Goal: Task Accomplishment & Management: Manage account settings

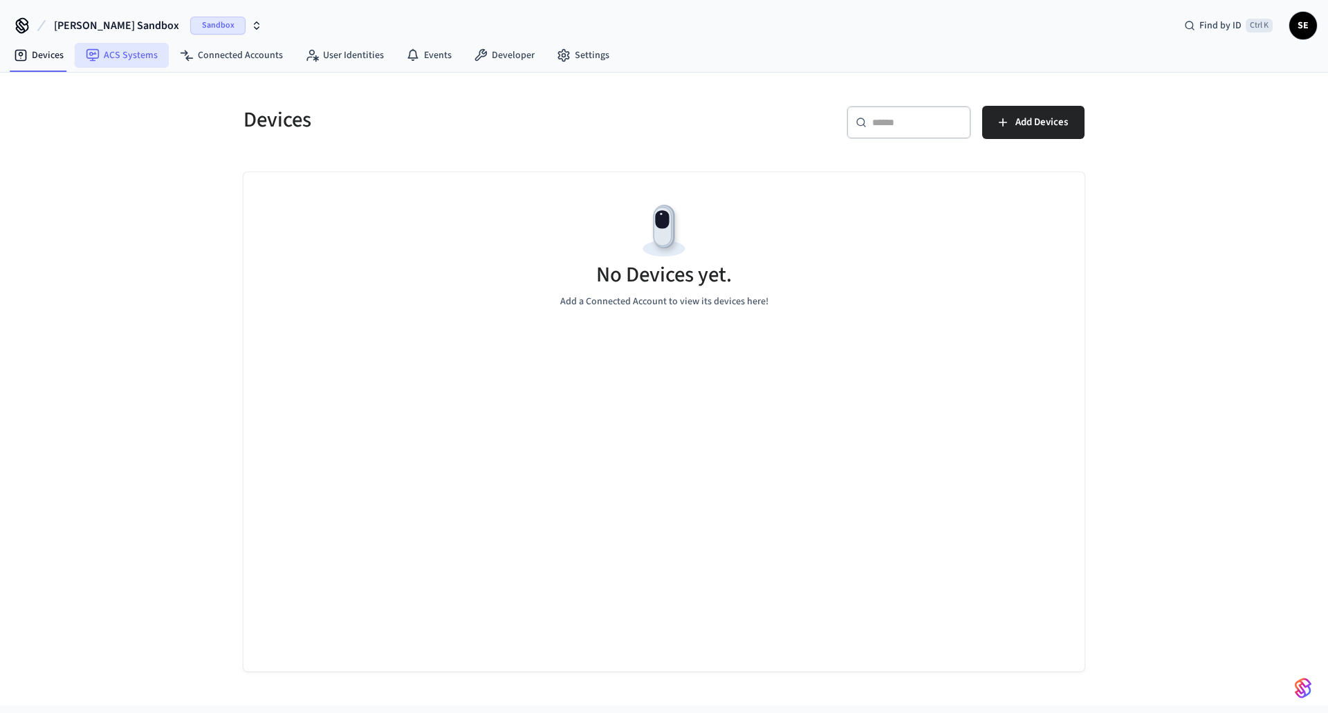
click at [145, 58] on link "ACS Systems" at bounding box center [122, 55] width 94 height 25
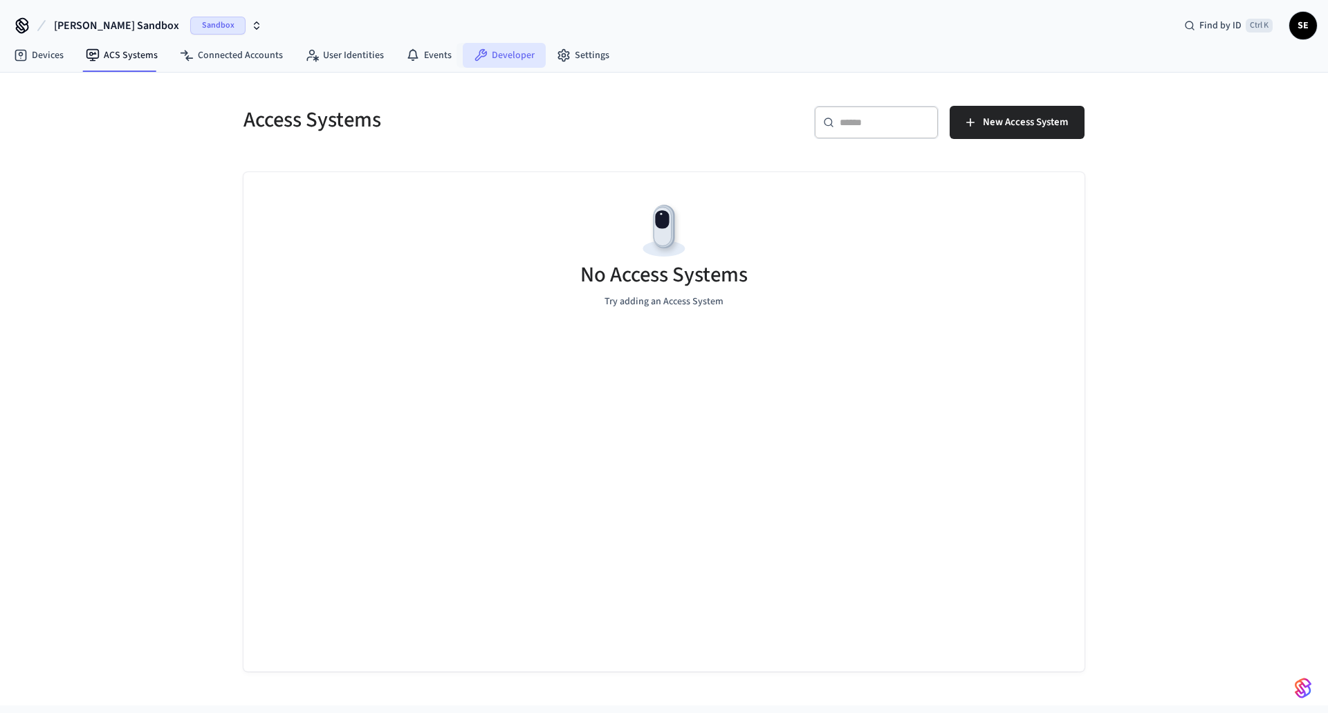
click at [490, 64] on link "Developer" at bounding box center [504, 55] width 83 height 25
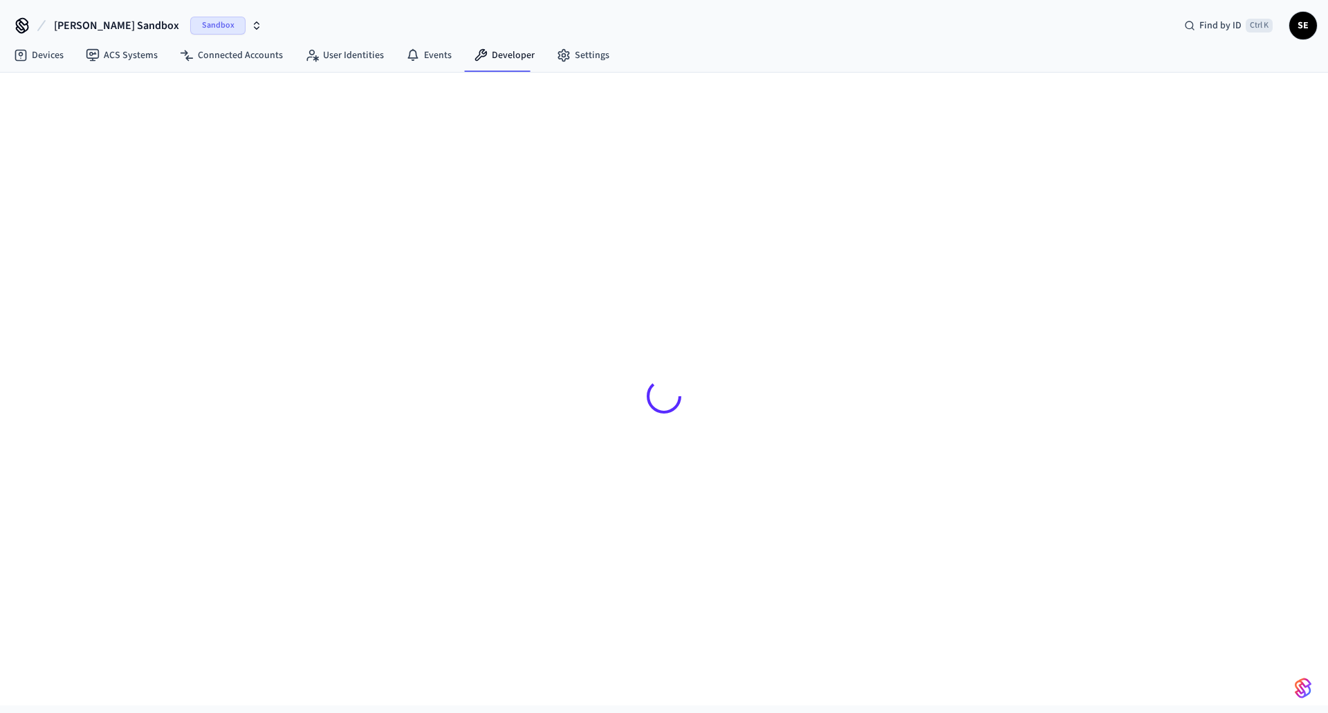
click at [160, 36] on button "Sylvester's Sandbox Sandbox" at bounding box center [158, 25] width 217 height 29
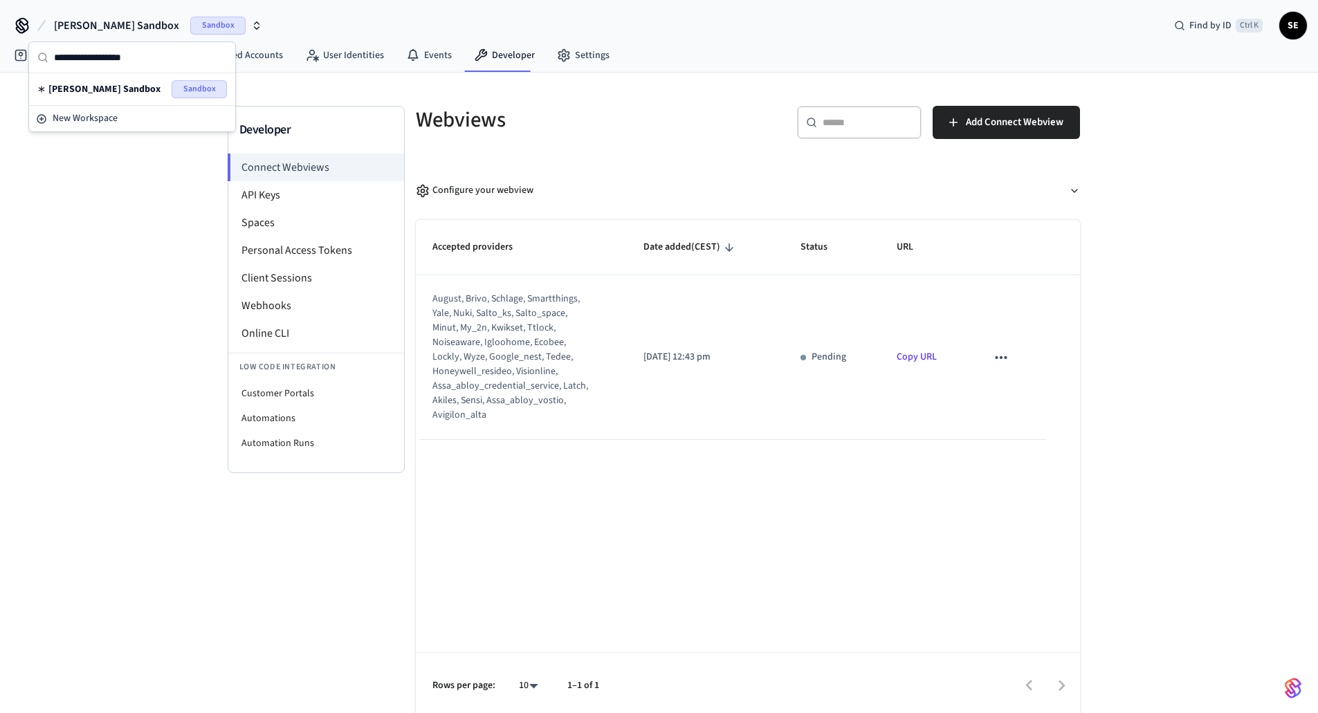
click at [793, 428] on td "Pending" at bounding box center [832, 357] width 97 height 165
click at [271, 162] on li "Connect Webviews" at bounding box center [316, 168] width 176 height 28
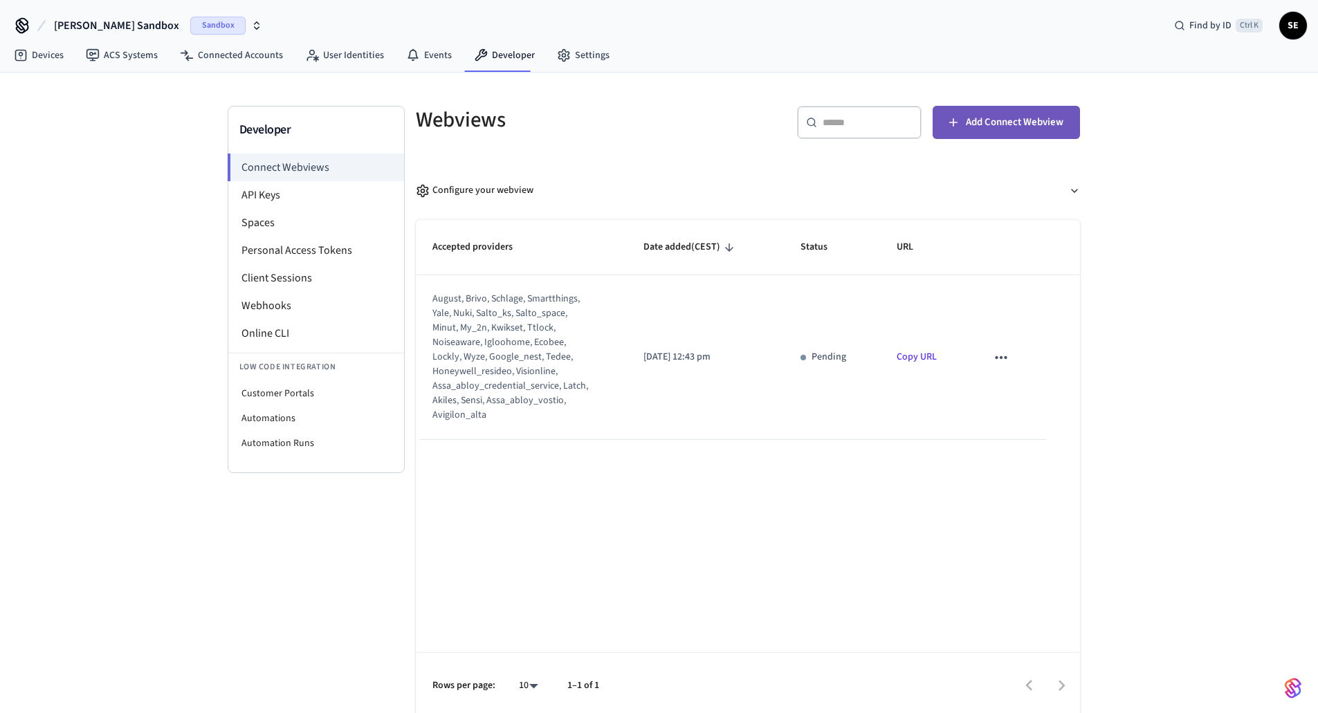
click at [987, 107] on button "Add Connect Webview" at bounding box center [1006, 122] width 147 height 33
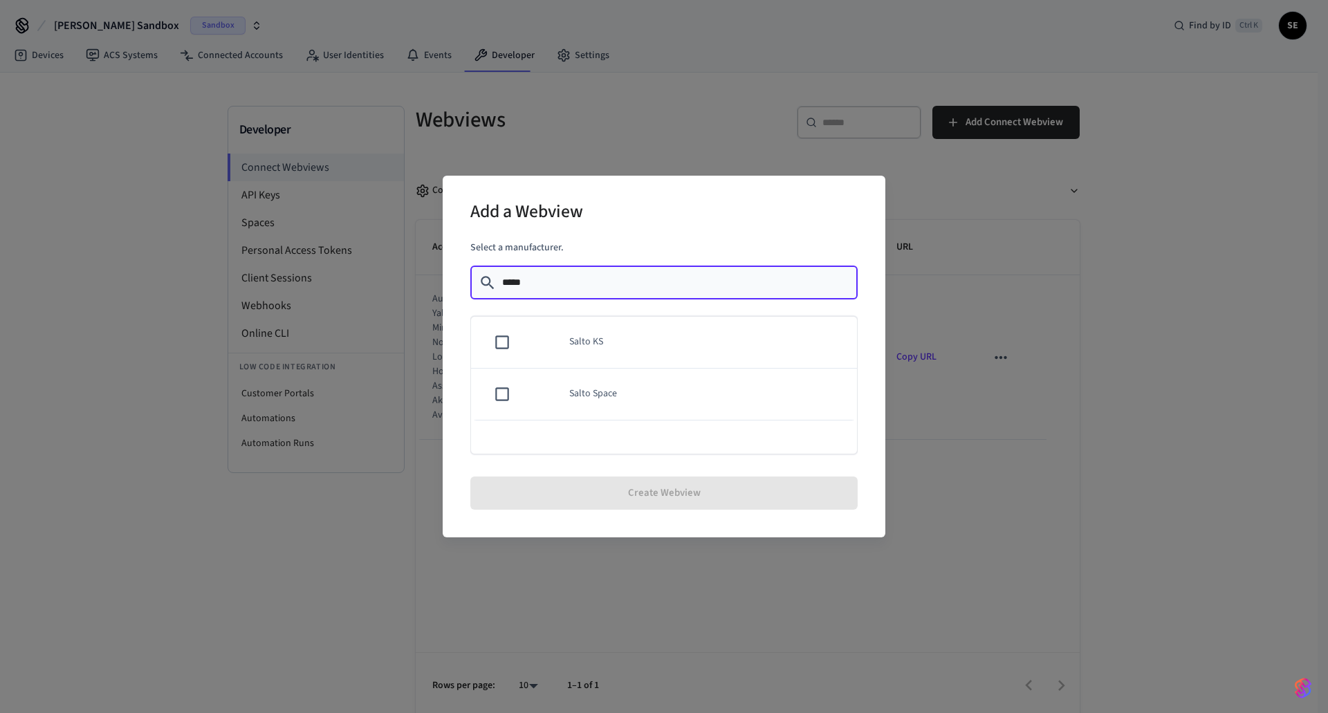
type input "*****"
click at [625, 327] on td "Salto KS" at bounding box center [705, 343] width 304 height 52
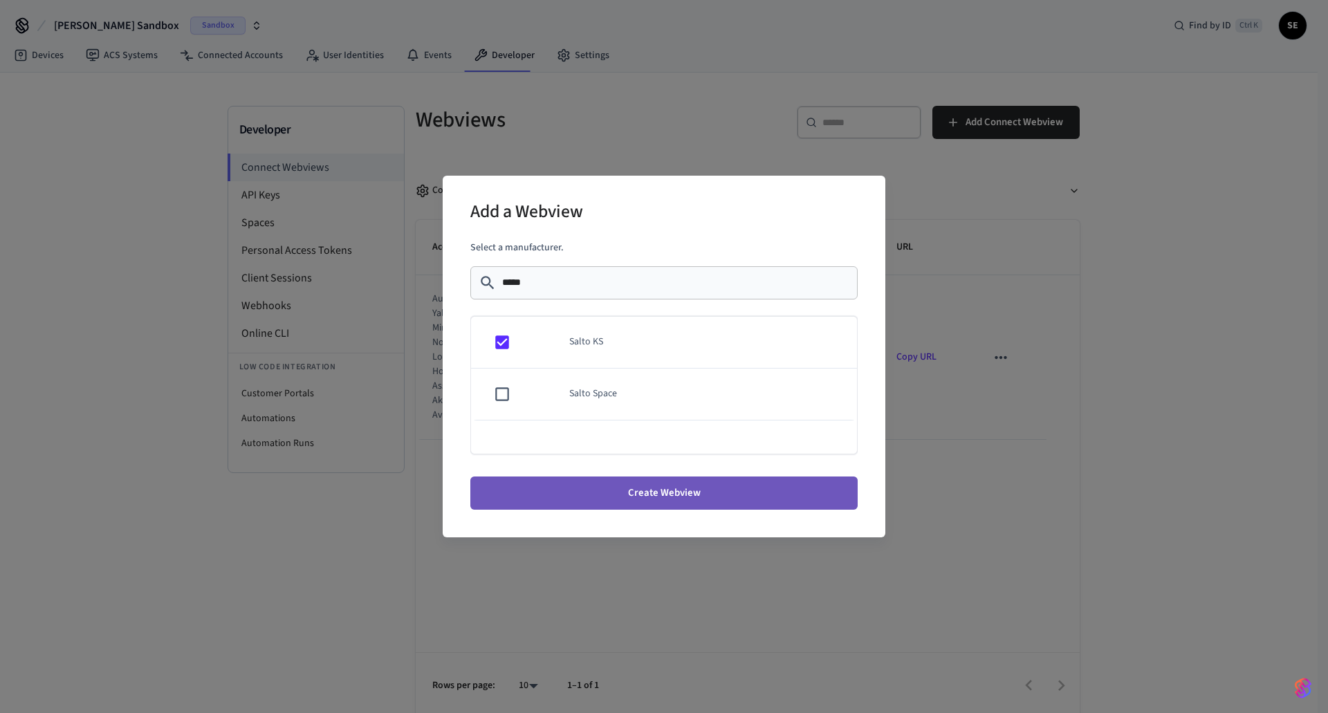
click at [660, 499] on button "Create Webview" at bounding box center [663, 493] width 387 height 33
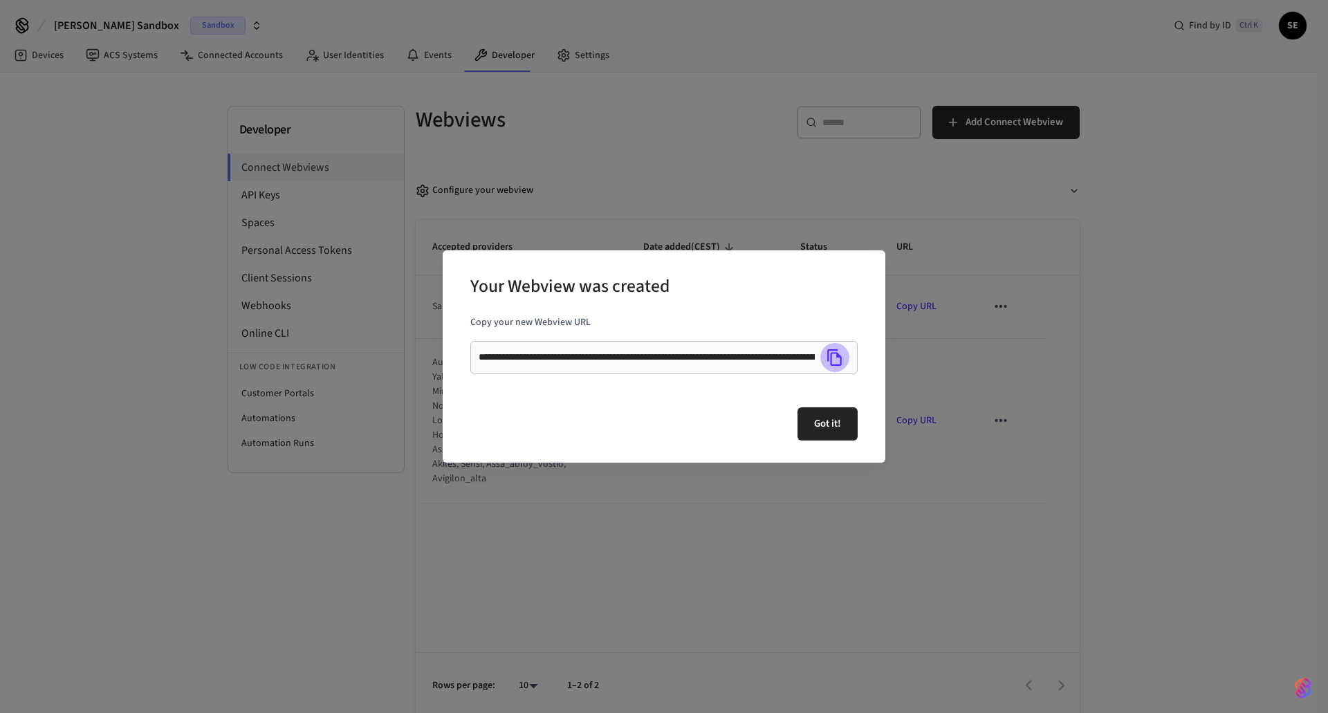
click at [836, 352] on icon "Copy" at bounding box center [834, 357] width 15 height 17
click at [830, 410] on button "Got it!" at bounding box center [828, 424] width 60 height 33
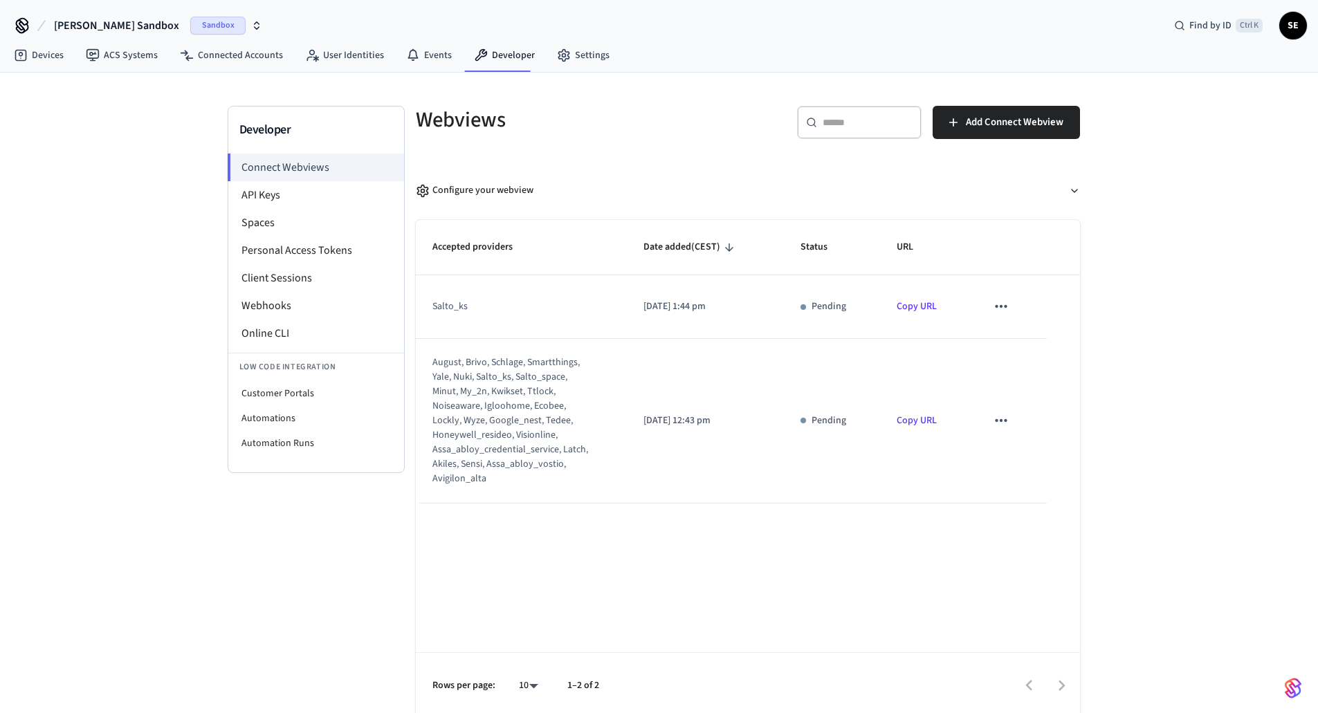
click at [218, 24] on div "Sandbox" at bounding box center [226, 26] width 72 height 18
click at [195, 125] on div "New Workspace" at bounding box center [132, 118] width 192 height 15
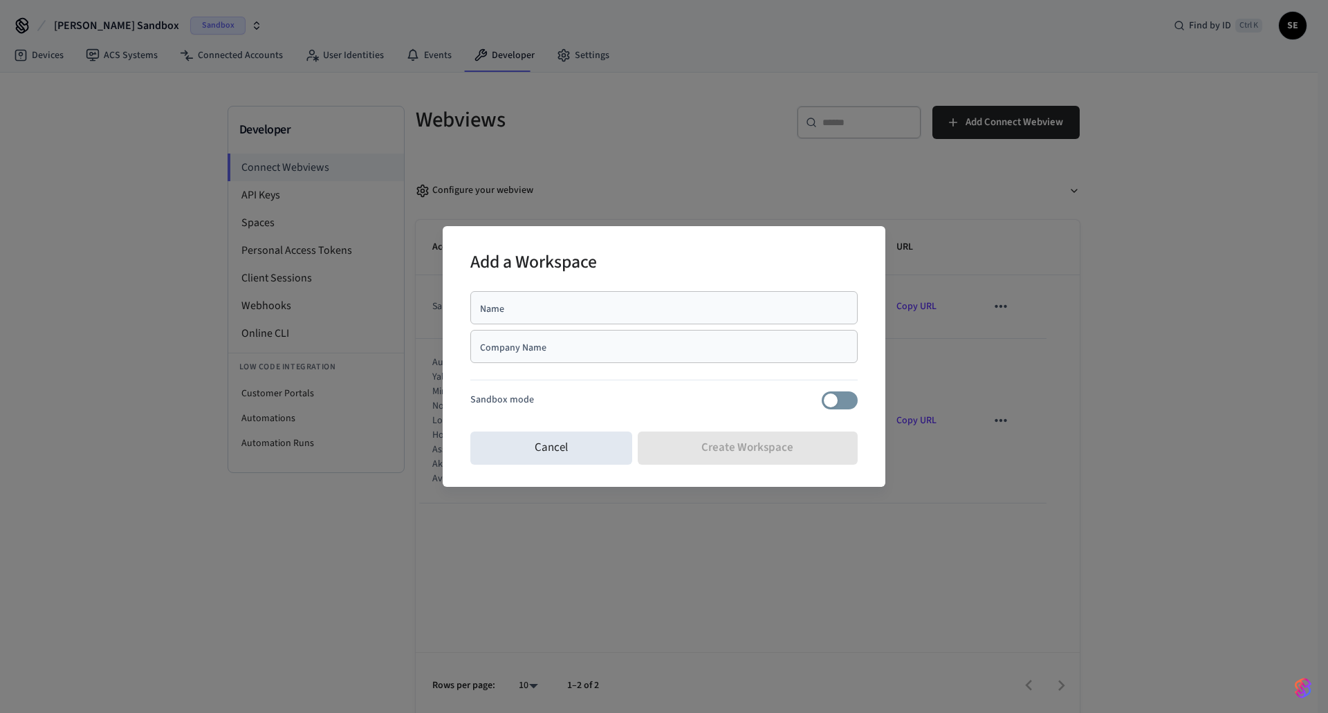
click at [604, 360] on div "Company Name" at bounding box center [663, 346] width 387 height 33
click at [614, 332] on div "Company Name" at bounding box center [663, 346] width 387 height 33
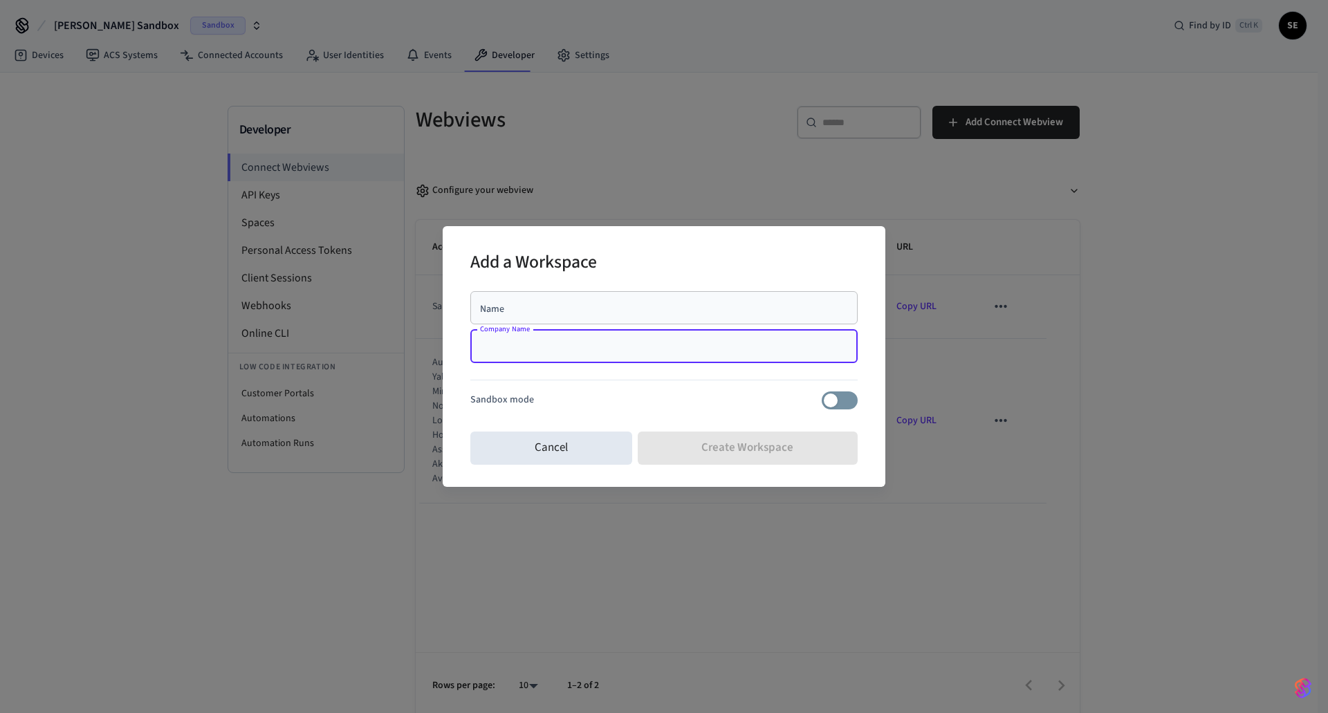
click at [619, 324] on div "Name" at bounding box center [663, 307] width 387 height 33
type input "*"
type input "**********"
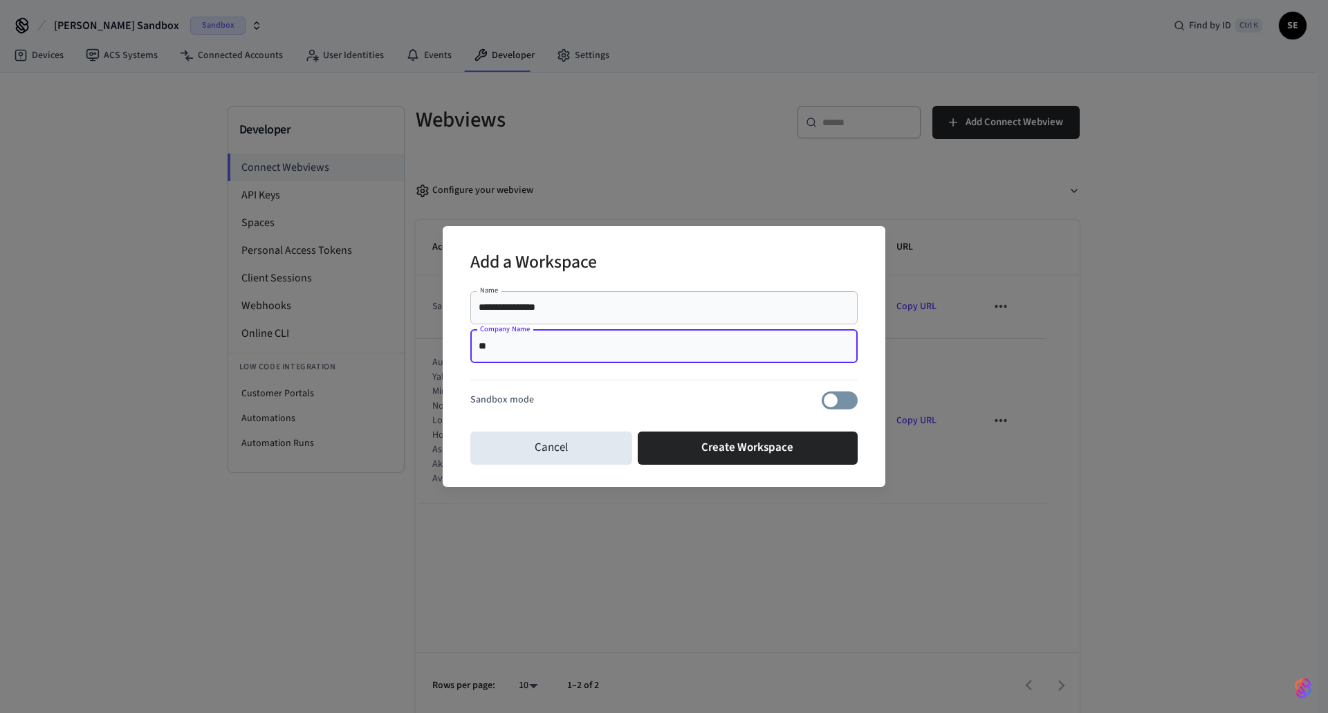
type input "*"
type input "********"
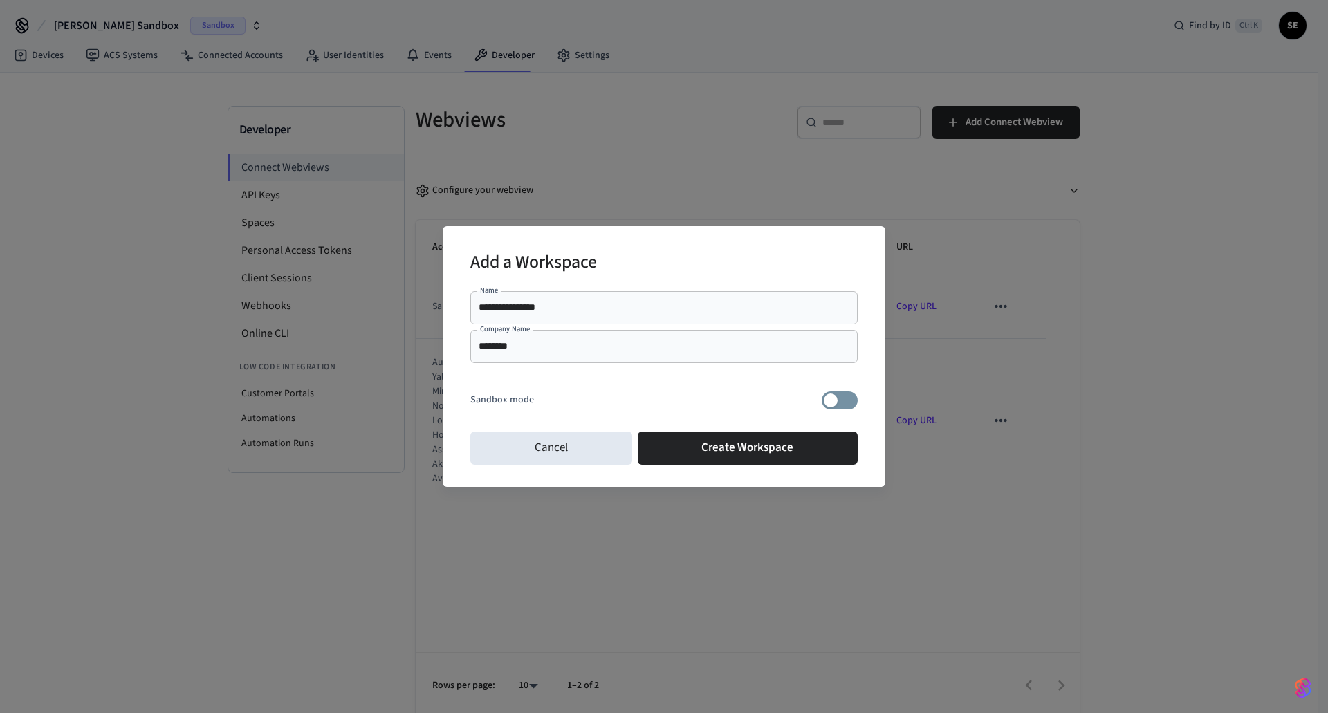
click at [619, 324] on div "**********" at bounding box center [663, 307] width 387 height 33
click at [620, 317] on div "**********" at bounding box center [663, 307] width 387 height 33
type input "*"
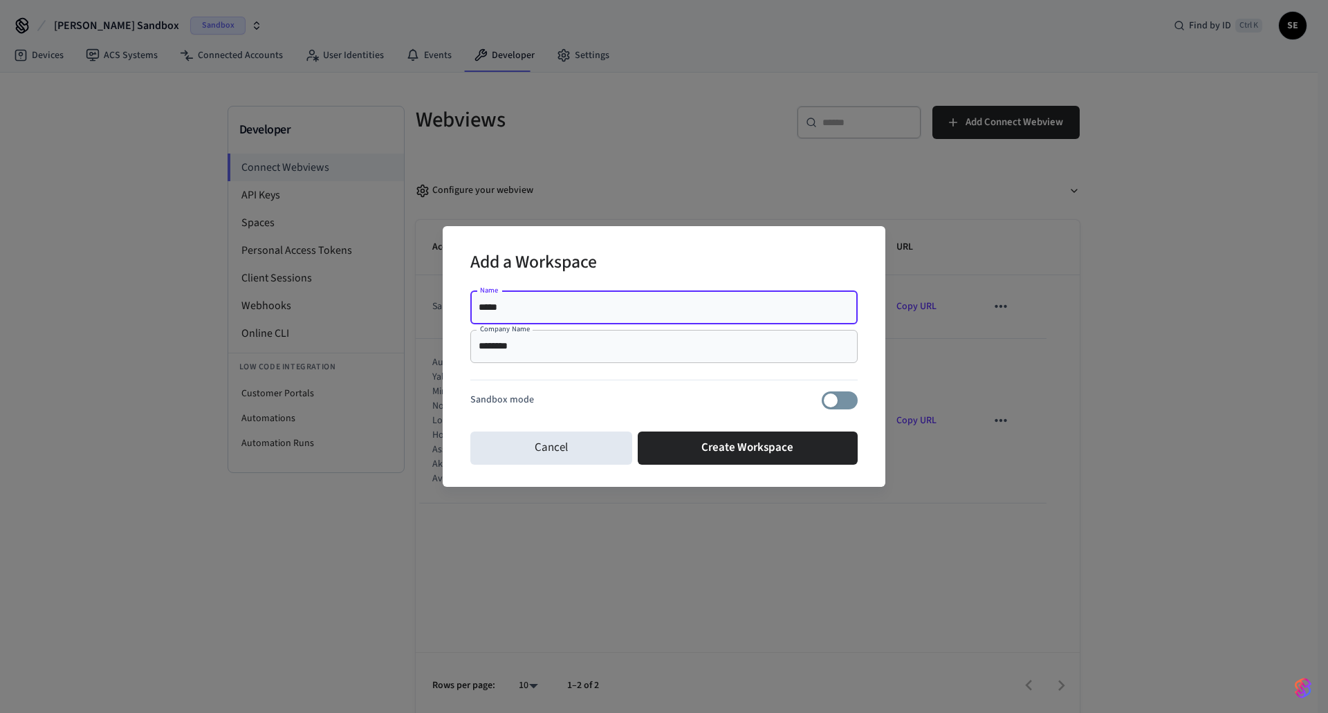
type input "*****"
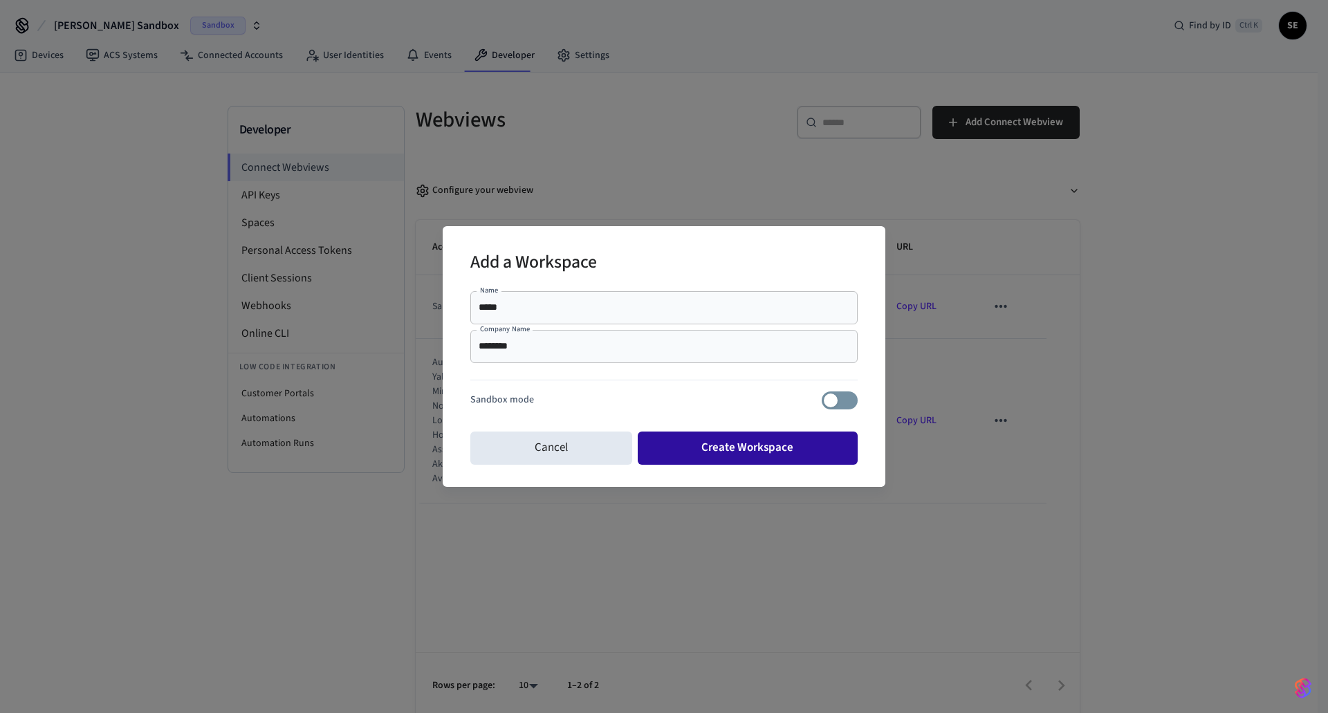
drag, startPoint x: 689, startPoint y: 428, endPoint x: 690, endPoint y: 434, distance: 7.0
click at [690, 434] on div "Cancel Create Workspace" at bounding box center [663, 448] width 387 height 44
click at [690, 434] on button "Create Workspace" at bounding box center [748, 448] width 221 height 33
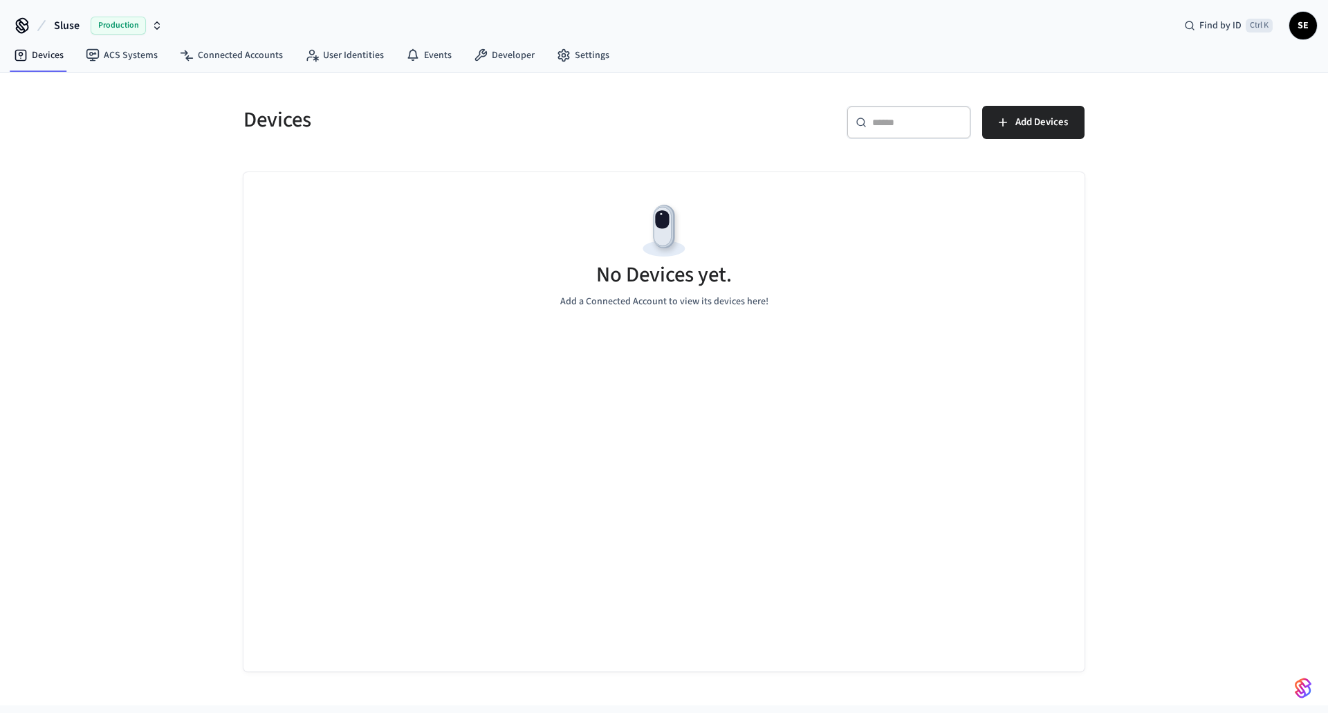
click at [126, 22] on span "Production" at bounding box center [118, 26] width 55 height 18
click at [381, 93] on div "Devices" at bounding box center [441, 119] width 429 height 61
click at [349, 59] on link "User Identities" at bounding box center [344, 55] width 101 height 25
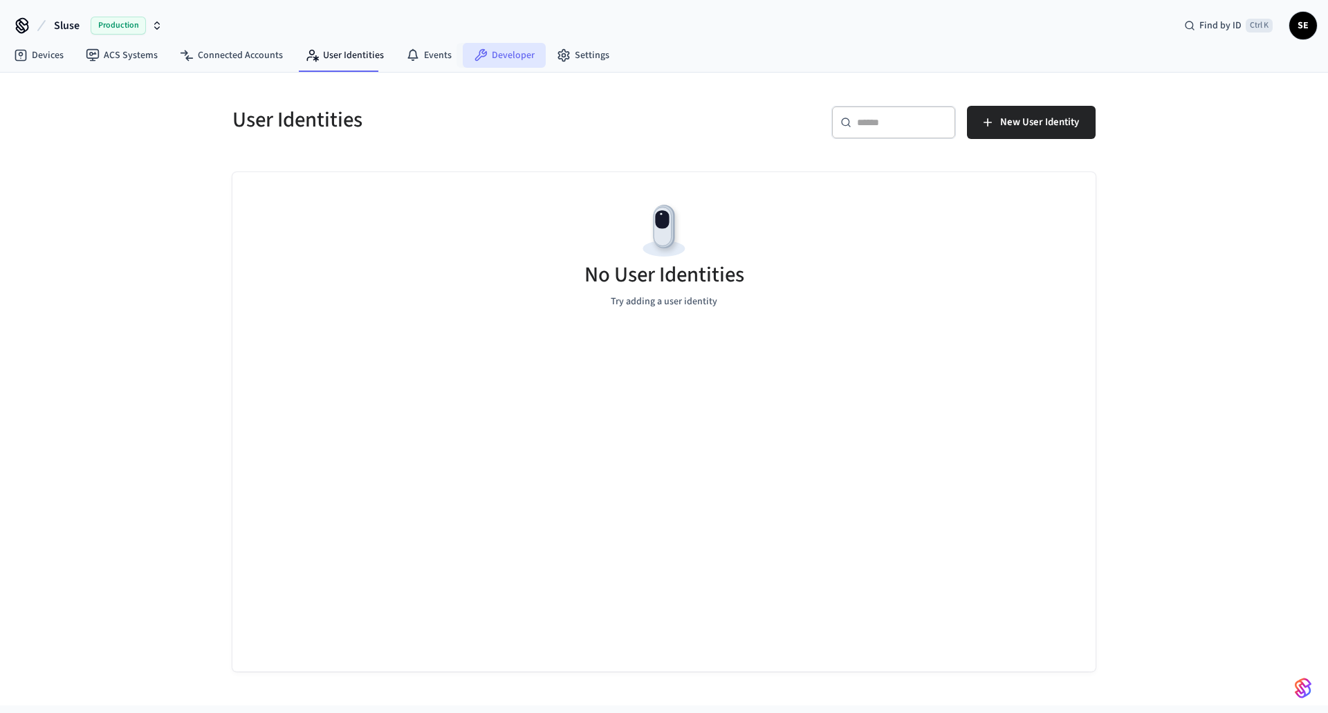
click at [463, 50] on link "Developer" at bounding box center [504, 55] width 83 height 25
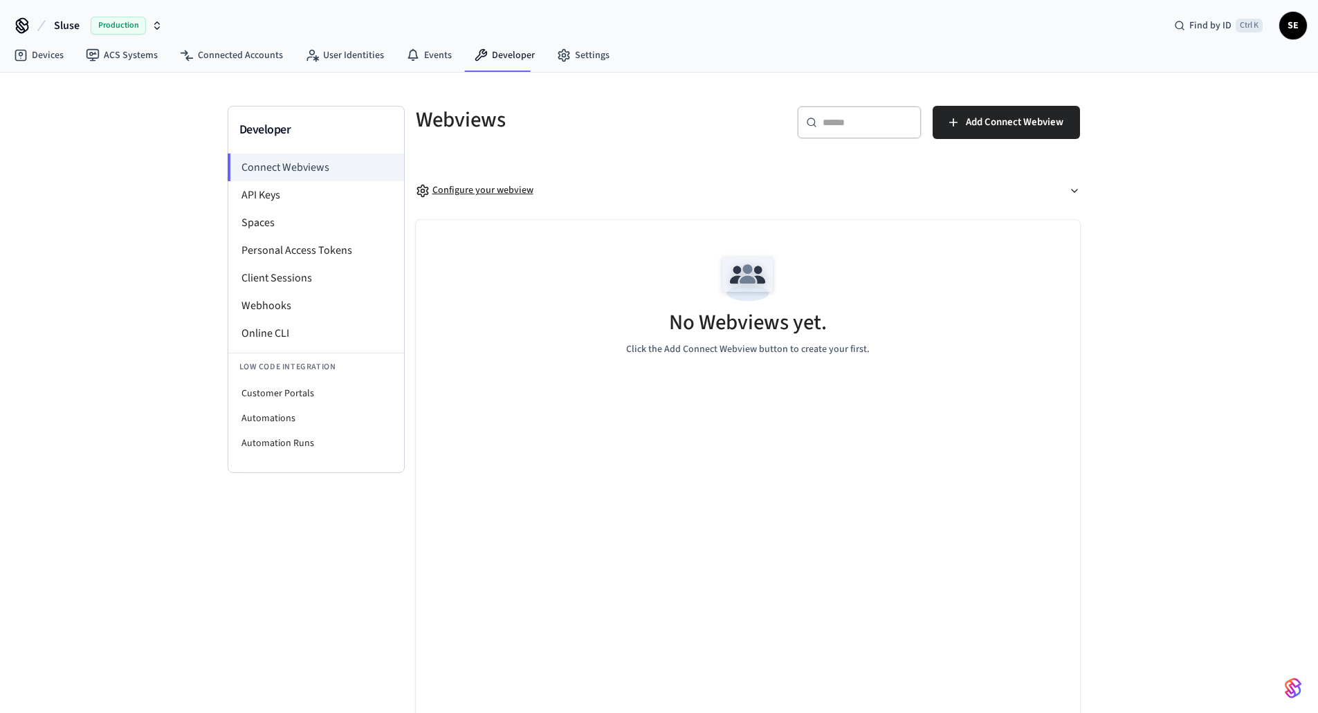
click at [520, 198] on button "Configure your webview" at bounding box center [748, 190] width 664 height 37
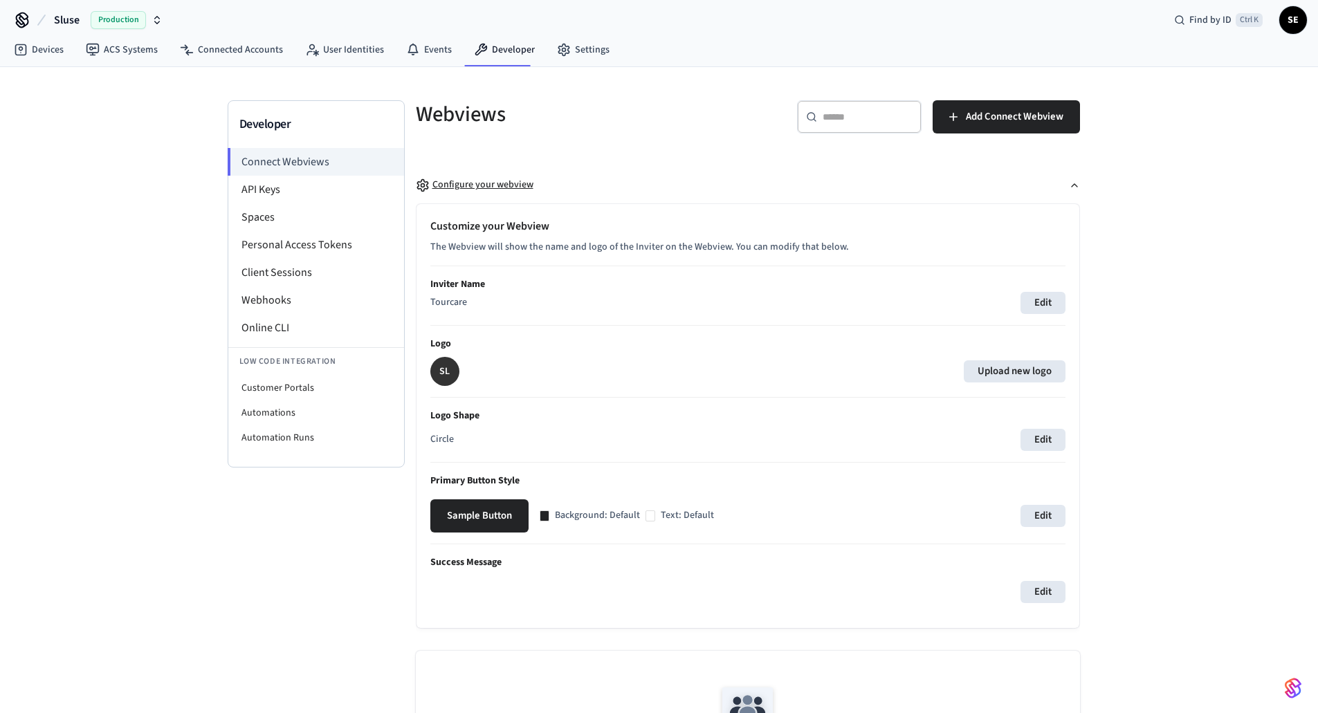
scroll to position [4, 0]
click at [520, 198] on button "Configure your webview" at bounding box center [748, 186] width 664 height 37
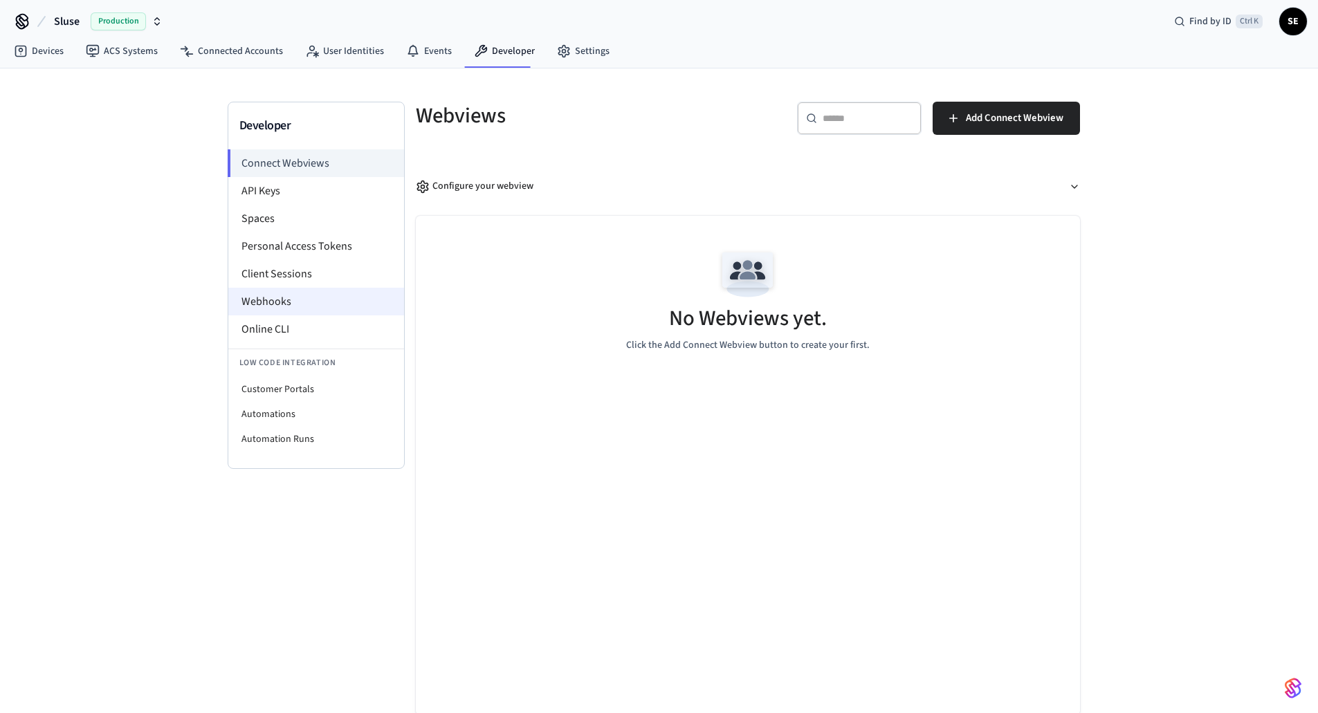
click at [338, 305] on li "Webhooks" at bounding box center [316, 302] width 176 height 28
click at [259, 309] on li "Webhooks" at bounding box center [316, 302] width 176 height 28
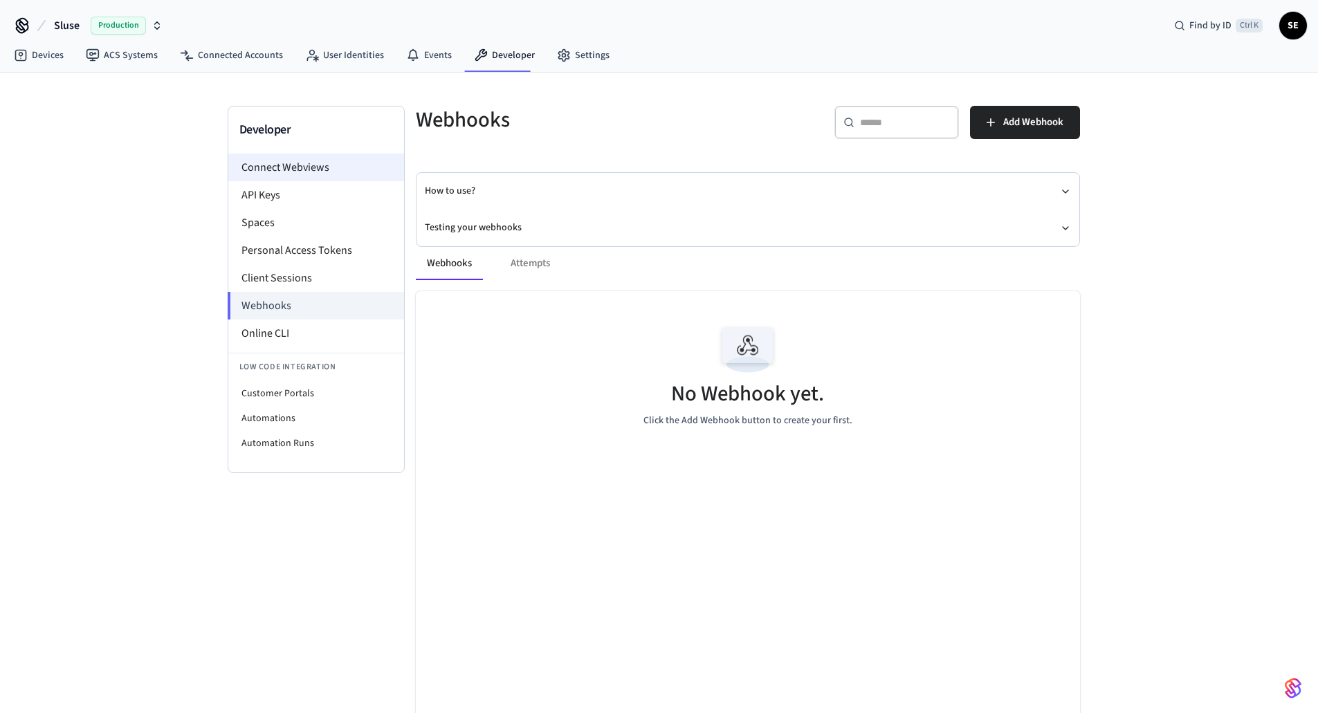
click at [315, 163] on li "Connect Webviews" at bounding box center [316, 168] width 176 height 28
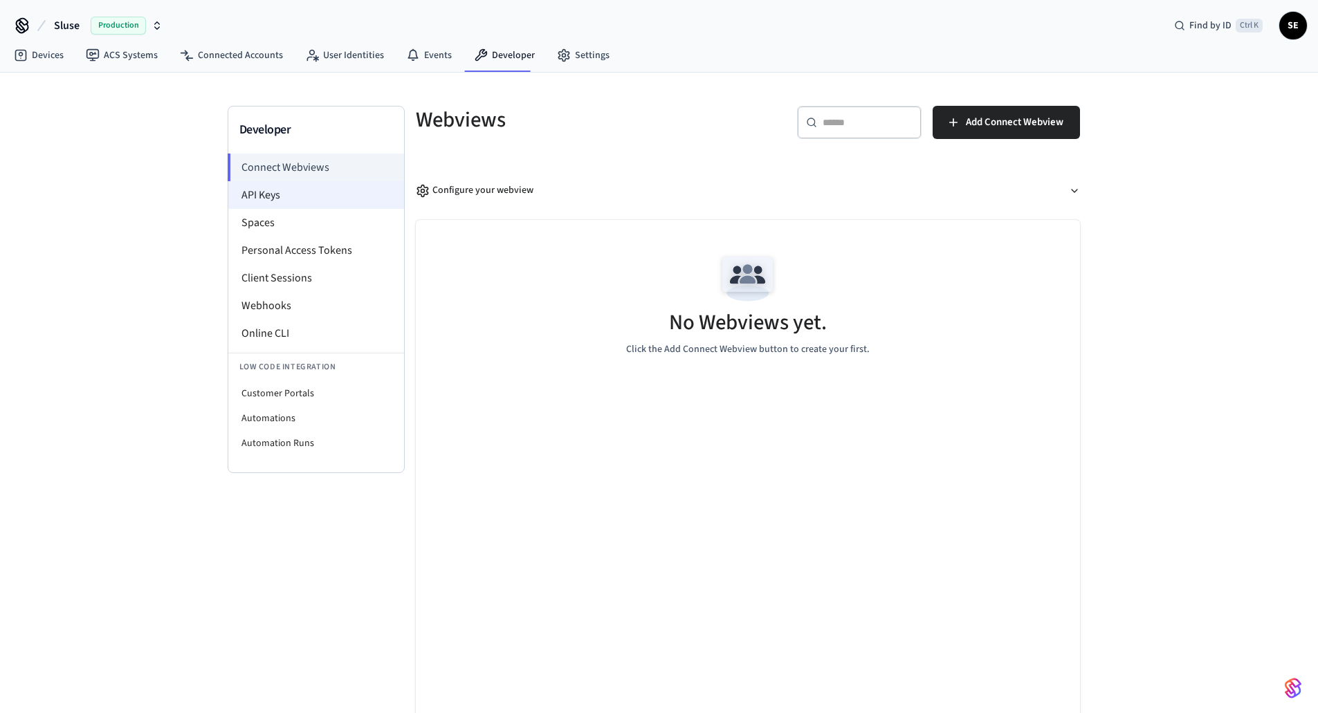
click at [376, 199] on li "API Keys" at bounding box center [316, 195] width 176 height 28
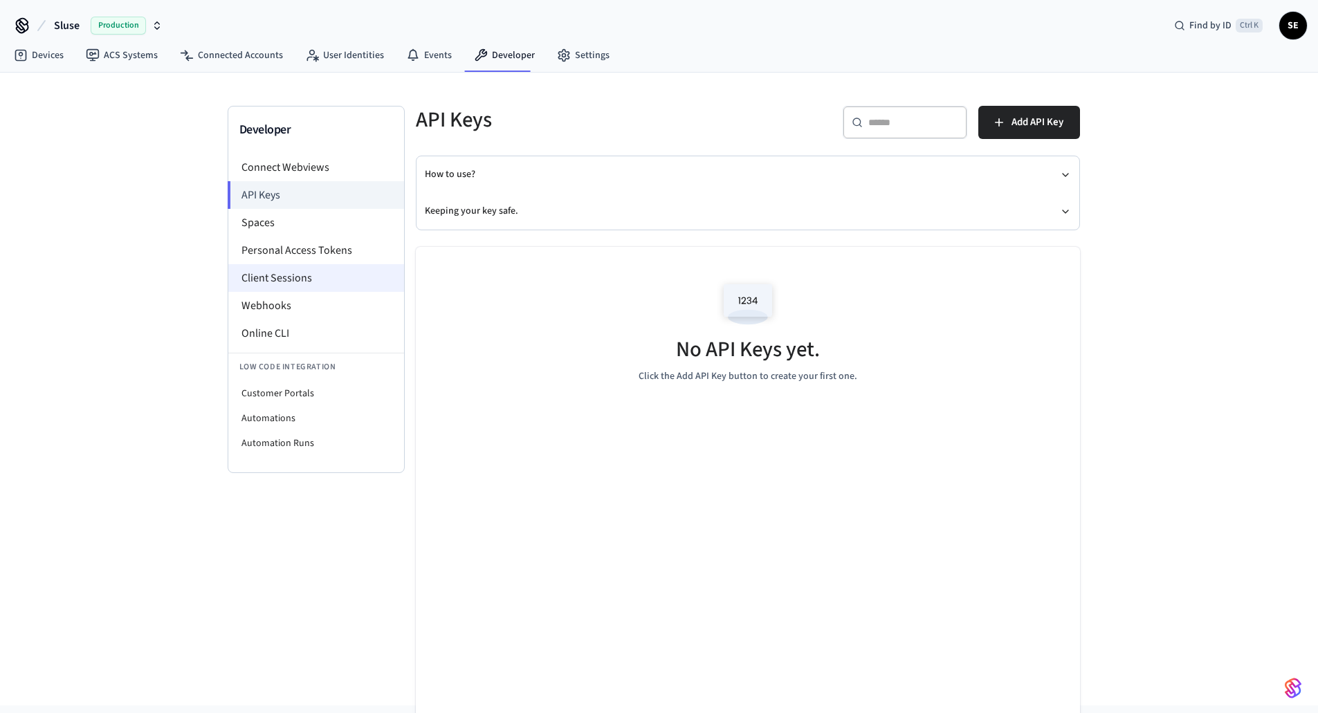
click at [333, 264] on li "Client Sessions" at bounding box center [316, 278] width 176 height 28
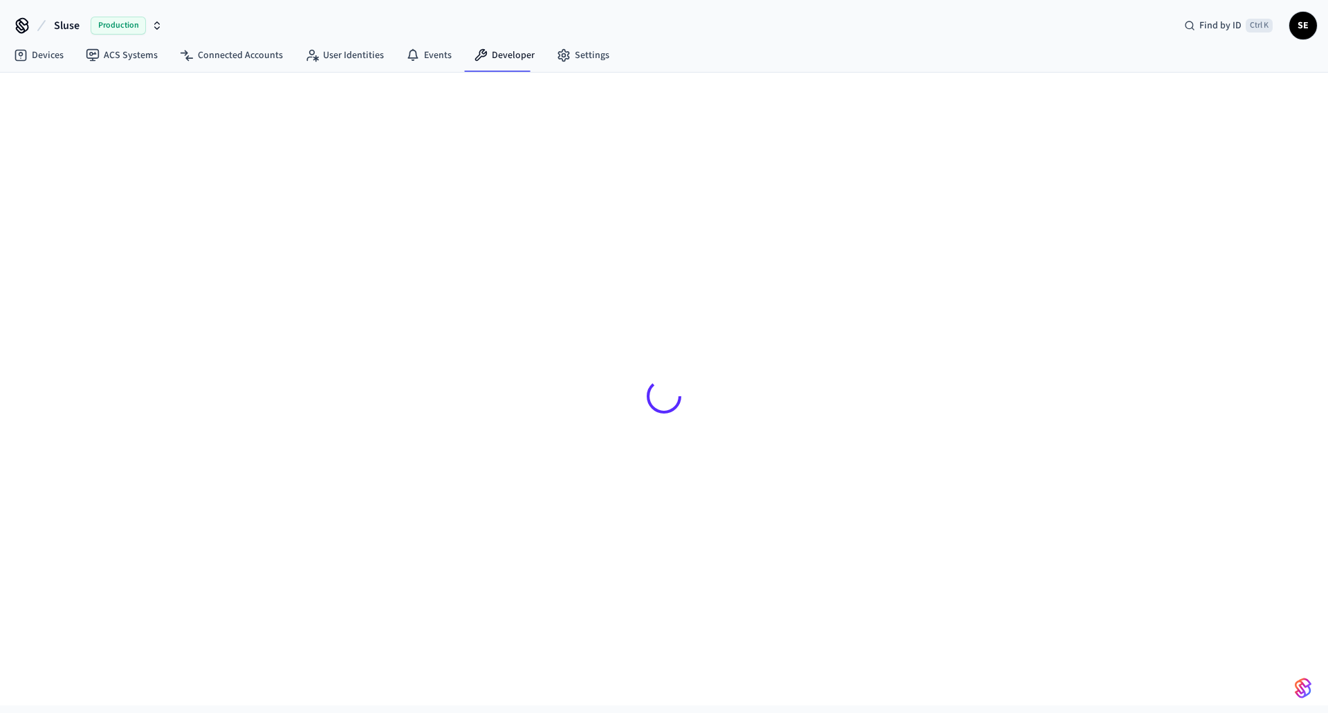
click at [340, 248] on div at bounding box center [663, 396] width 863 height 580
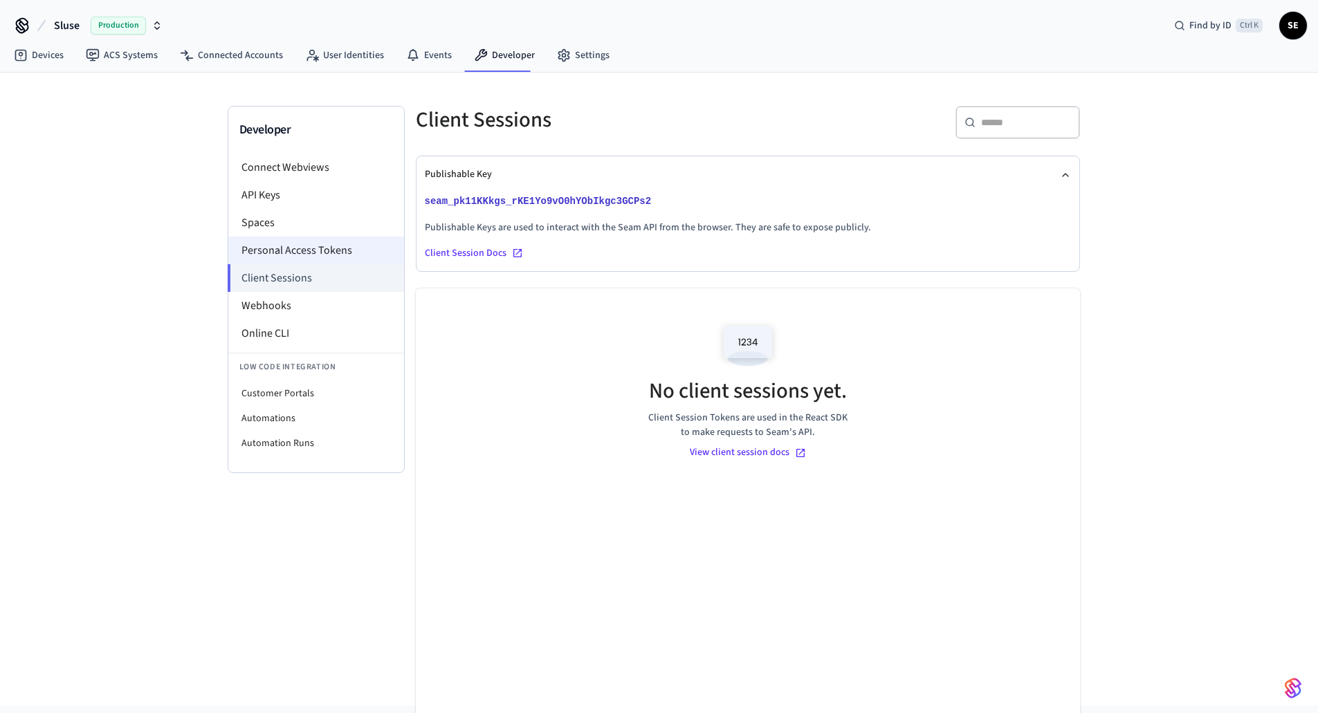
click at [340, 248] on li "Personal Access Tokens" at bounding box center [316, 251] width 176 height 28
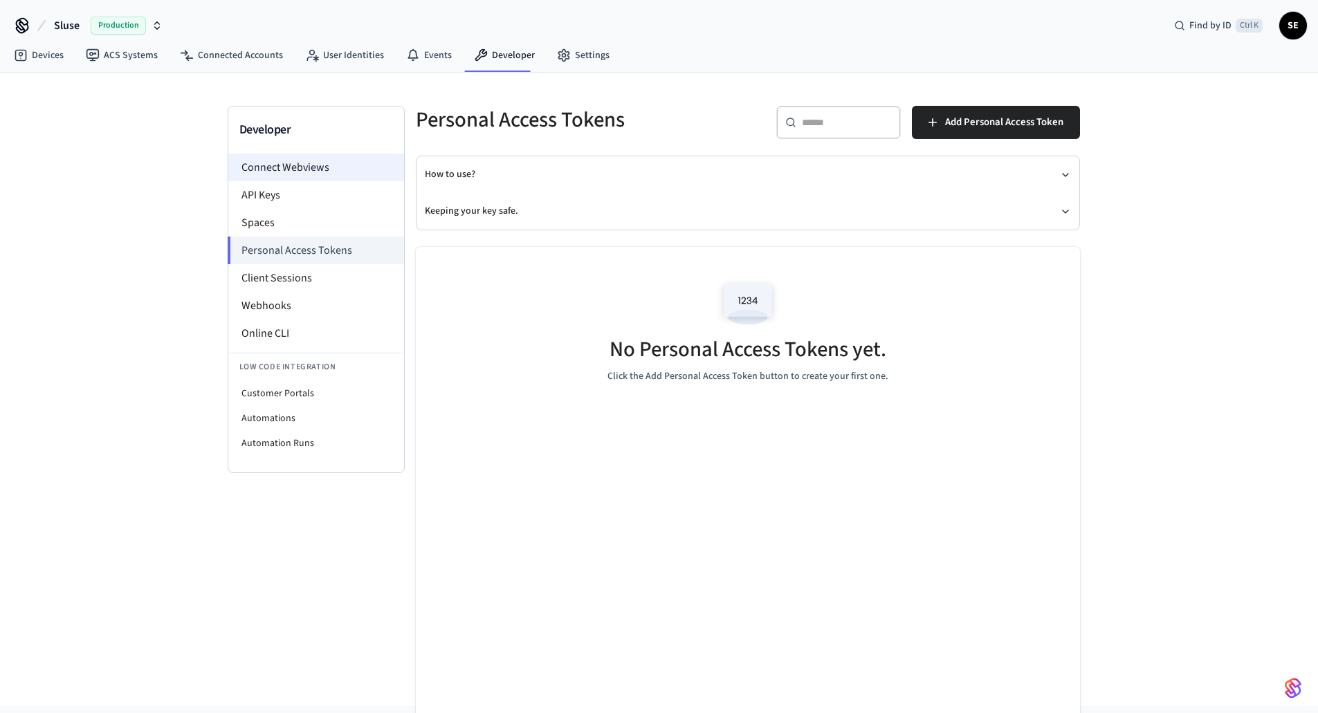
click at [295, 178] on li "Connect Webviews" at bounding box center [316, 168] width 176 height 28
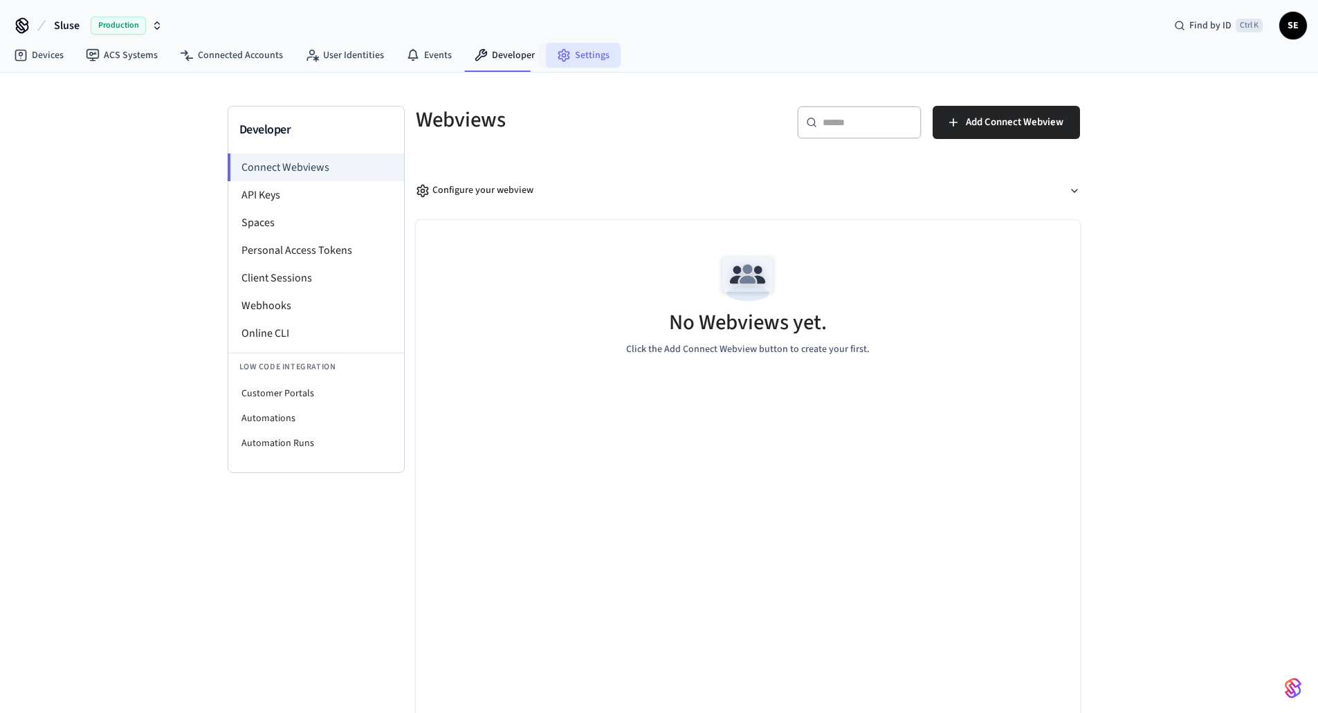
click at [574, 59] on link "Settings" at bounding box center [583, 55] width 75 height 25
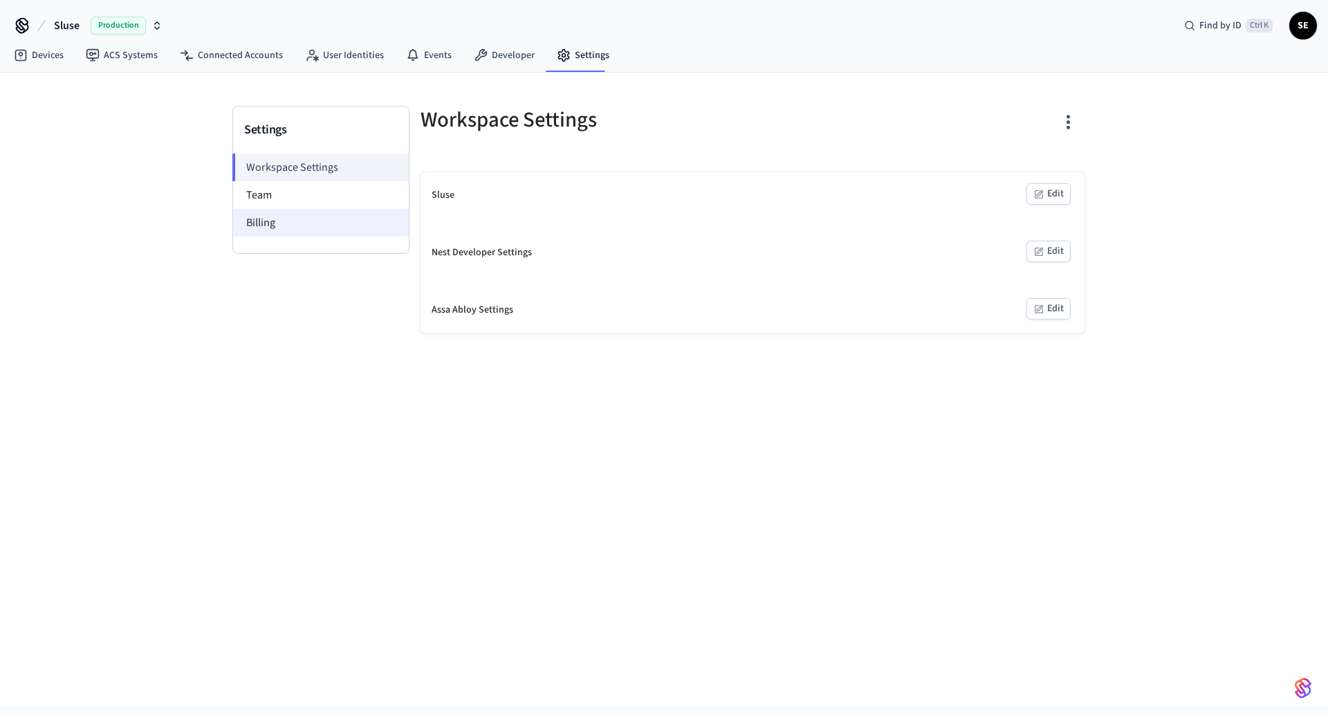
click at [342, 219] on li "Billing" at bounding box center [321, 223] width 176 height 28
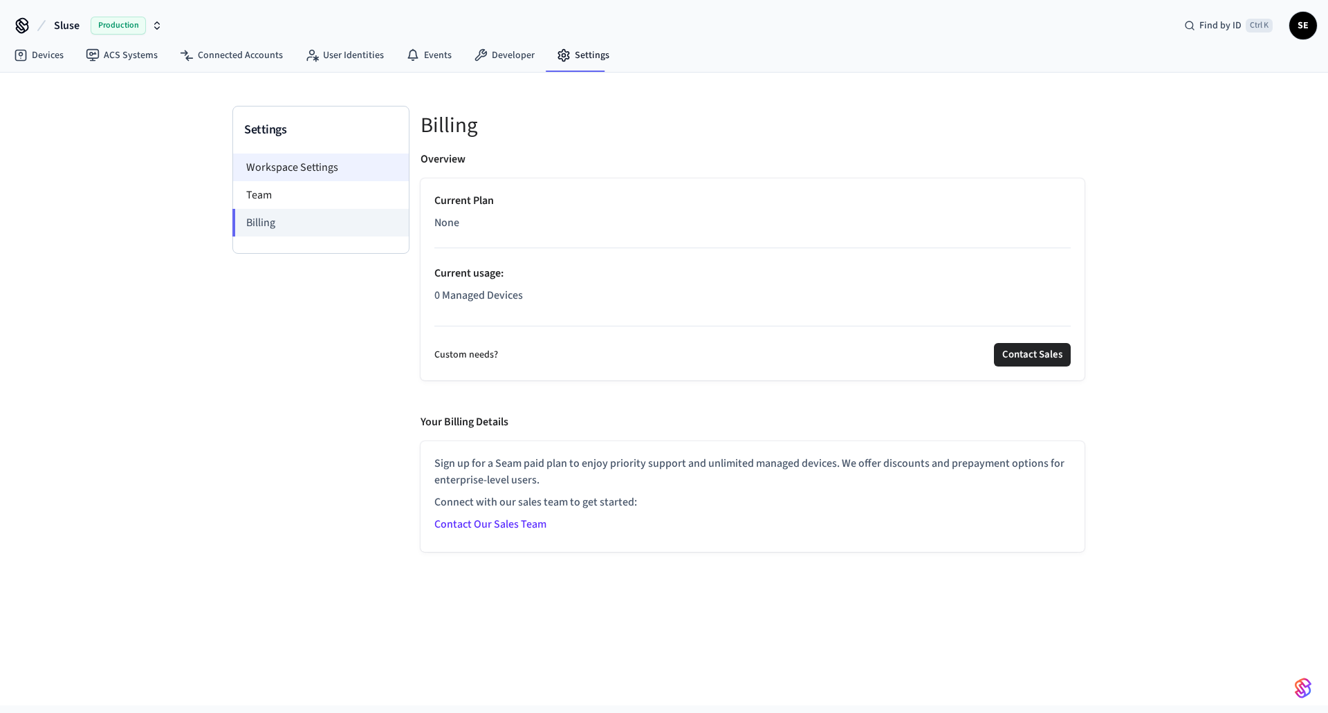
click at [290, 162] on li "Workspace Settings" at bounding box center [321, 168] width 176 height 28
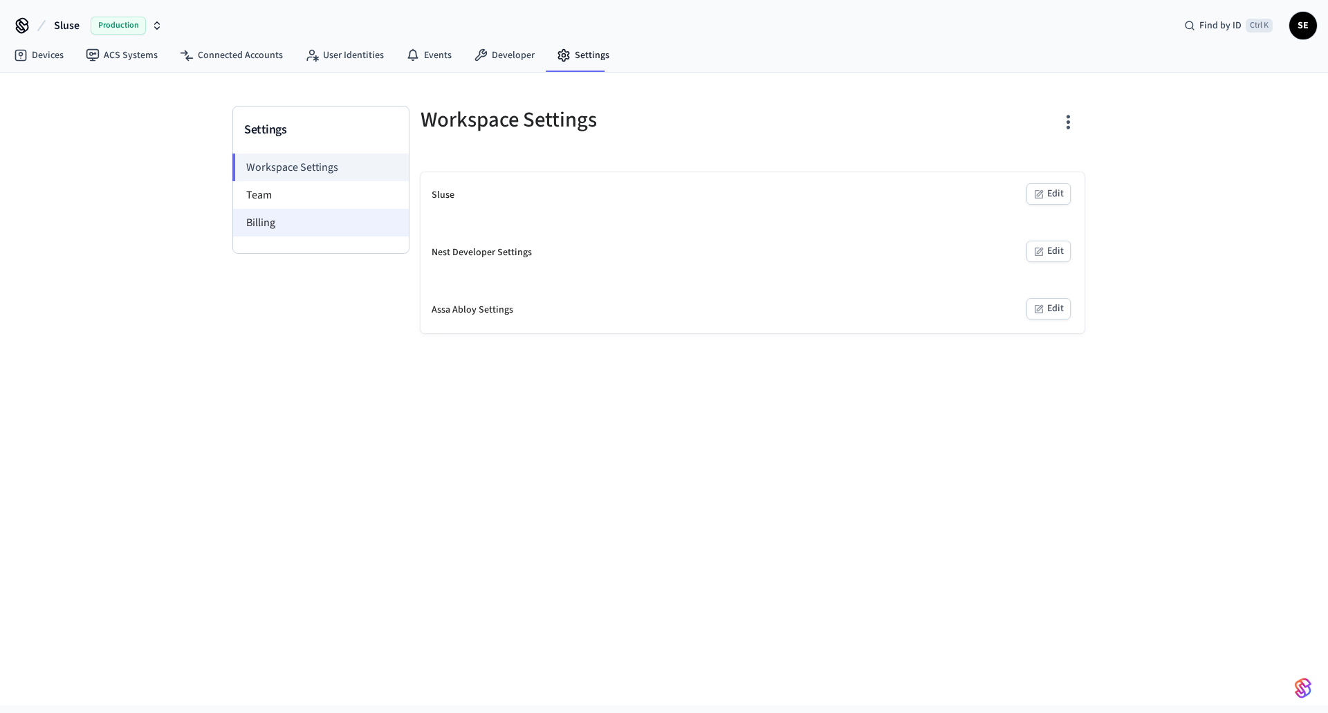
click at [286, 229] on li "Billing" at bounding box center [321, 223] width 176 height 28
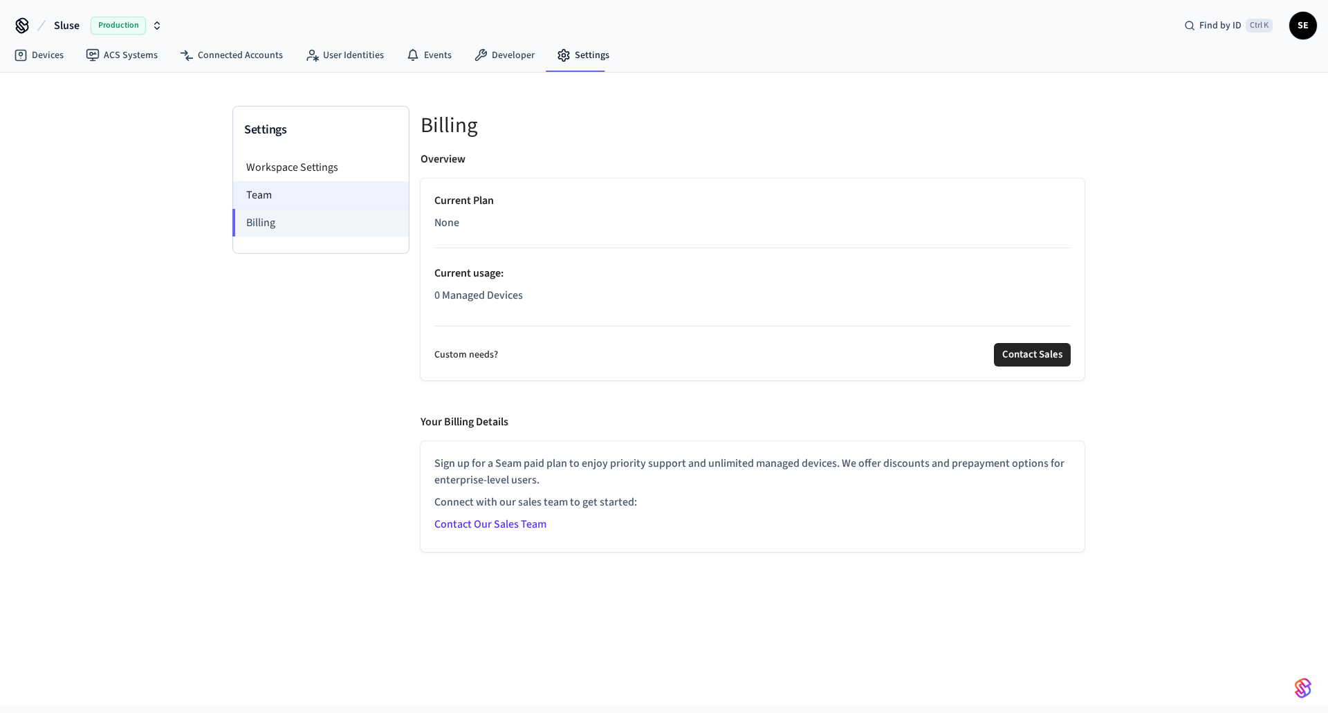
click at [295, 190] on li "Team" at bounding box center [321, 195] width 176 height 28
click at [328, 169] on li "Workspace Settings" at bounding box center [321, 168] width 176 height 28
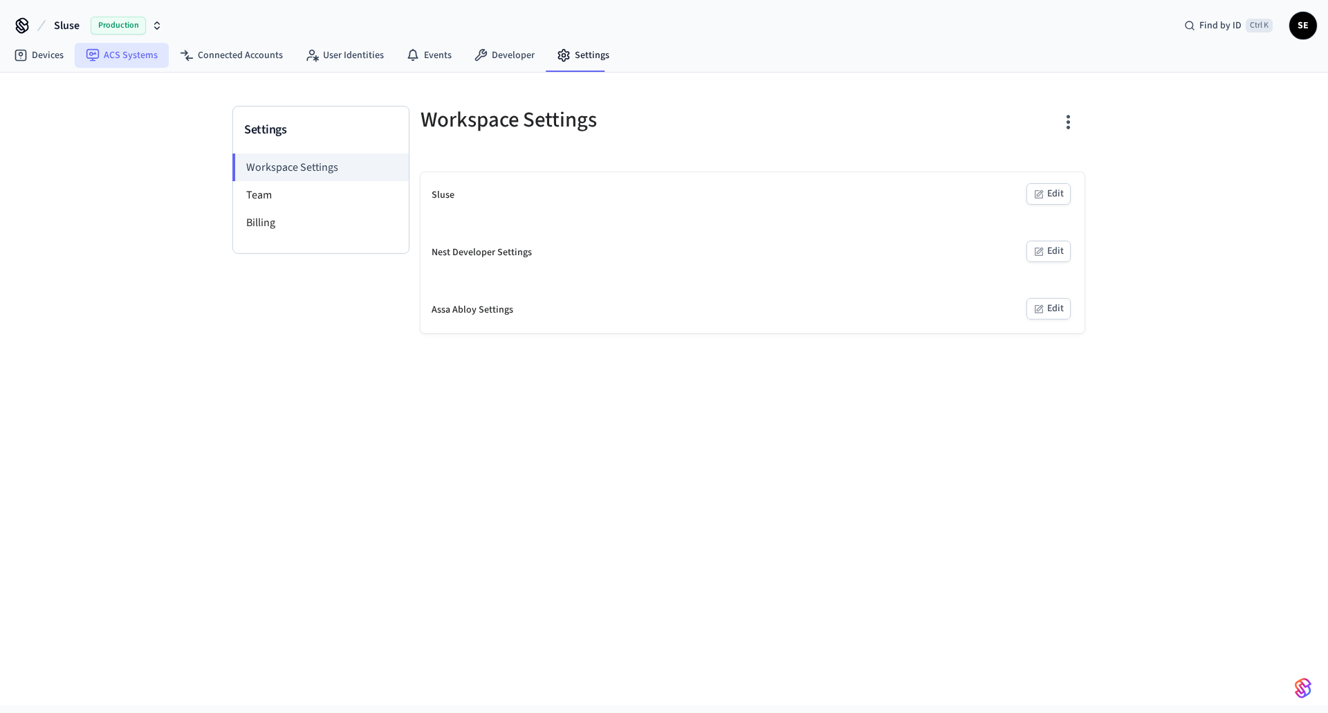
click at [144, 62] on link "ACS Systems" at bounding box center [122, 55] width 94 height 25
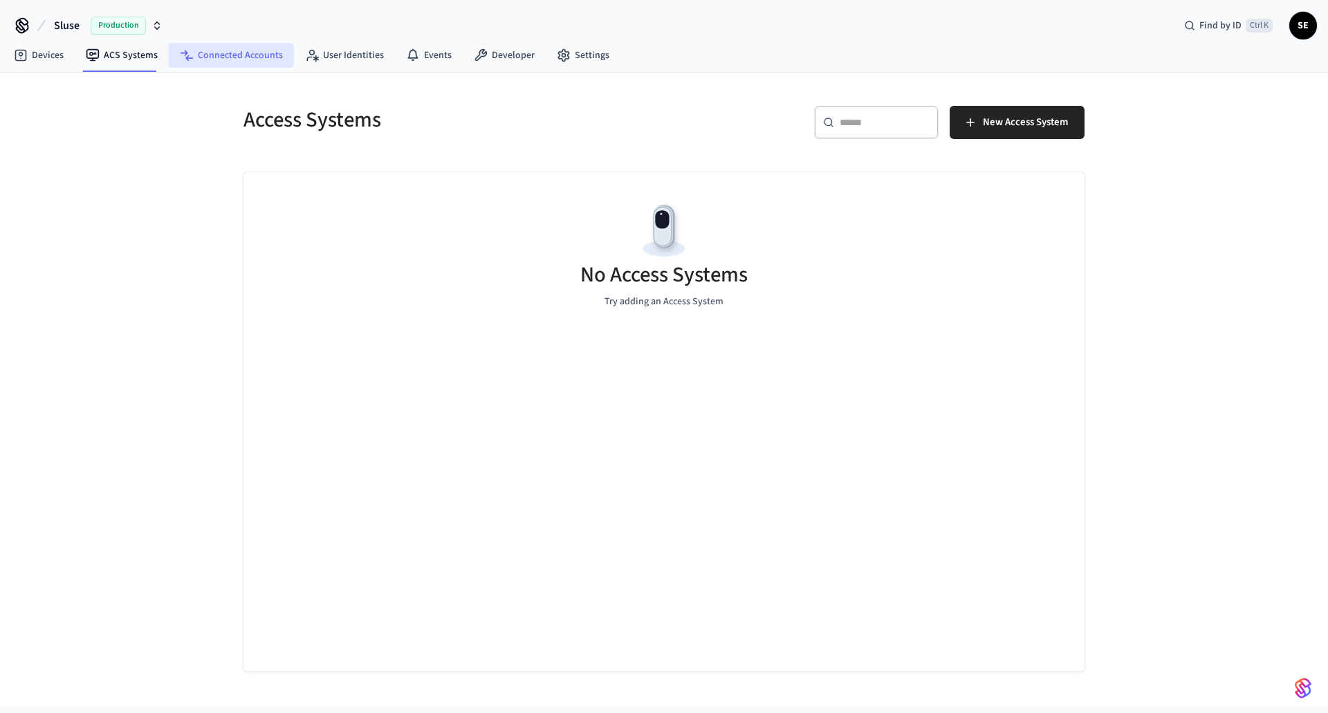
click at [229, 61] on link "Connected Accounts" at bounding box center [231, 55] width 125 height 25
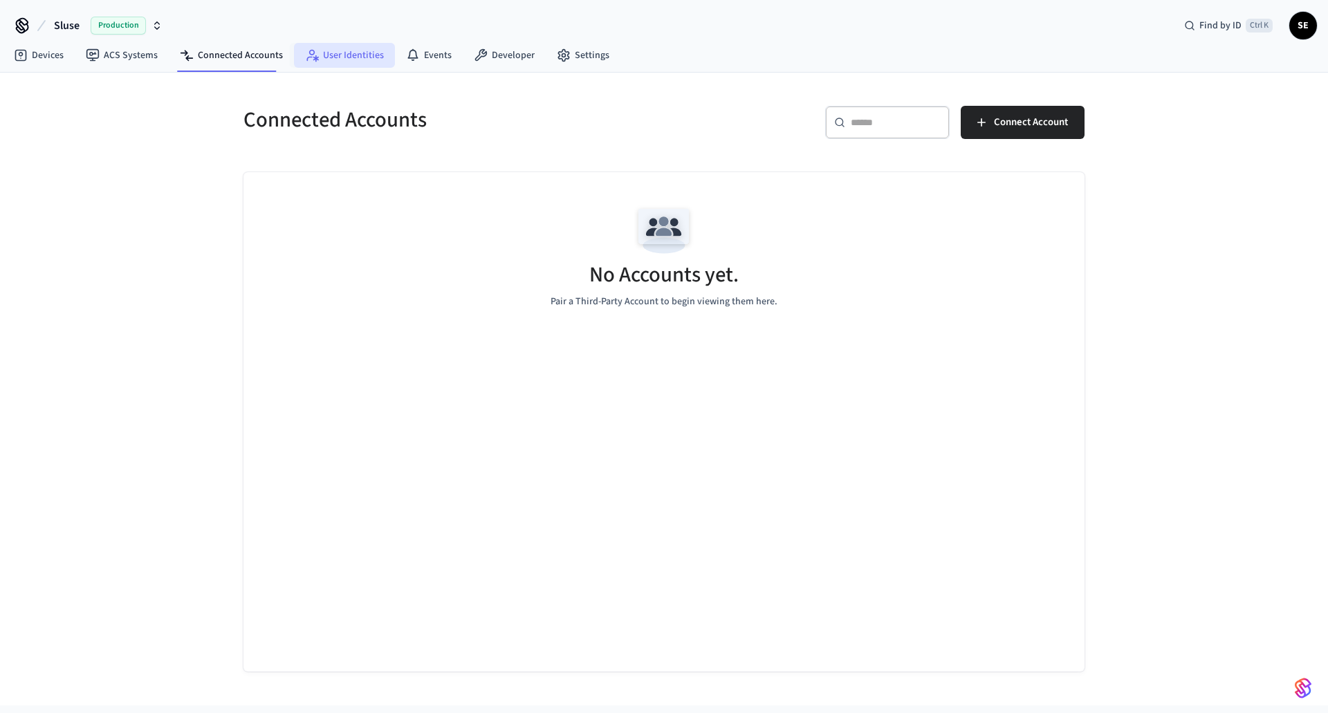
click at [333, 48] on link "User Identities" at bounding box center [344, 55] width 101 height 25
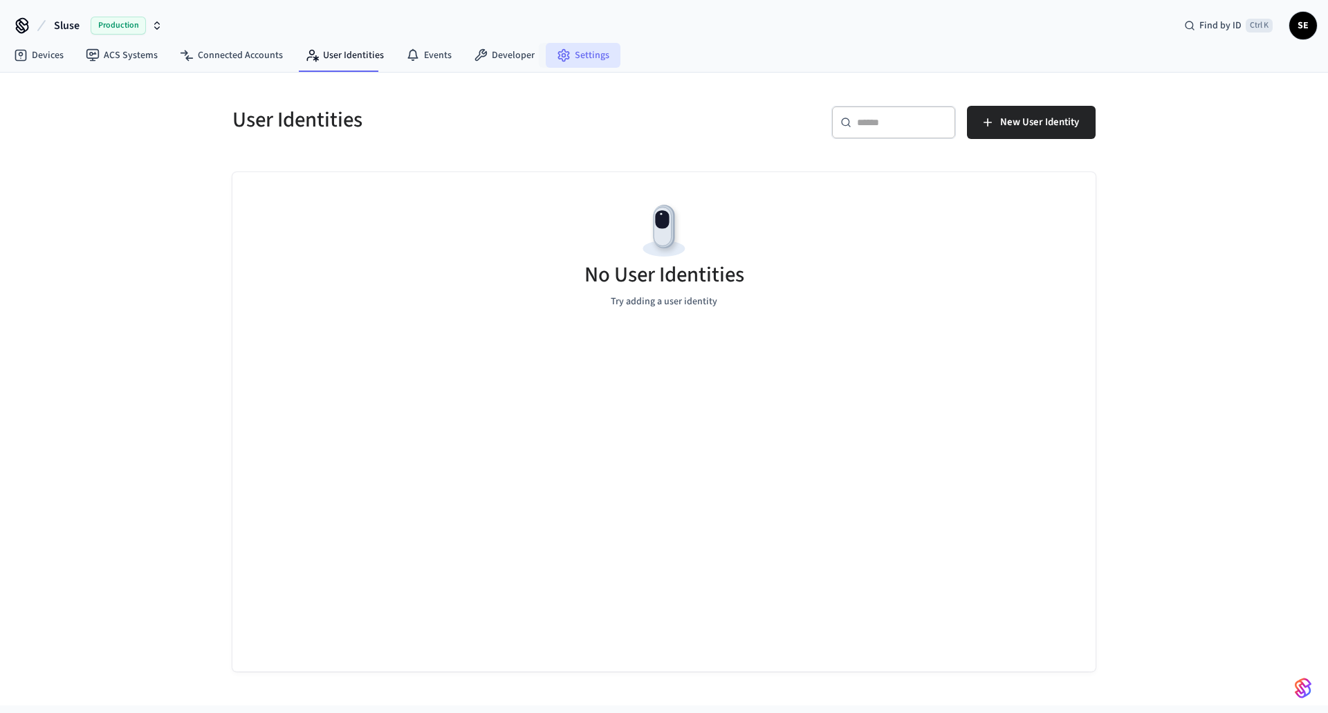
click at [574, 55] on link "Settings" at bounding box center [583, 55] width 75 height 25
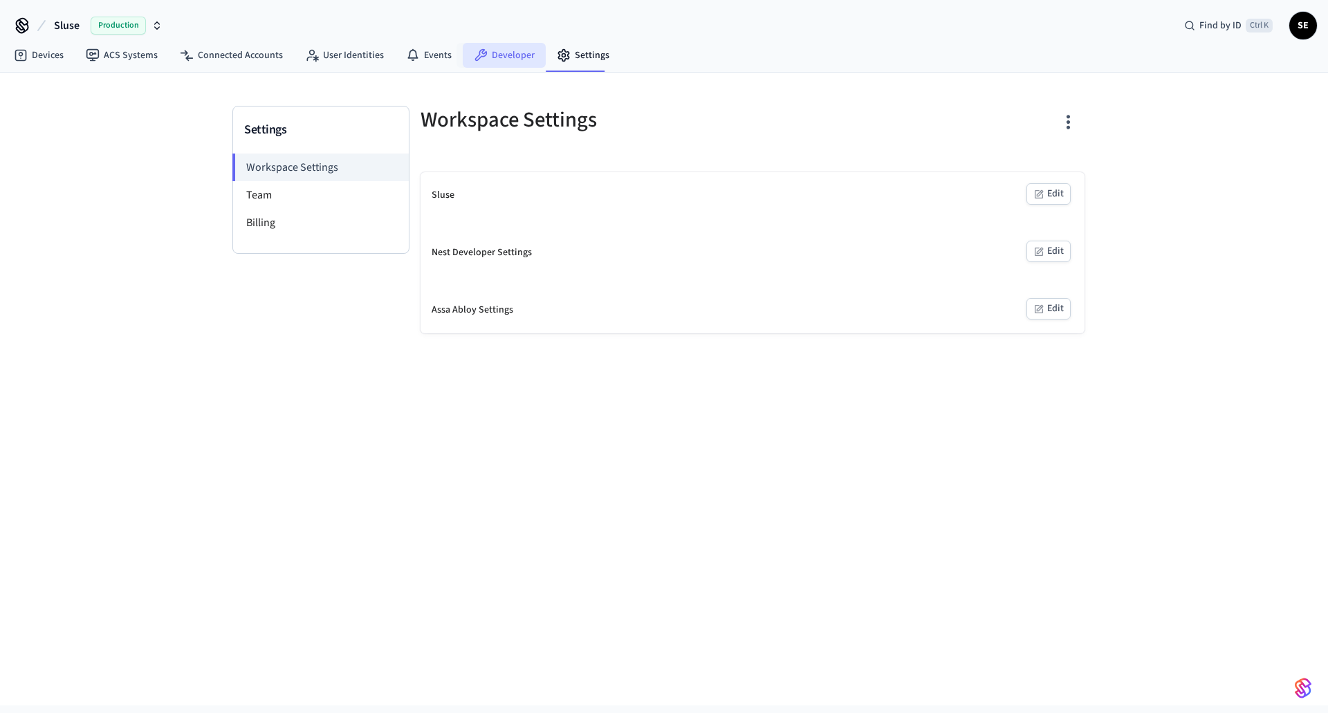
click at [483, 67] on link "Developer" at bounding box center [504, 55] width 83 height 25
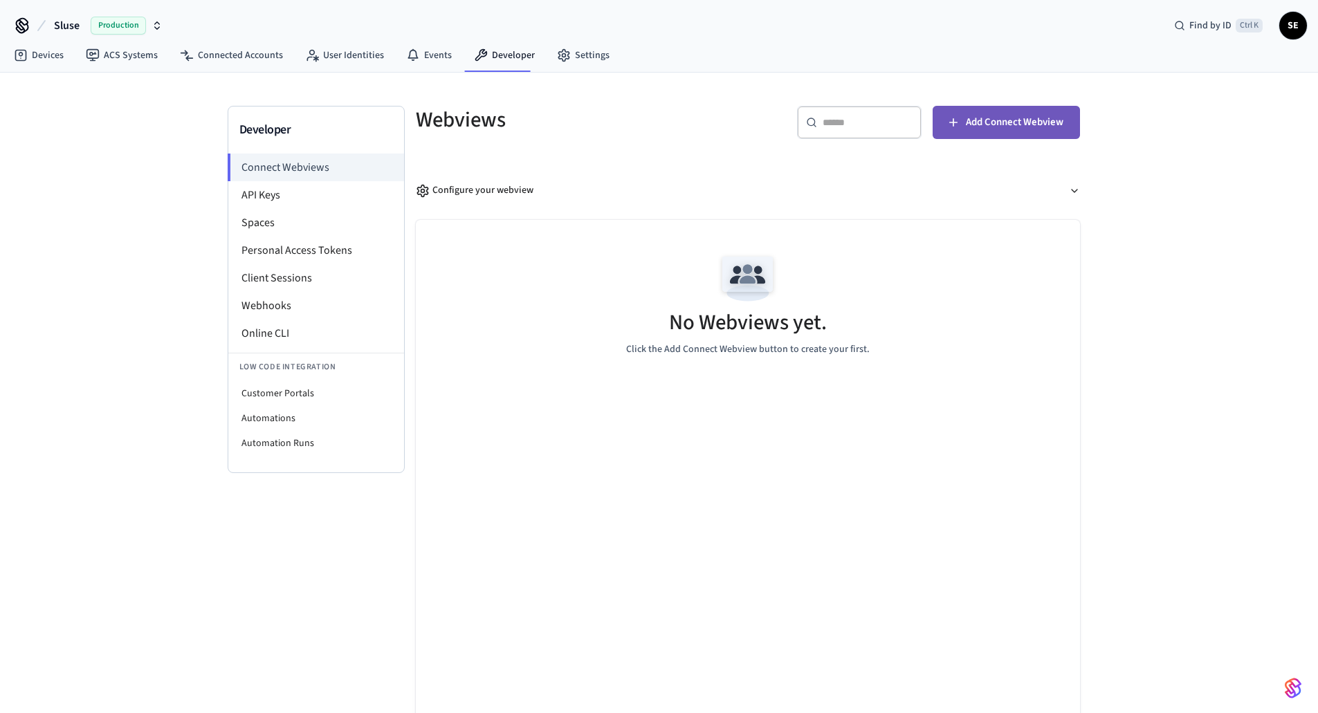
click at [1024, 126] on span "Add Connect Webview" at bounding box center [1015, 122] width 98 height 18
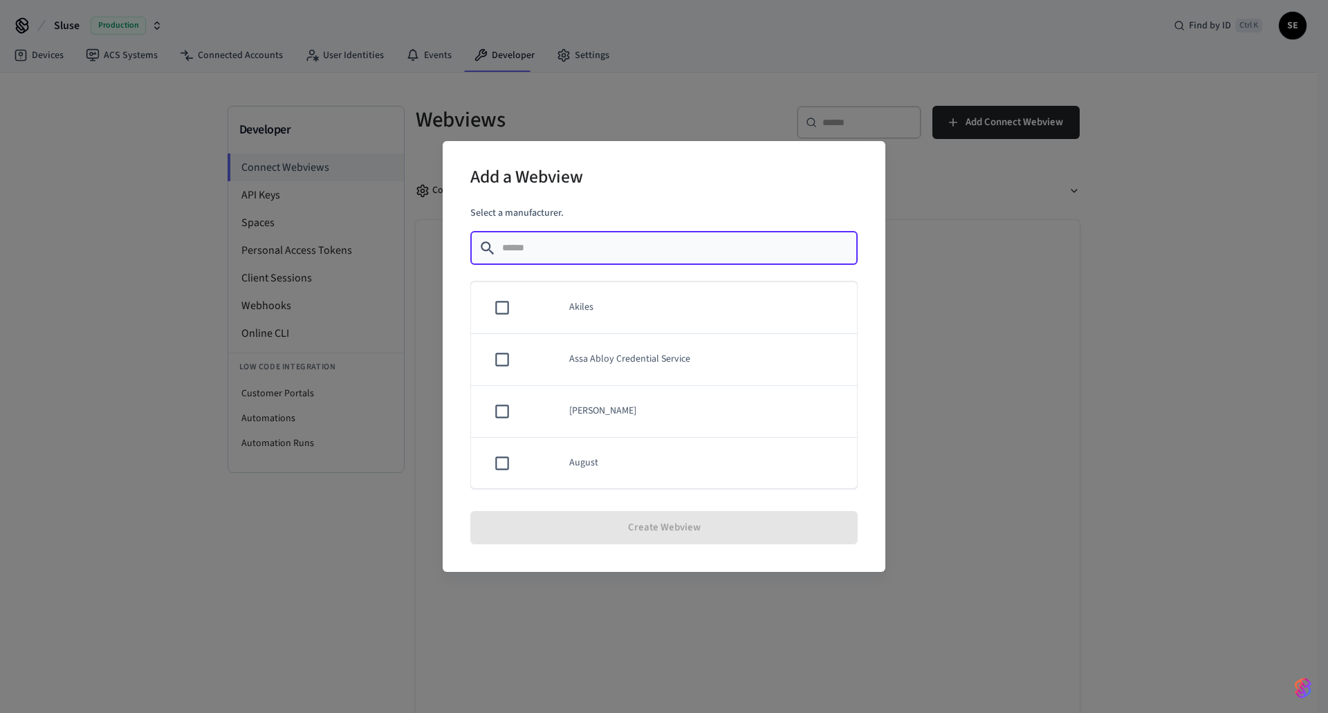
type input "*"
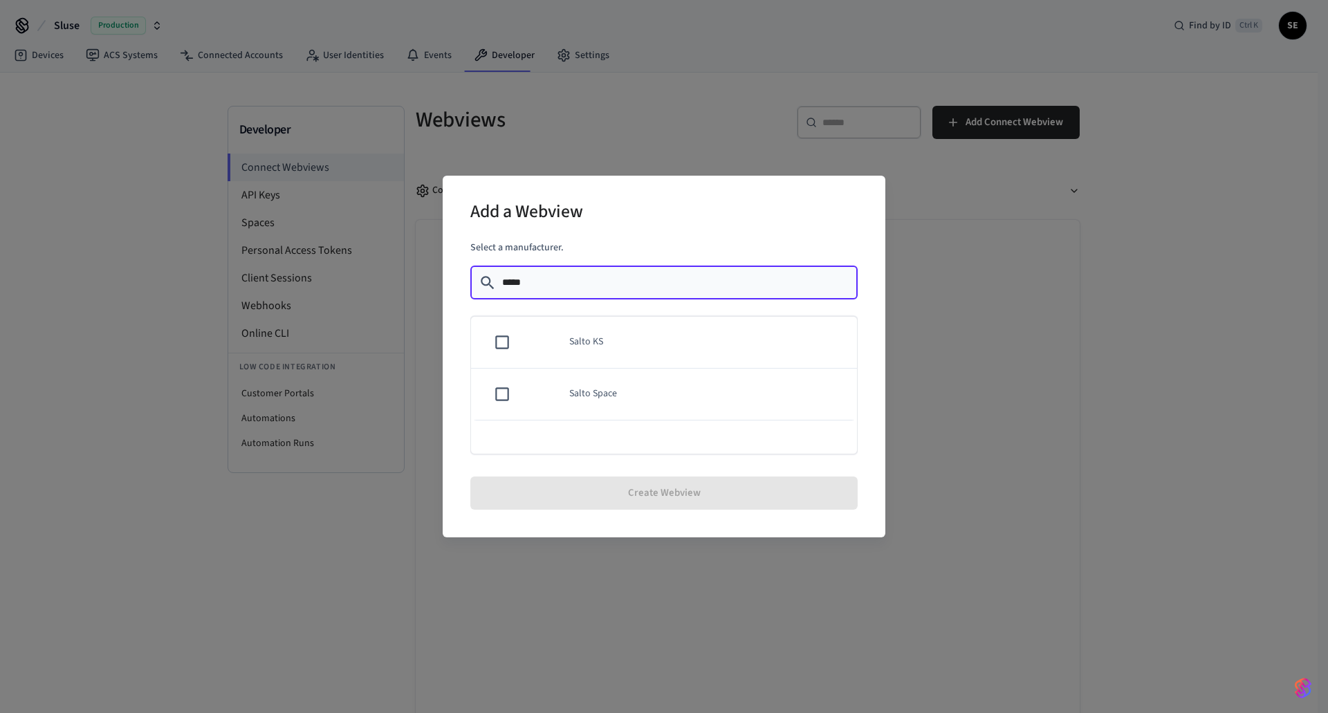
type input "*****"
click at [612, 351] on td "Salto KS" at bounding box center [705, 343] width 304 height 52
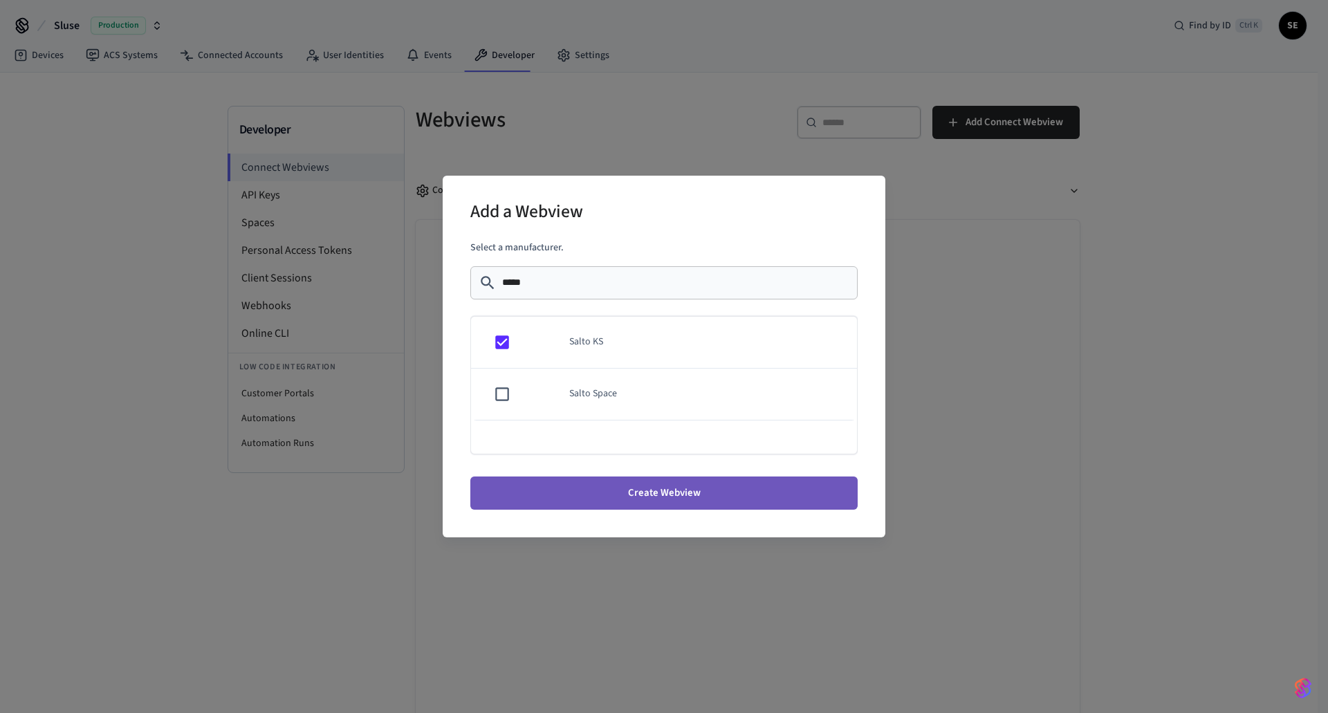
click at [661, 489] on button "Create Webview" at bounding box center [663, 493] width 387 height 33
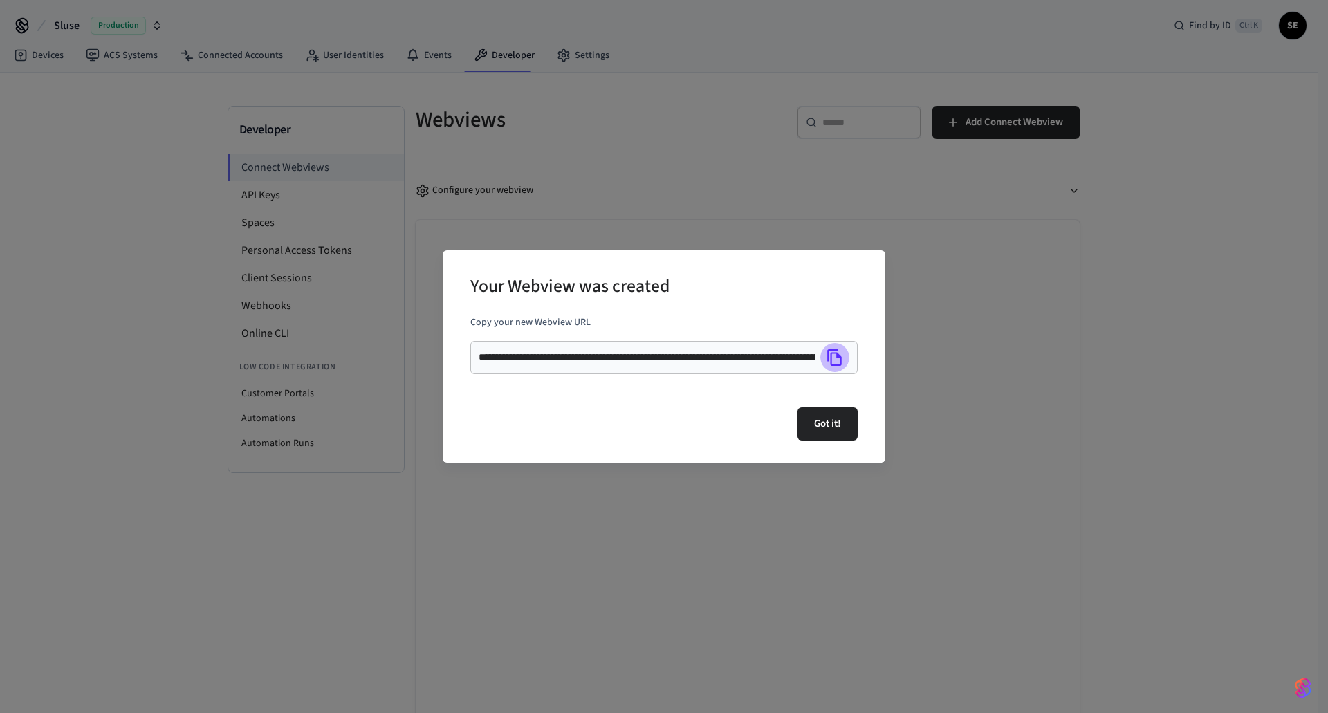
click at [836, 358] on icon "Copy" at bounding box center [835, 358] width 18 height 18
click at [837, 426] on button "Got it!" at bounding box center [828, 424] width 60 height 33
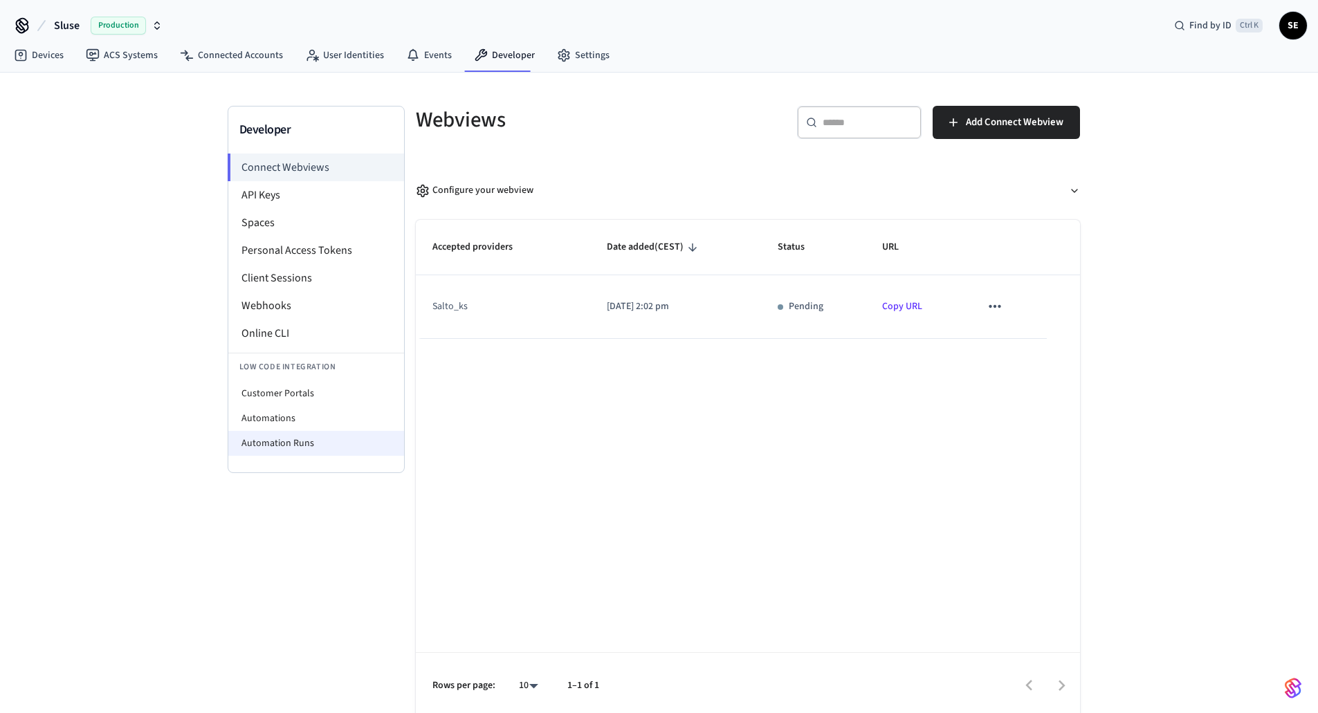
click at [255, 437] on li "Automation Runs" at bounding box center [316, 443] width 176 height 25
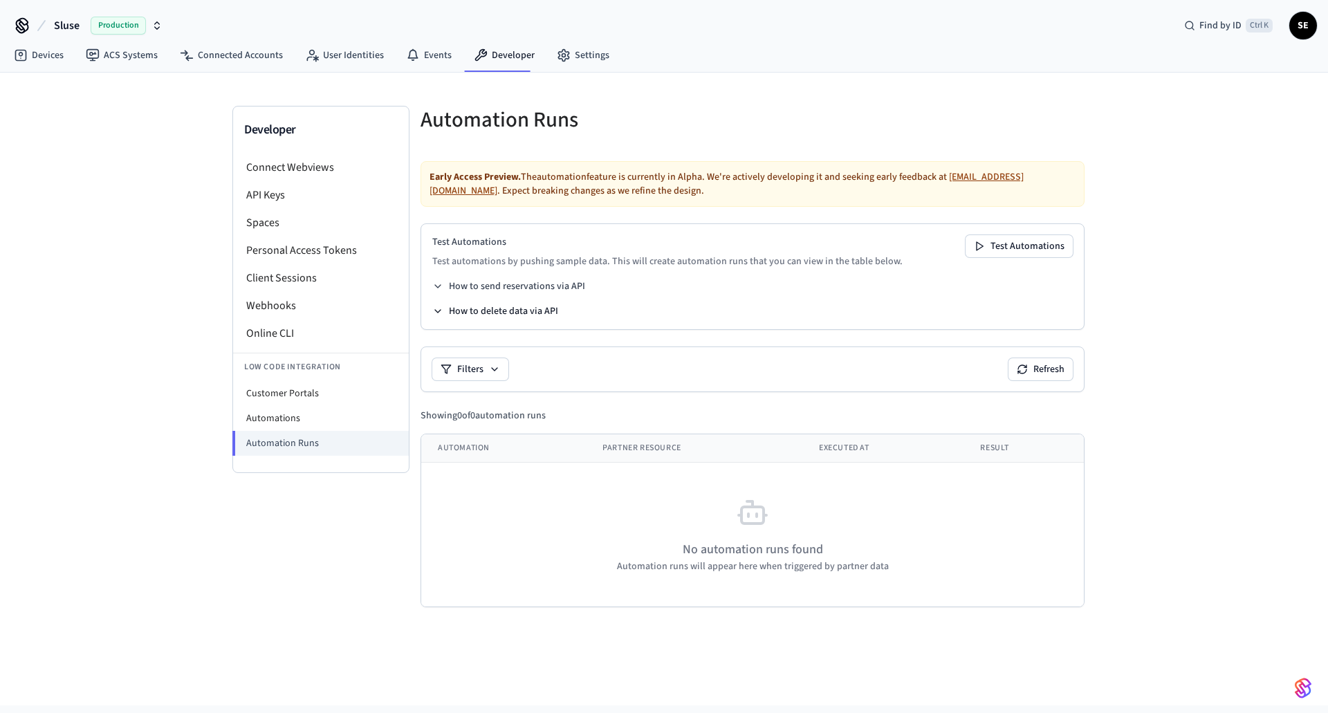
click at [542, 309] on button "How to delete data via API" at bounding box center [495, 311] width 126 height 14
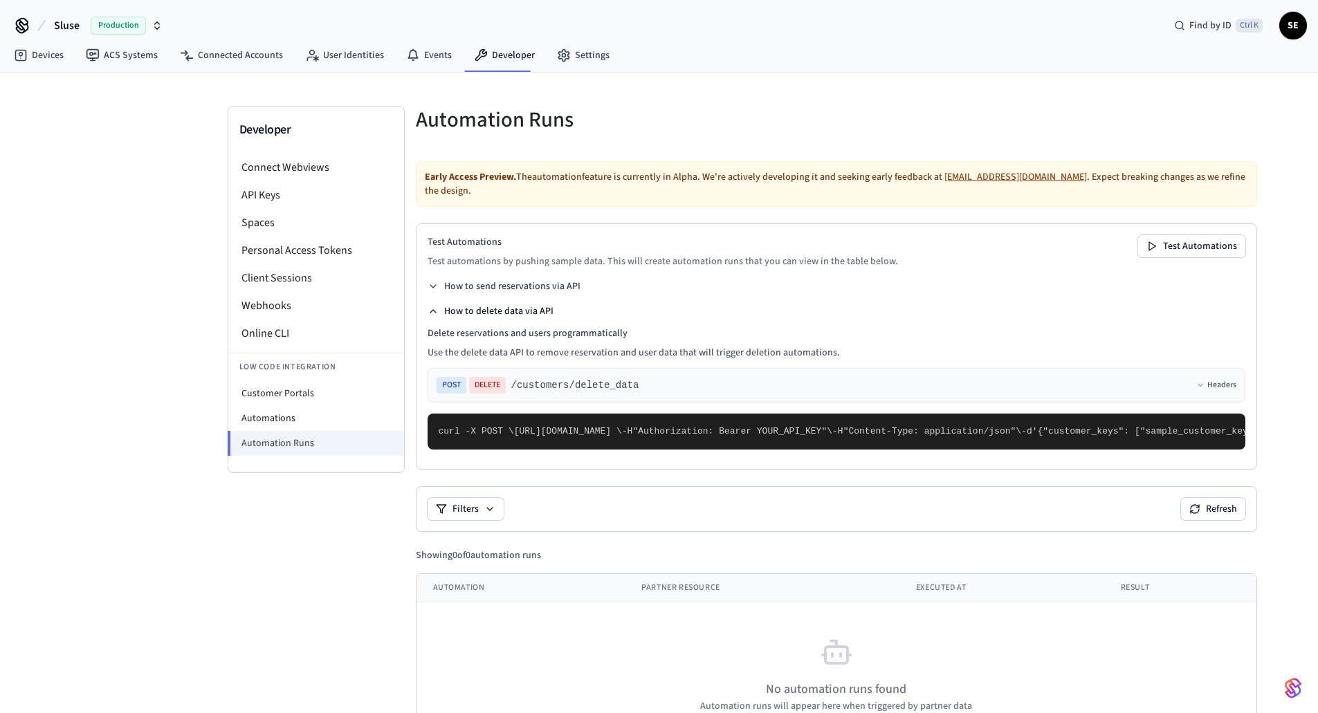
click at [542, 309] on button "How to delete data via API" at bounding box center [491, 311] width 126 height 14
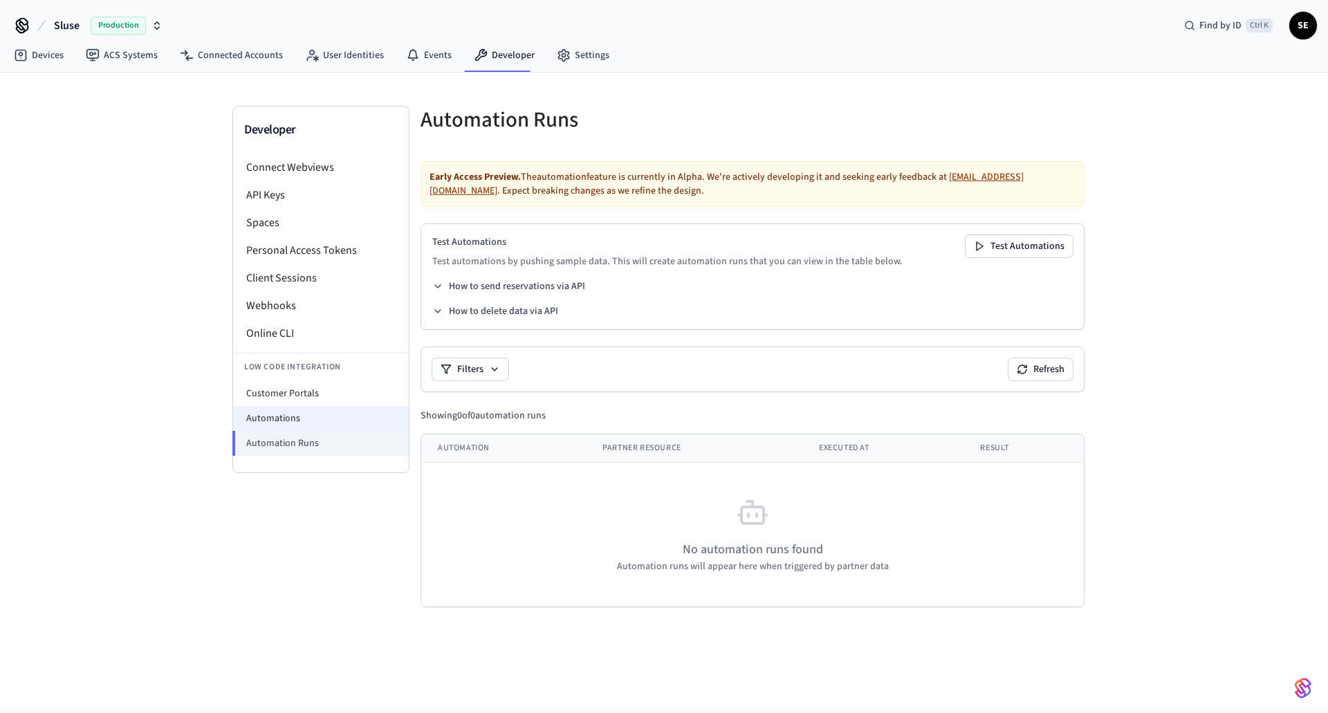
click at [308, 419] on li "Automations" at bounding box center [321, 418] width 176 height 25
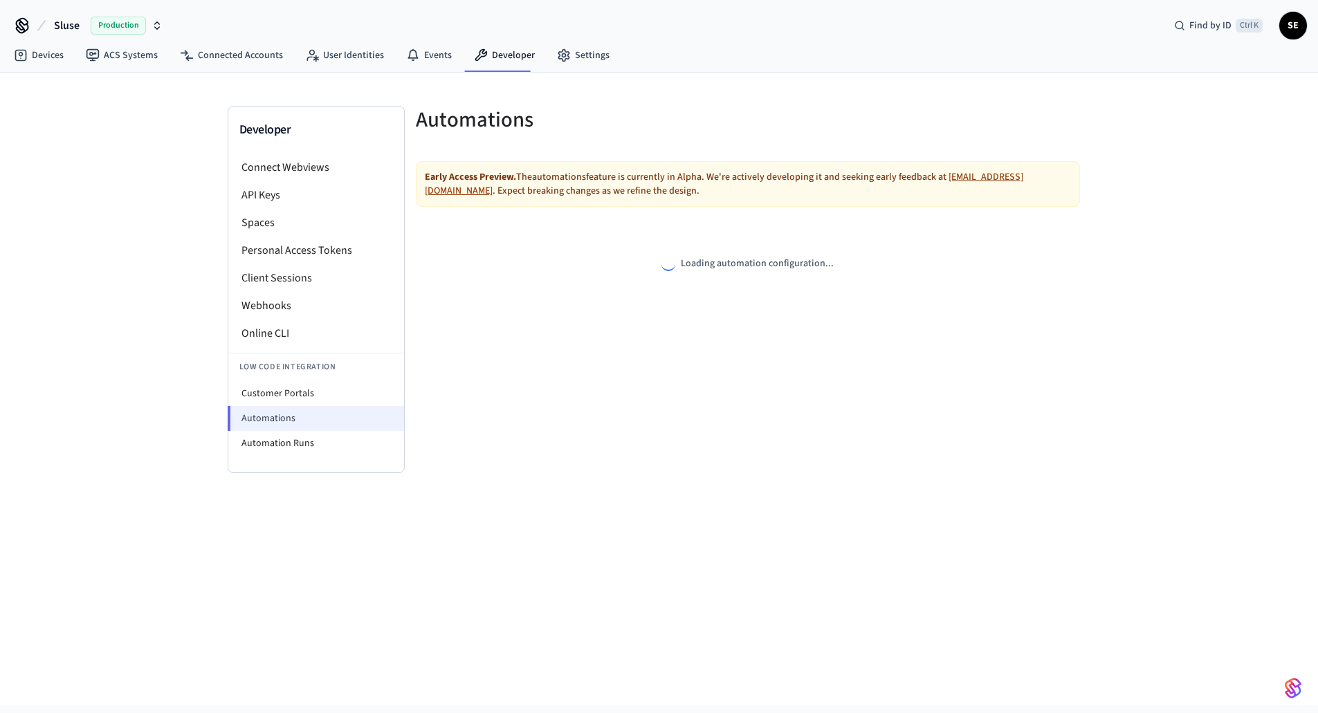
select select "**********"
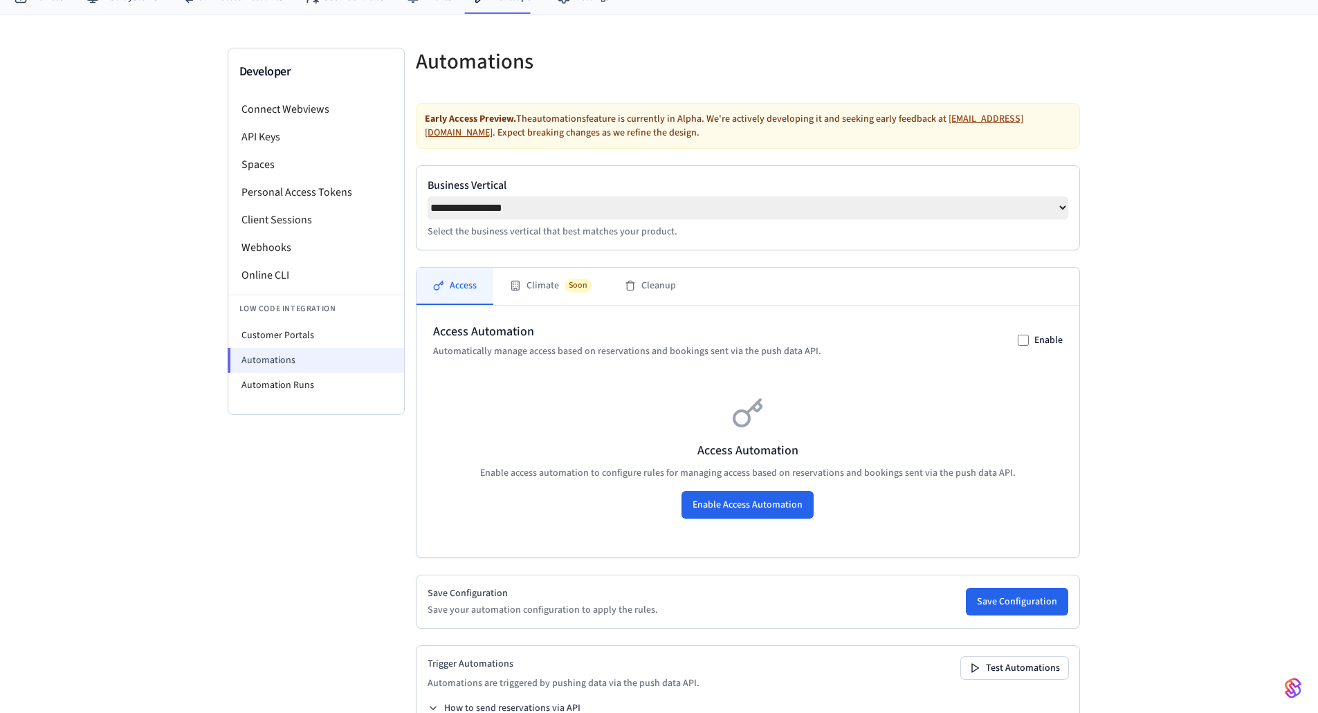
scroll to position [59, 0]
click at [506, 225] on div "**********" at bounding box center [748, 207] width 641 height 62
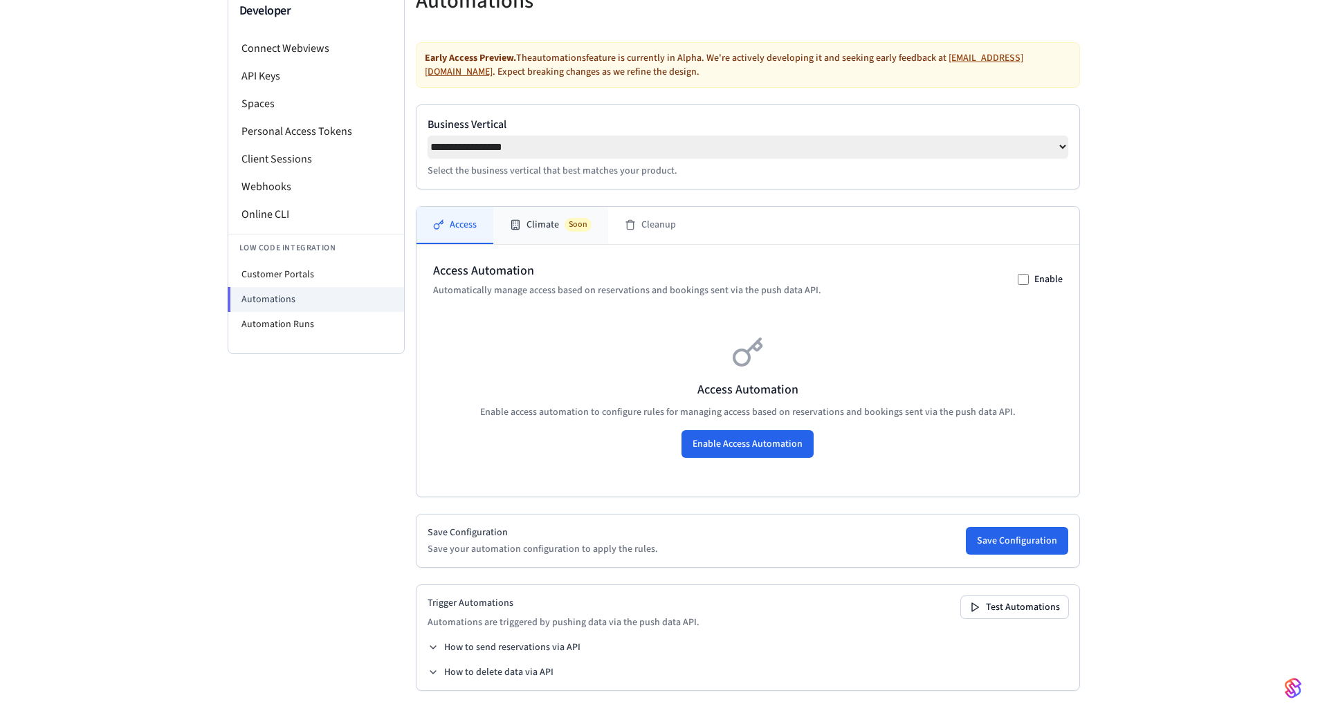
click at [565, 232] on button "Climate Soon" at bounding box center [550, 225] width 115 height 37
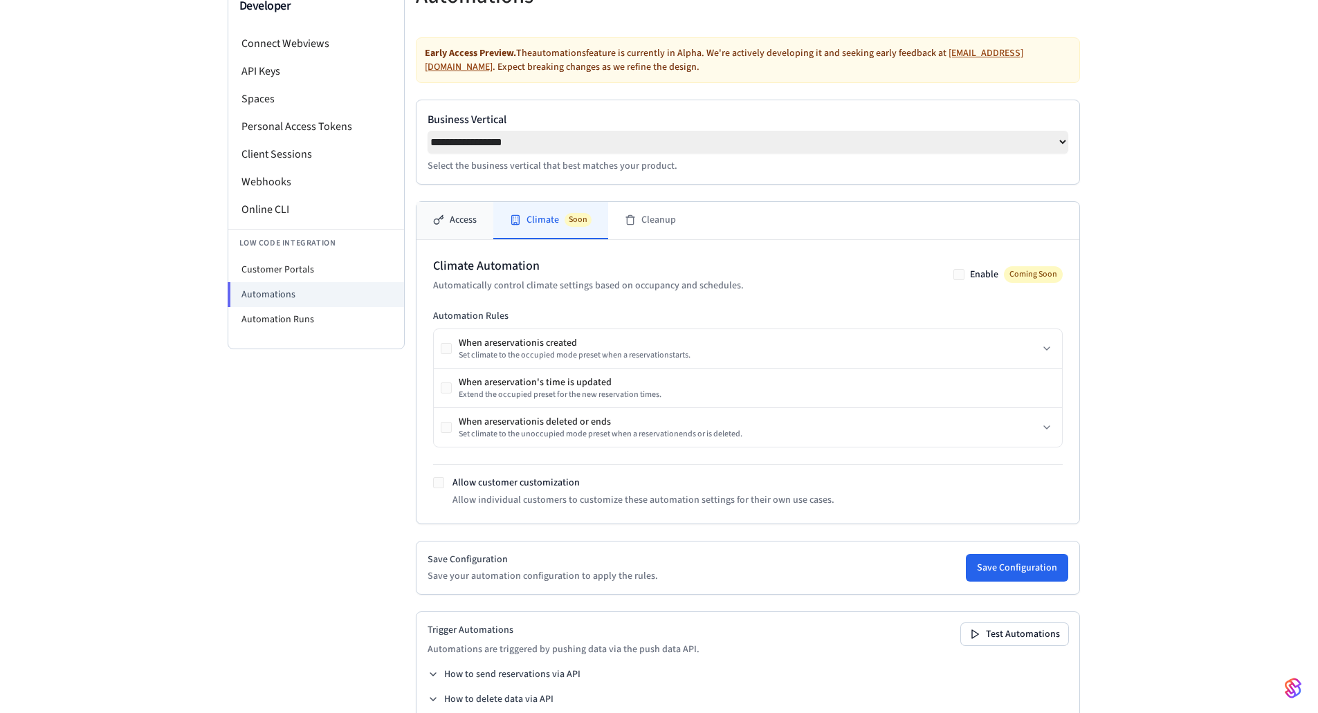
click at [456, 217] on button "Access" at bounding box center [454, 220] width 77 height 37
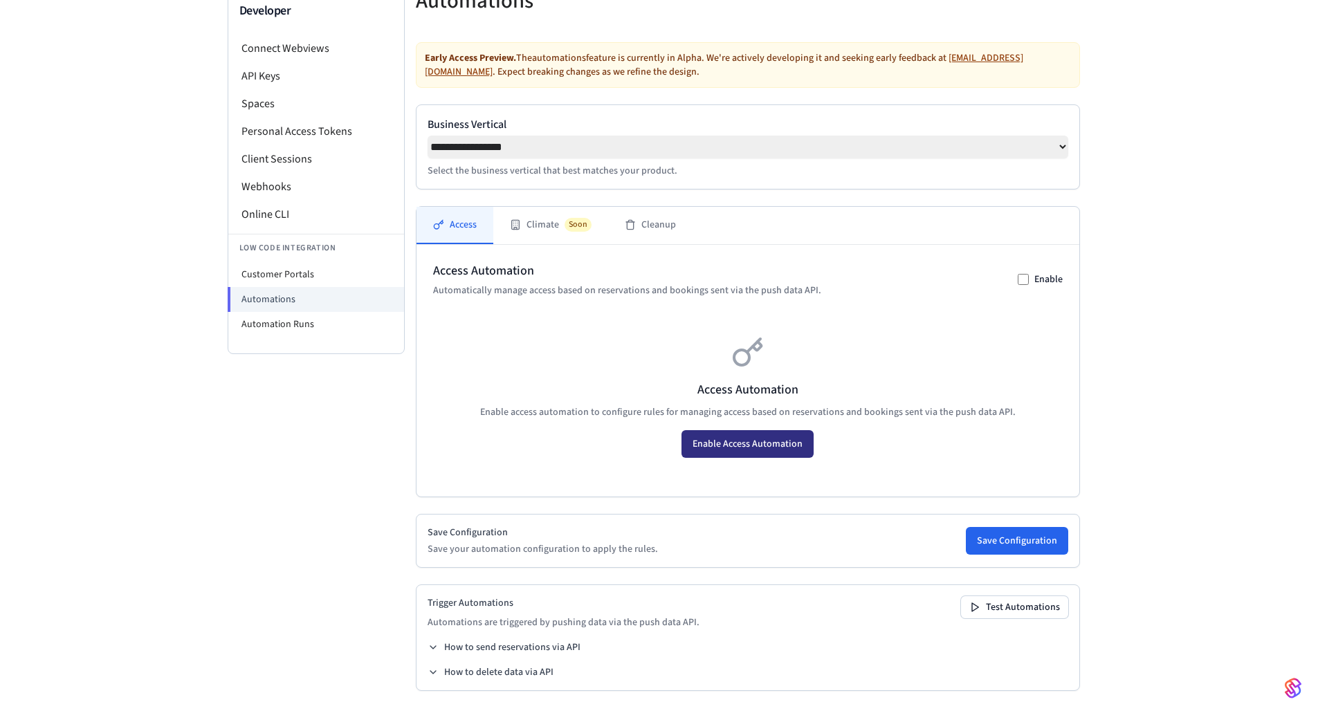
click at [785, 441] on button "Enable Access Automation" at bounding box center [747, 444] width 132 height 28
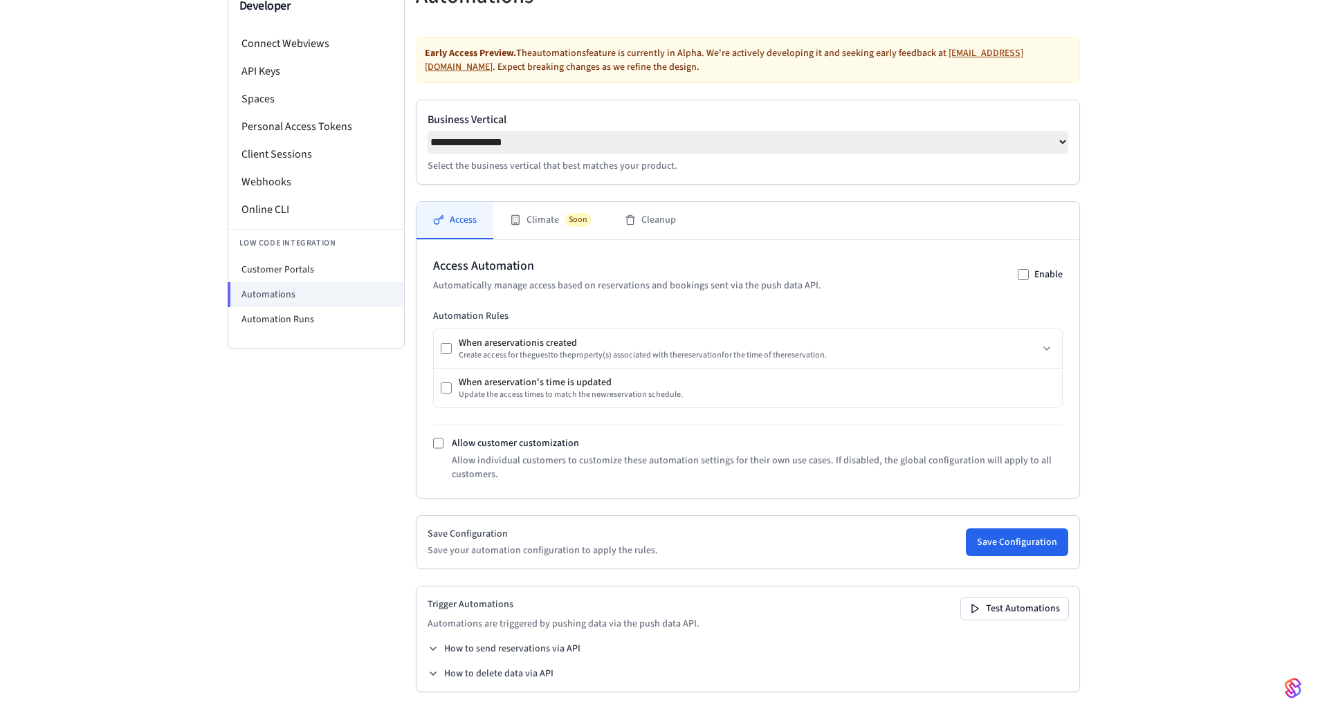
scroll to position [130, 0]
click at [1040, 274] on label "Enable" at bounding box center [1048, 273] width 28 height 14
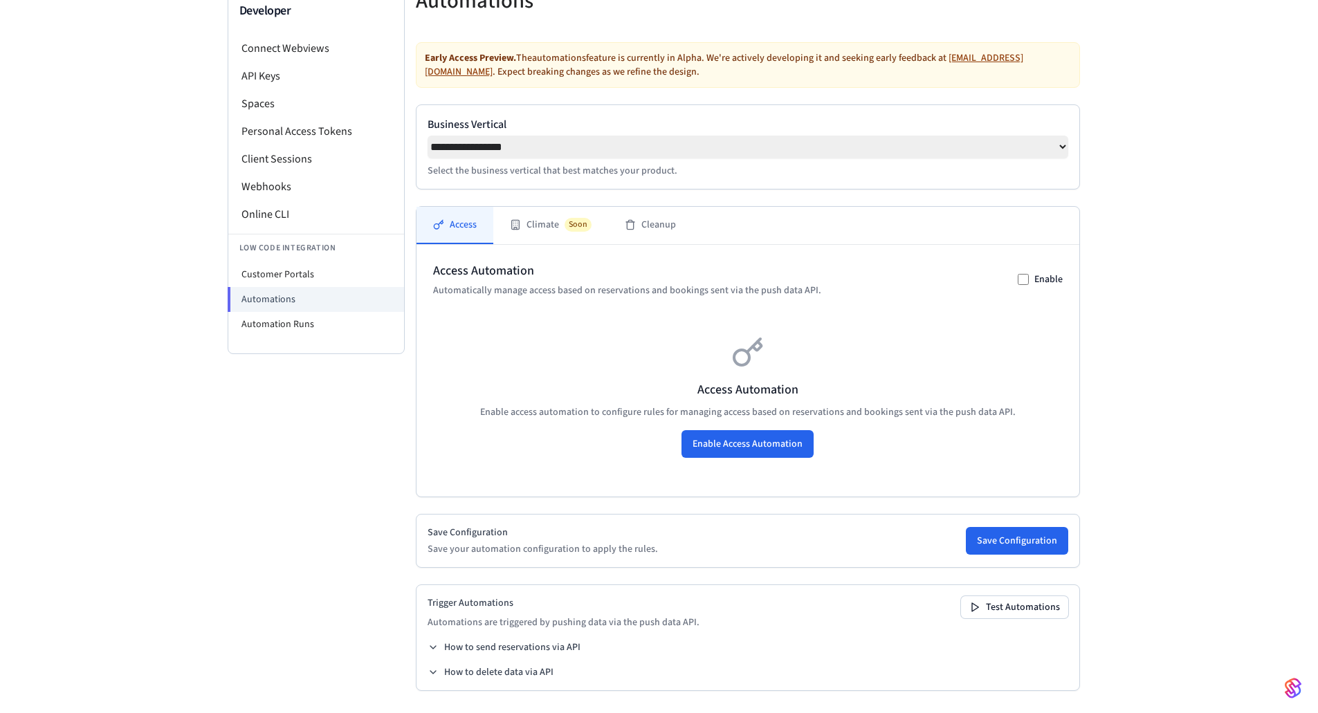
scroll to position [124, 0]
click at [659, 222] on button "Cleanup" at bounding box center [650, 225] width 84 height 37
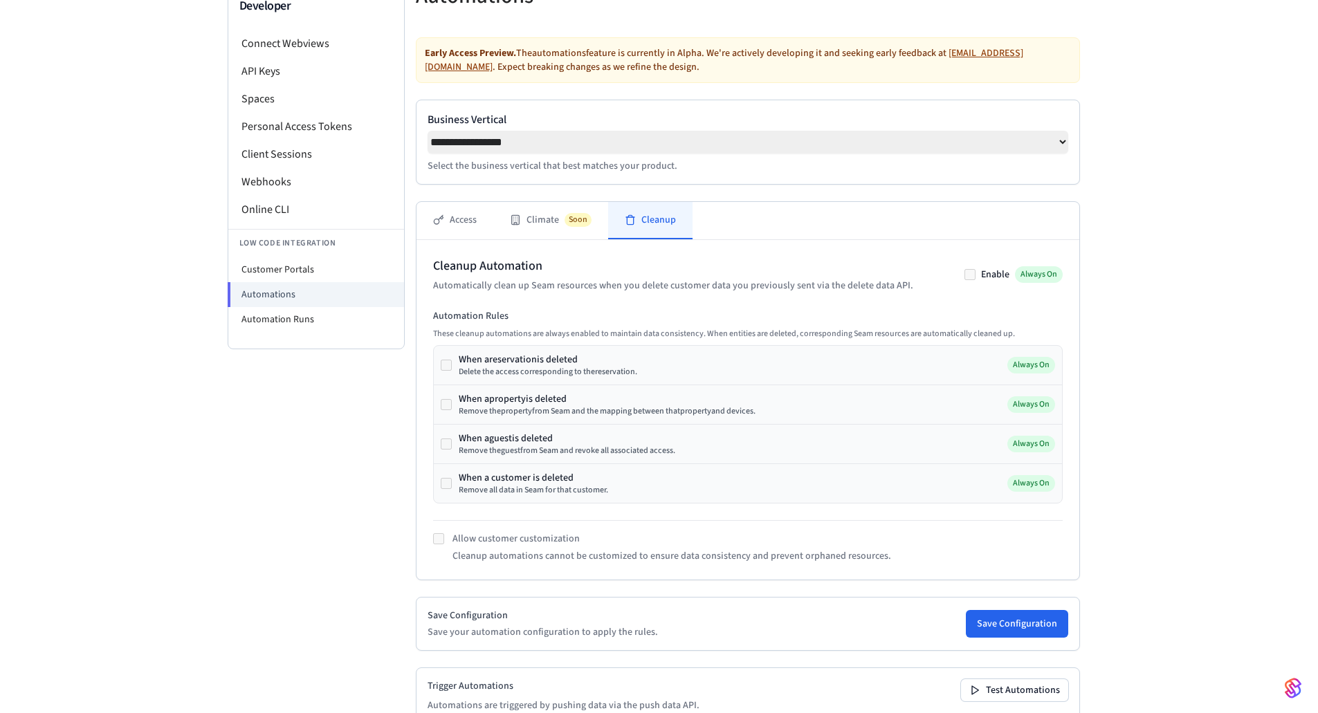
scroll to position [212, 0]
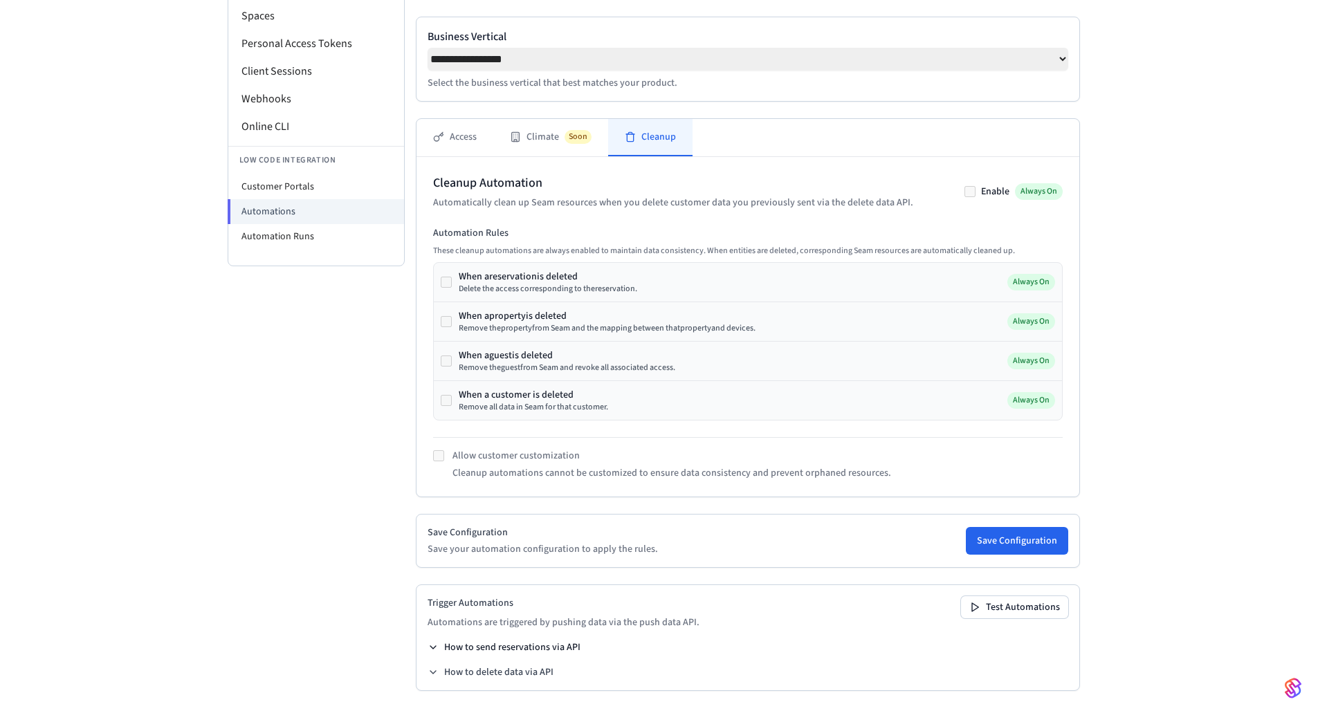
click at [557, 650] on button "How to send reservations via API" at bounding box center [504, 648] width 153 height 14
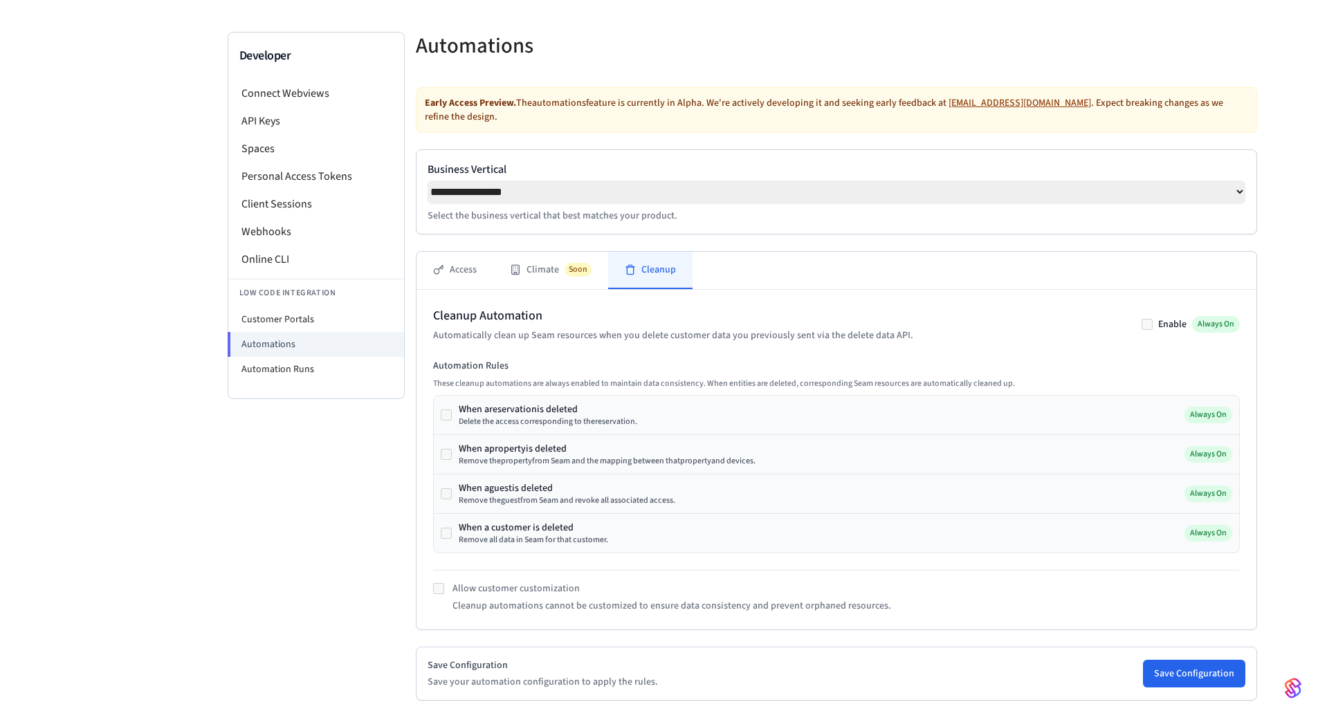
scroll to position [0, 0]
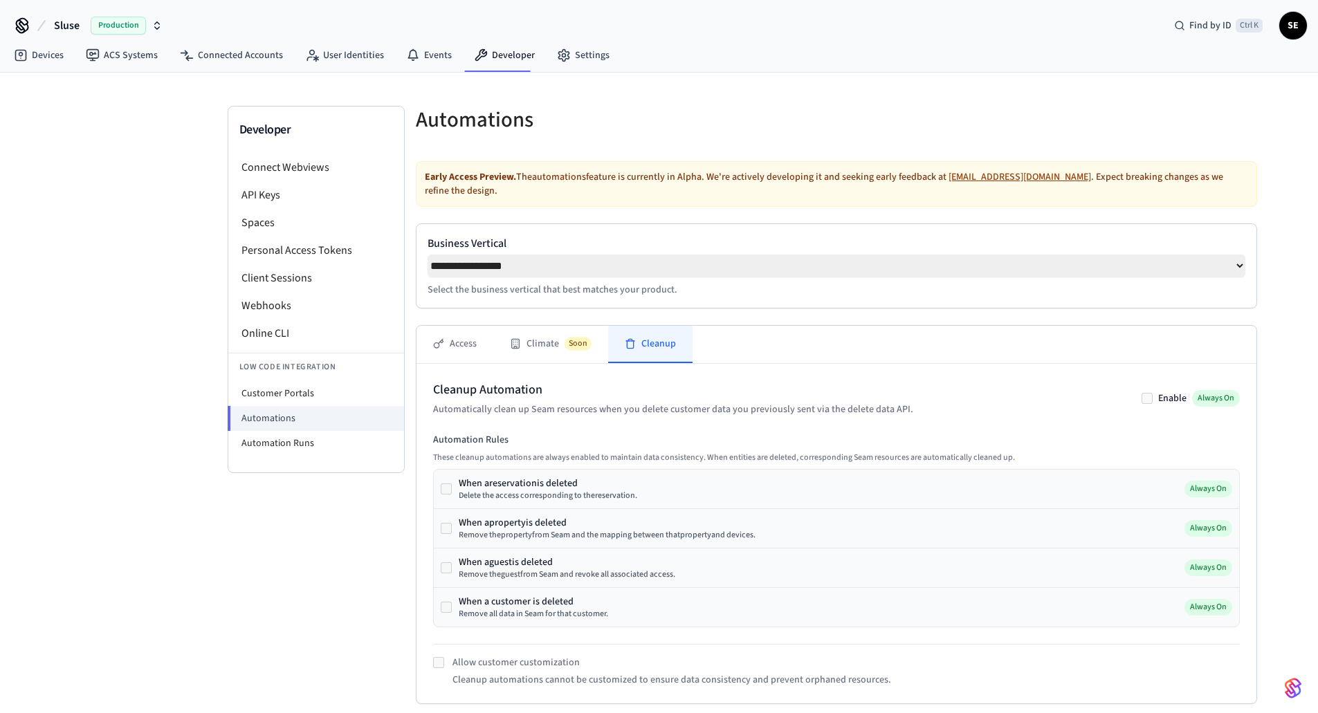
click at [146, 33] on div "Production" at bounding box center [127, 26] width 72 height 18
click at [139, 108] on div "Sylvester's Sandbox Sandbox" at bounding box center [112, 116] width 190 height 18
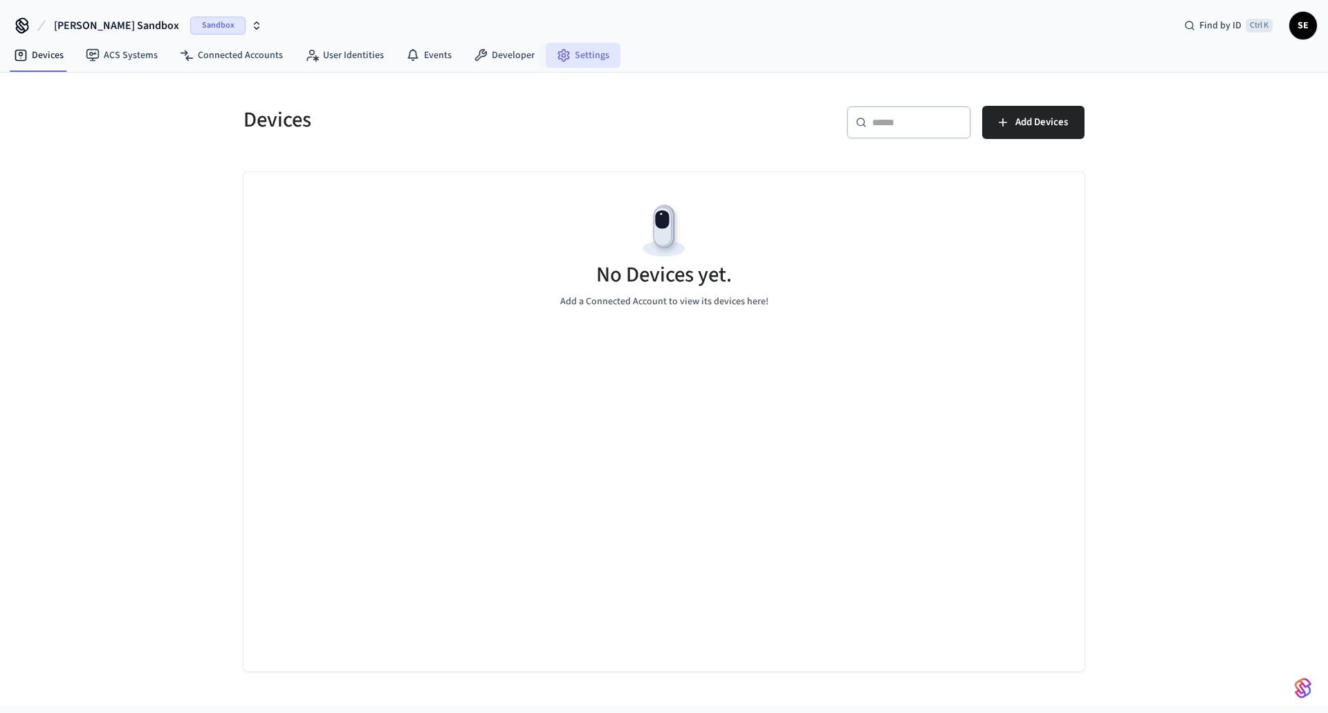
click at [577, 57] on link "Settings" at bounding box center [583, 55] width 75 height 25
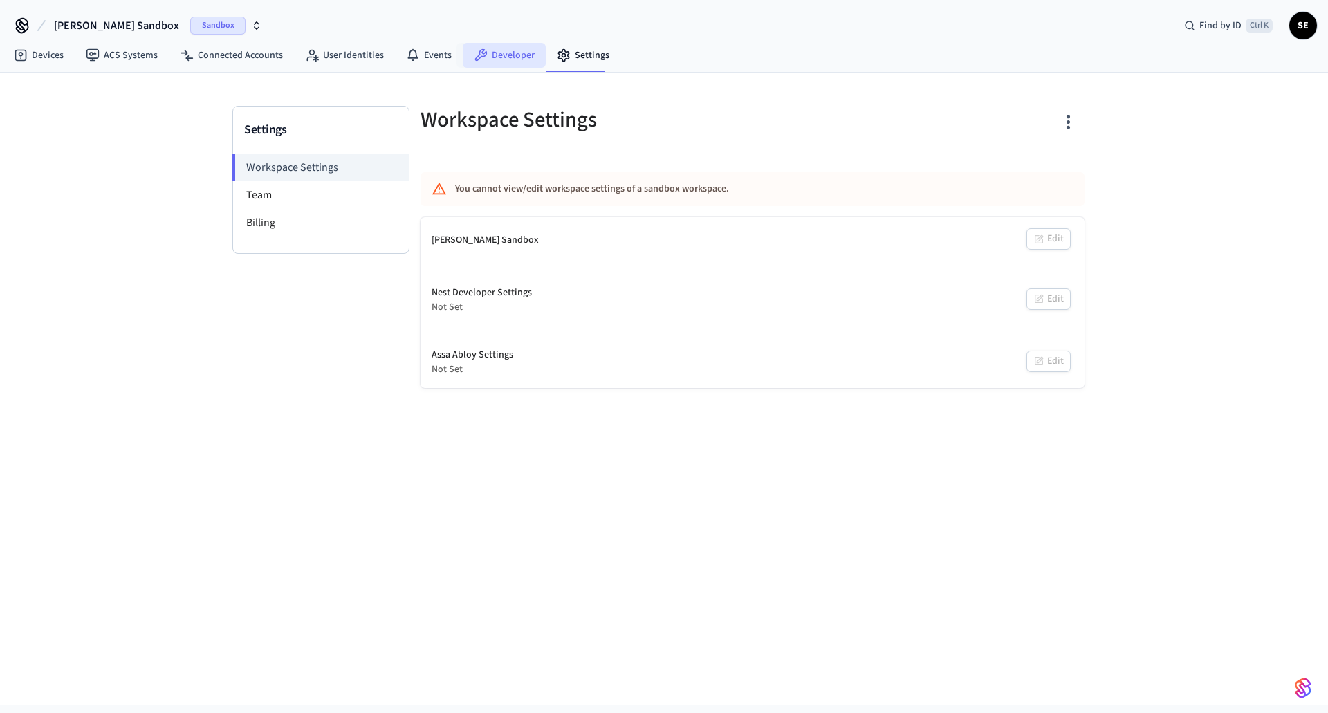
click at [508, 46] on link "Developer" at bounding box center [504, 55] width 83 height 25
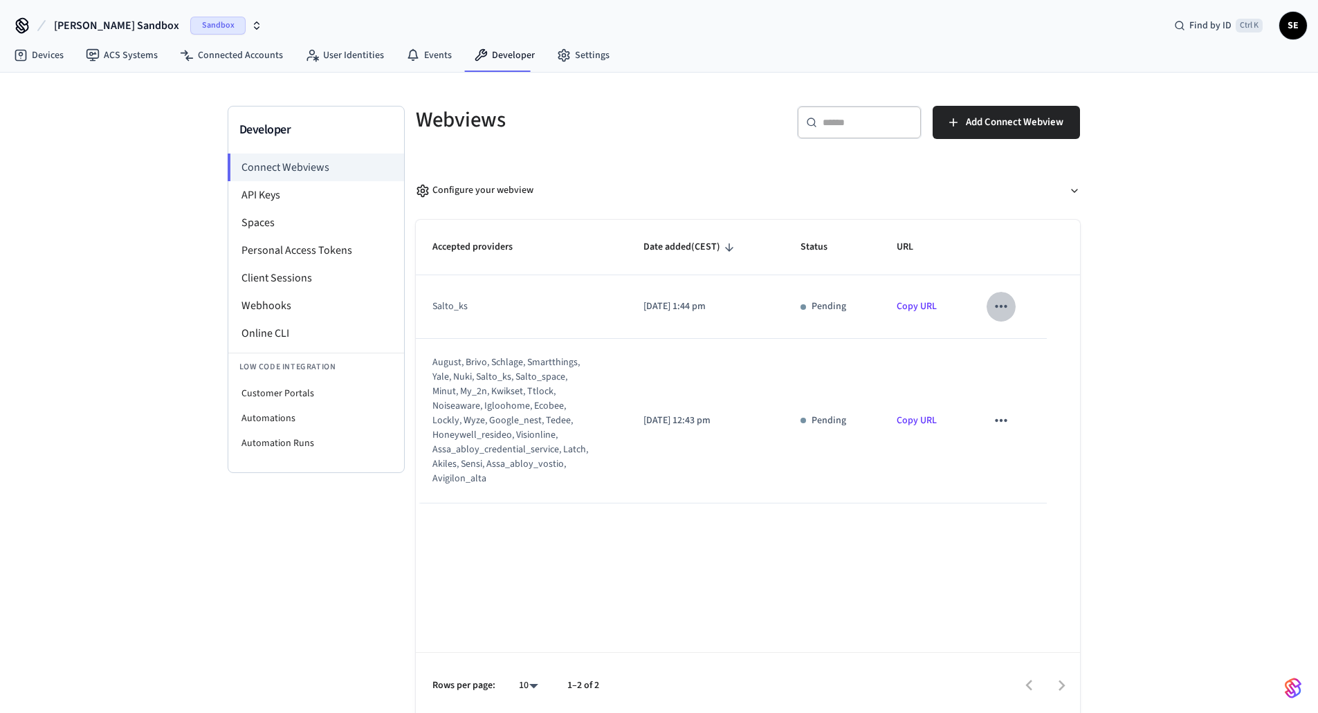
click at [1006, 310] on icon "sticky table" at bounding box center [1001, 306] width 18 height 18
click at [1019, 356] on icon at bounding box center [1014, 351] width 11 height 11
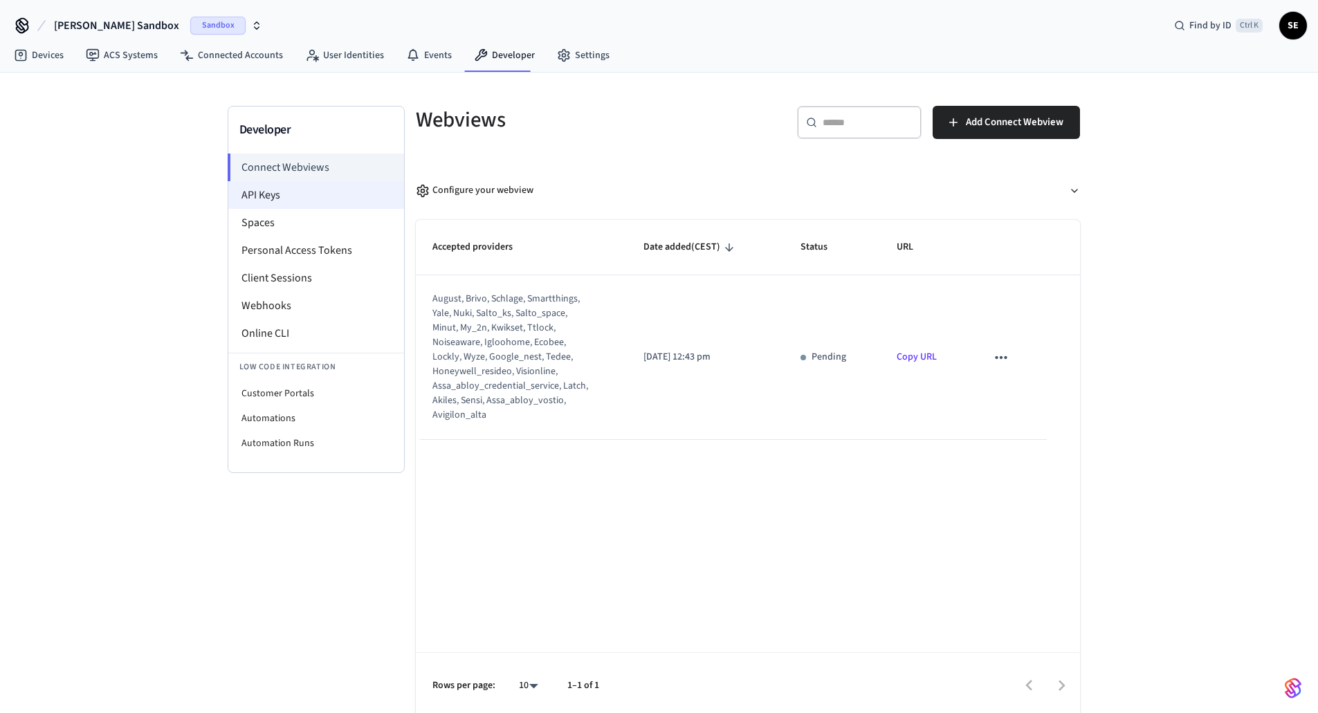
click at [257, 197] on li "API Keys" at bounding box center [316, 195] width 176 height 28
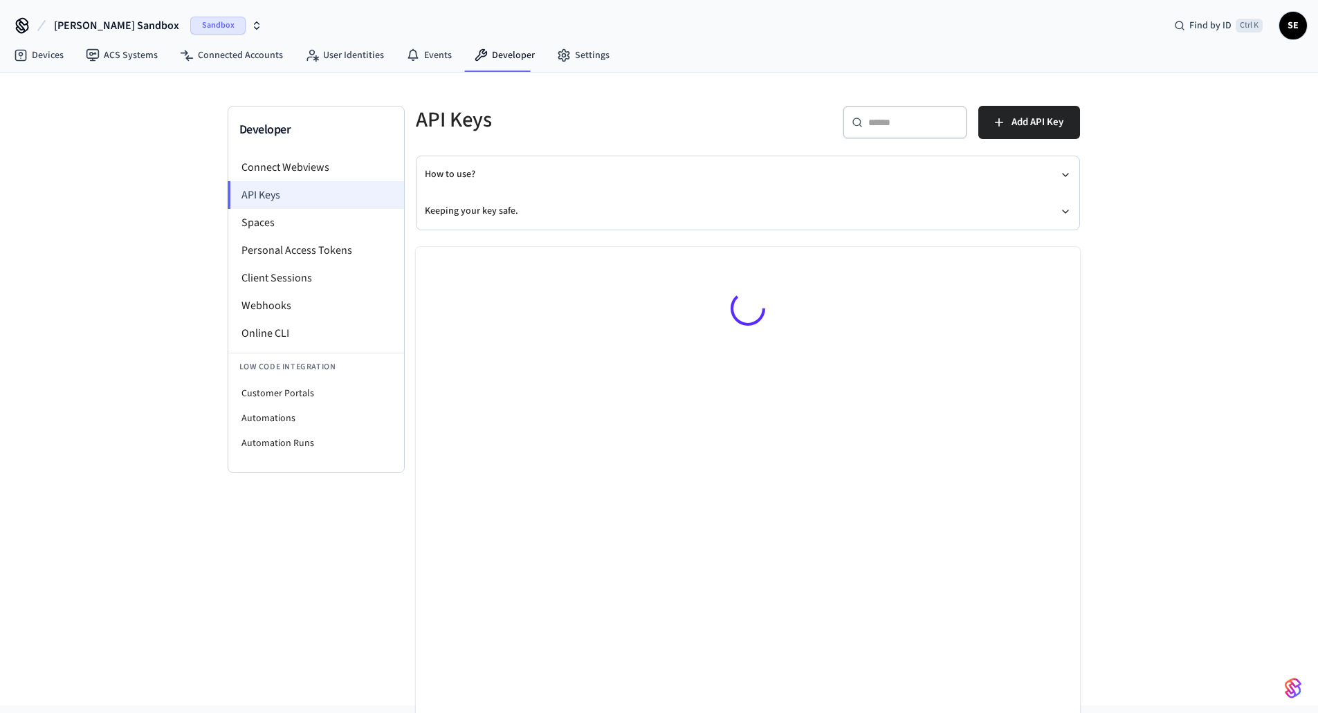
click at [257, 197] on li "API Keys" at bounding box center [316, 195] width 176 height 28
click at [277, 217] on li "Spaces" at bounding box center [316, 223] width 176 height 28
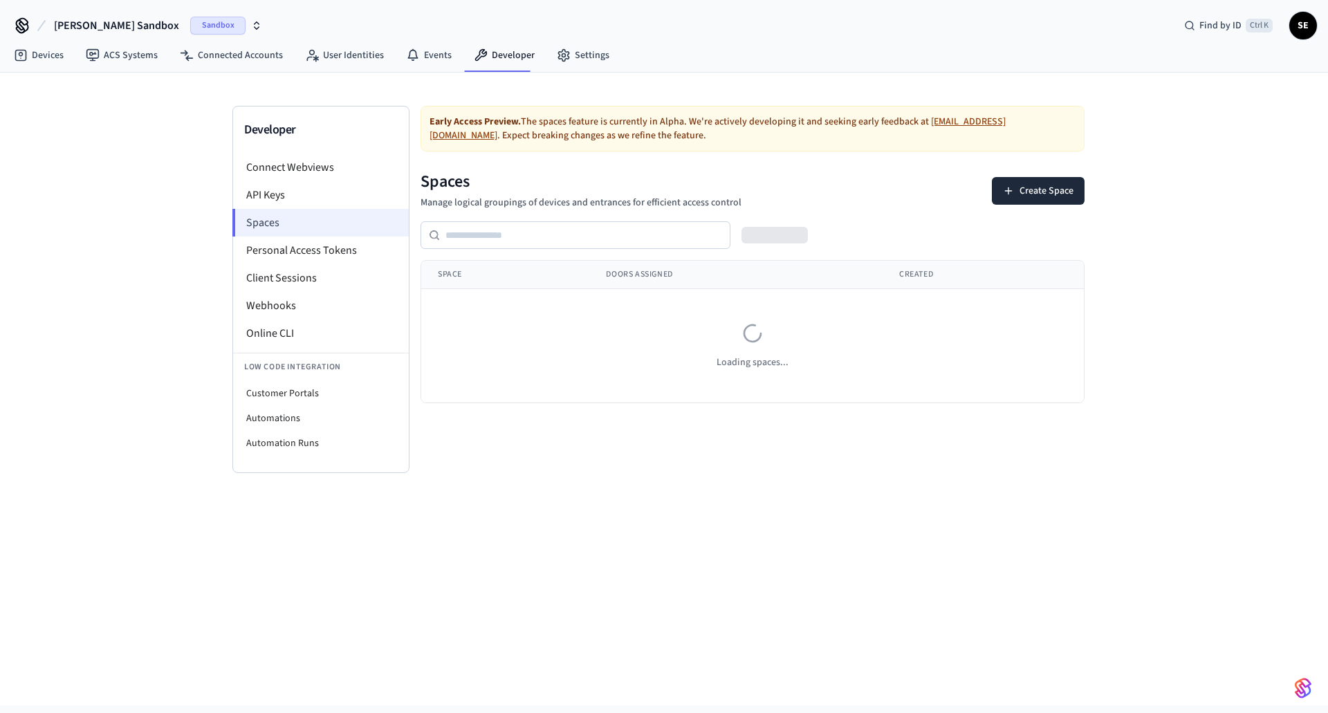
click at [277, 217] on li "Spaces" at bounding box center [320, 223] width 176 height 28
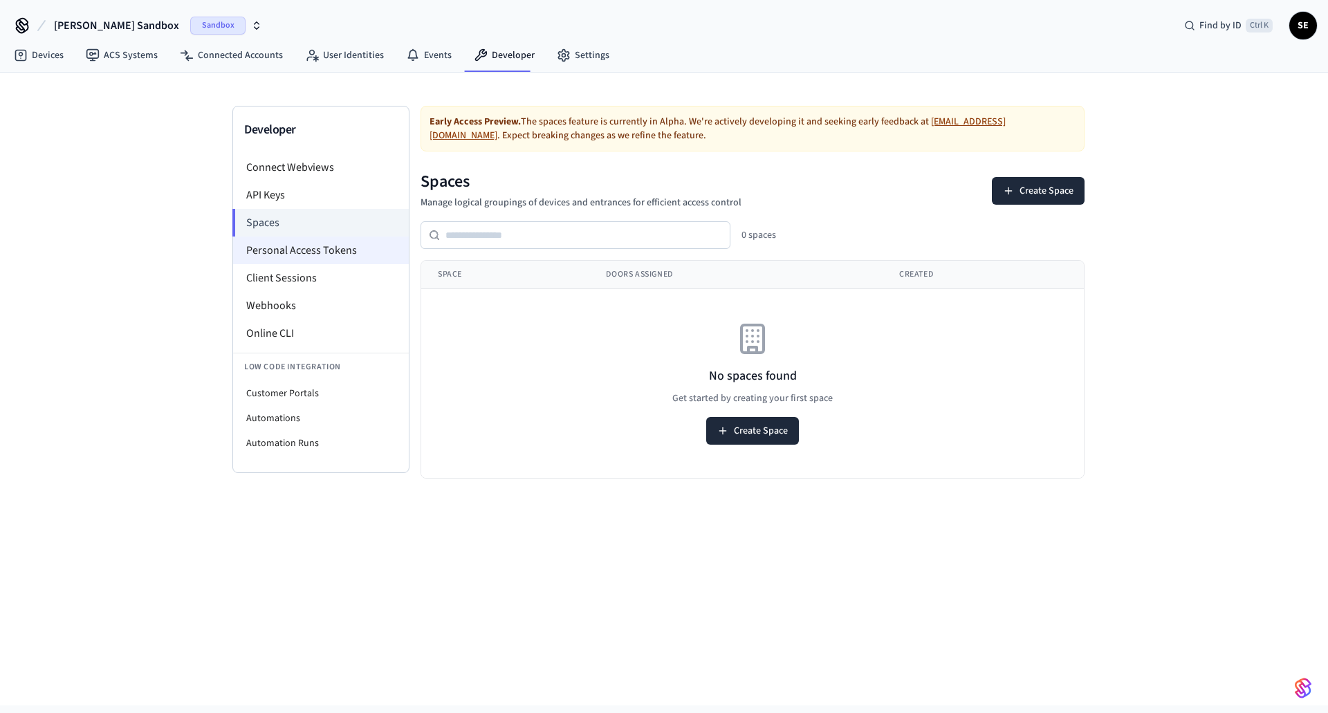
click at [349, 244] on li "Personal Access Tokens" at bounding box center [321, 251] width 176 height 28
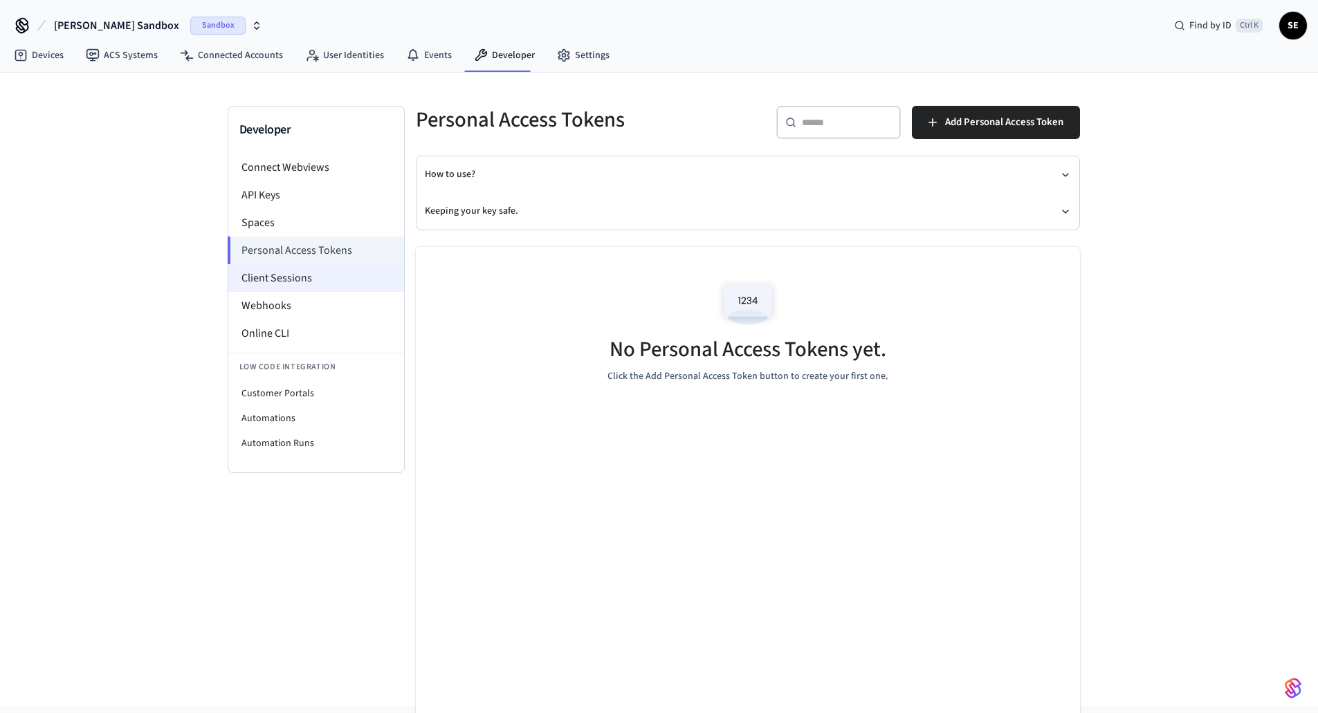
click at [341, 282] on li "Client Sessions" at bounding box center [316, 278] width 176 height 28
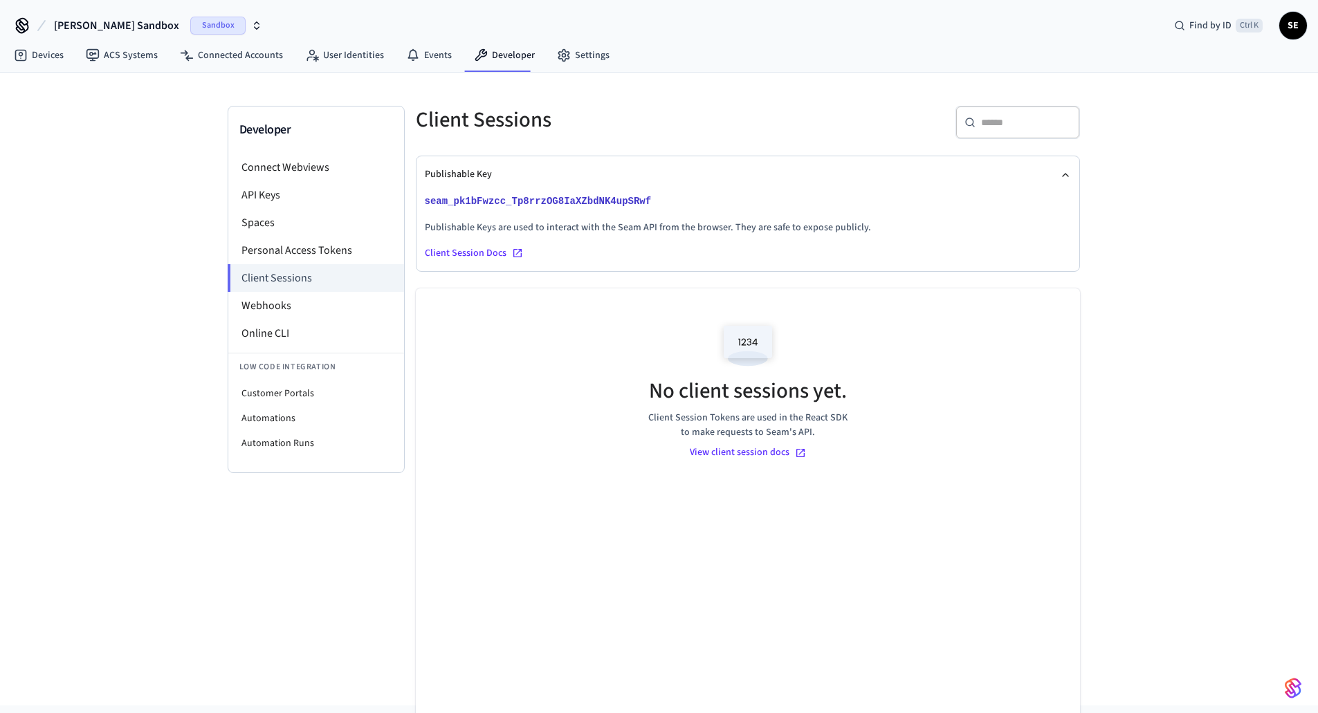
click at [336, 308] on li "Webhooks" at bounding box center [316, 306] width 176 height 28
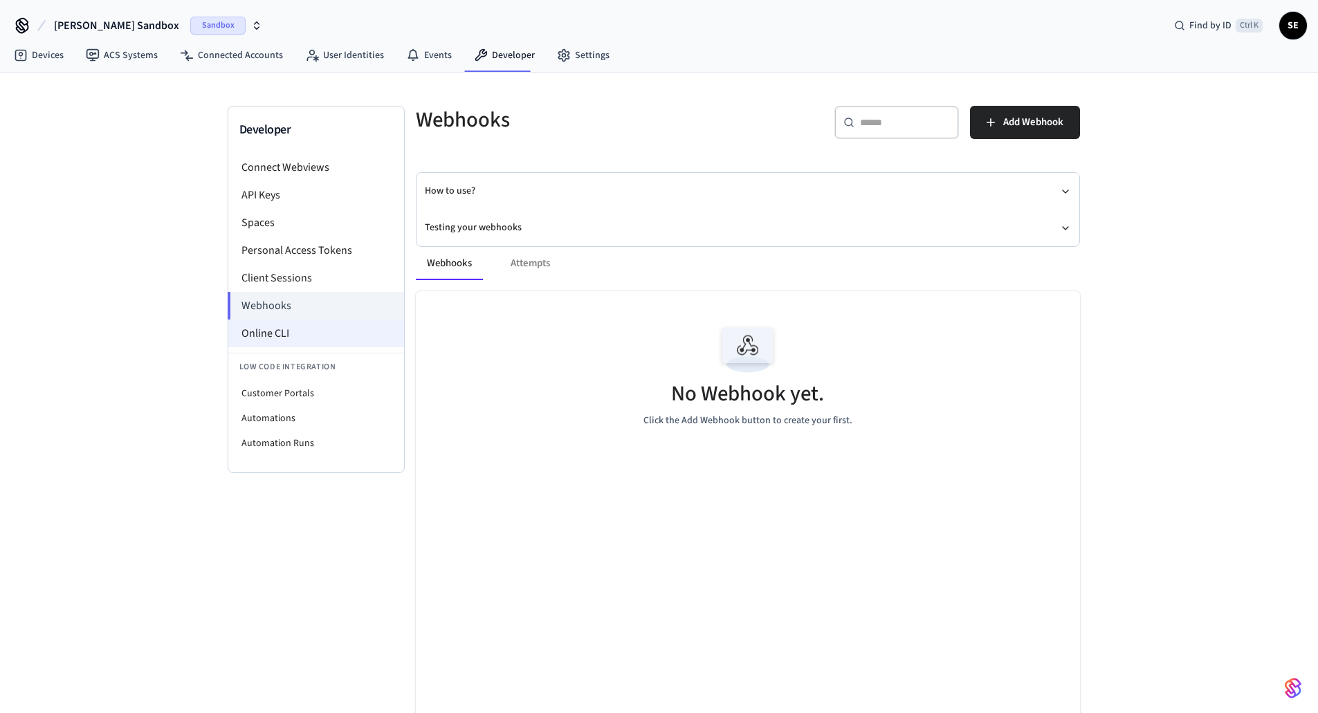
click at [314, 331] on li "Online CLI" at bounding box center [316, 334] width 176 height 28
click at [572, 59] on link "Settings" at bounding box center [583, 55] width 75 height 25
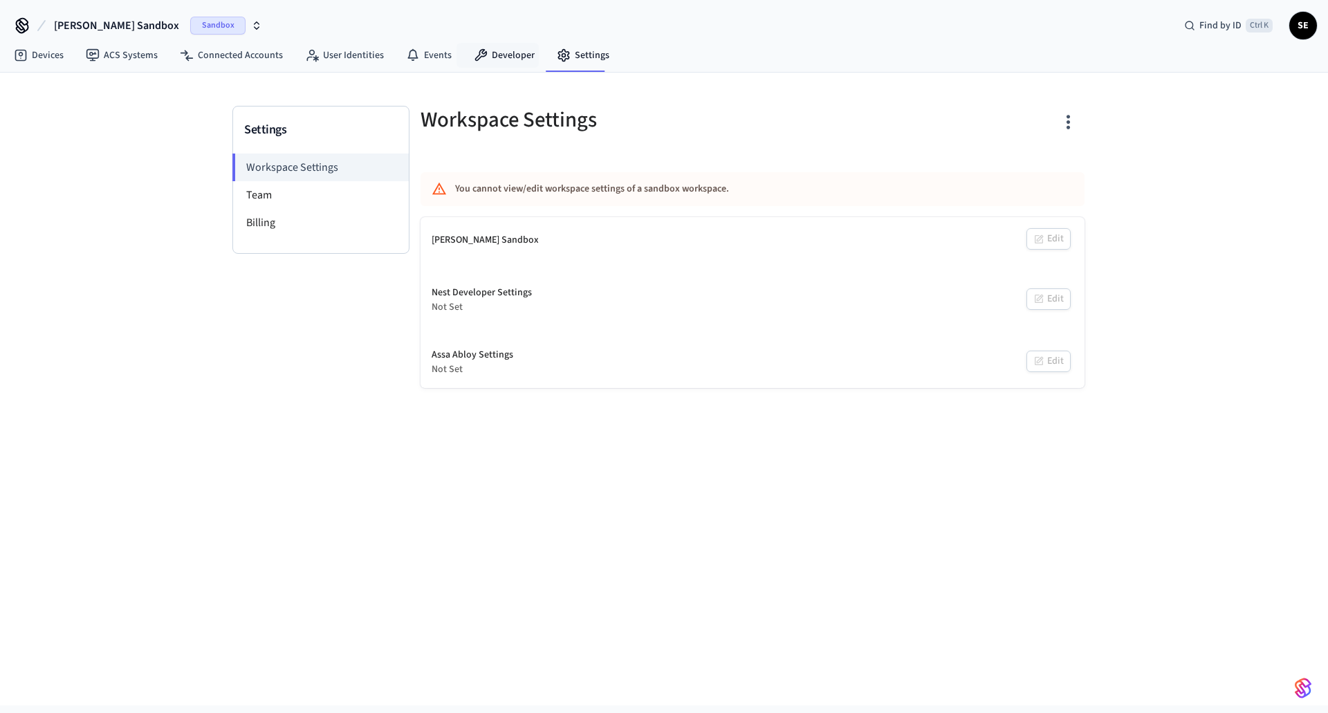
click at [496, 70] on nav "Devices ACS Systems Connected Accounts User Identities Events Developer Settings" at bounding box center [312, 56] width 618 height 32
click at [500, 56] on link "Developer" at bounding box center [504, 55] width 83 height 25
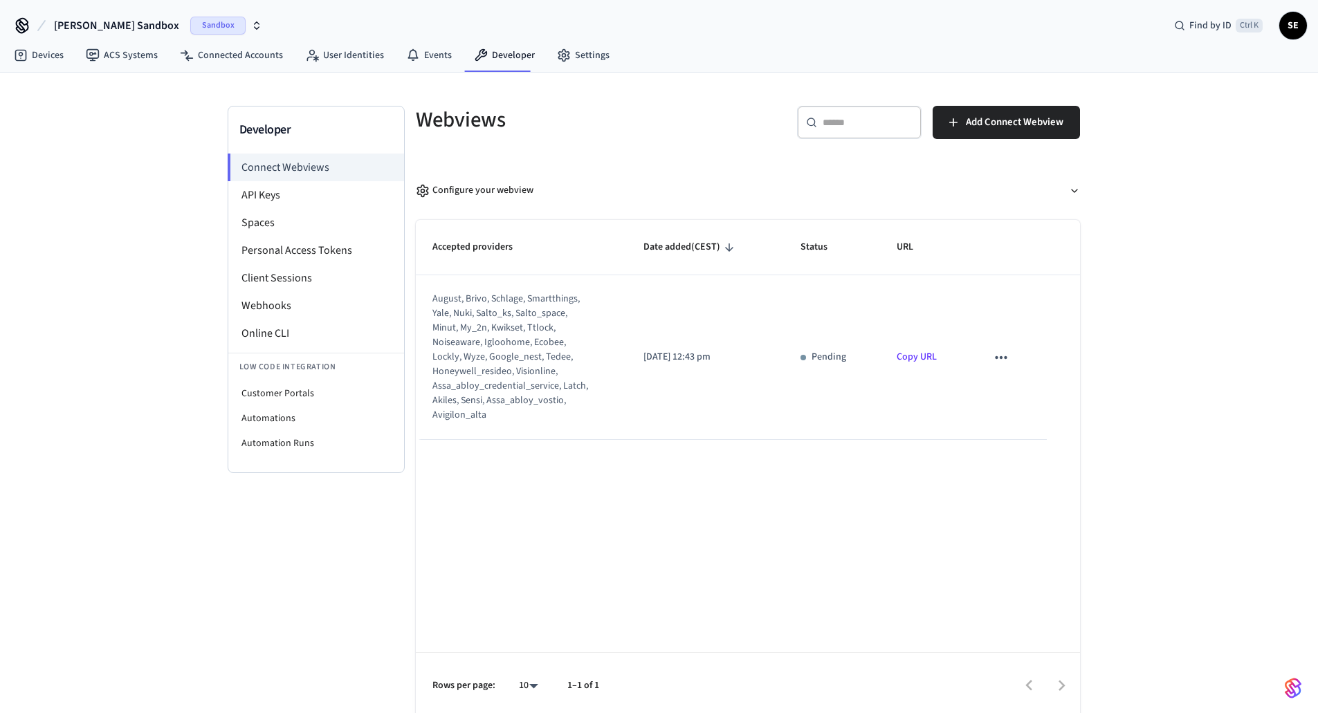
scroll to position [6, 0]
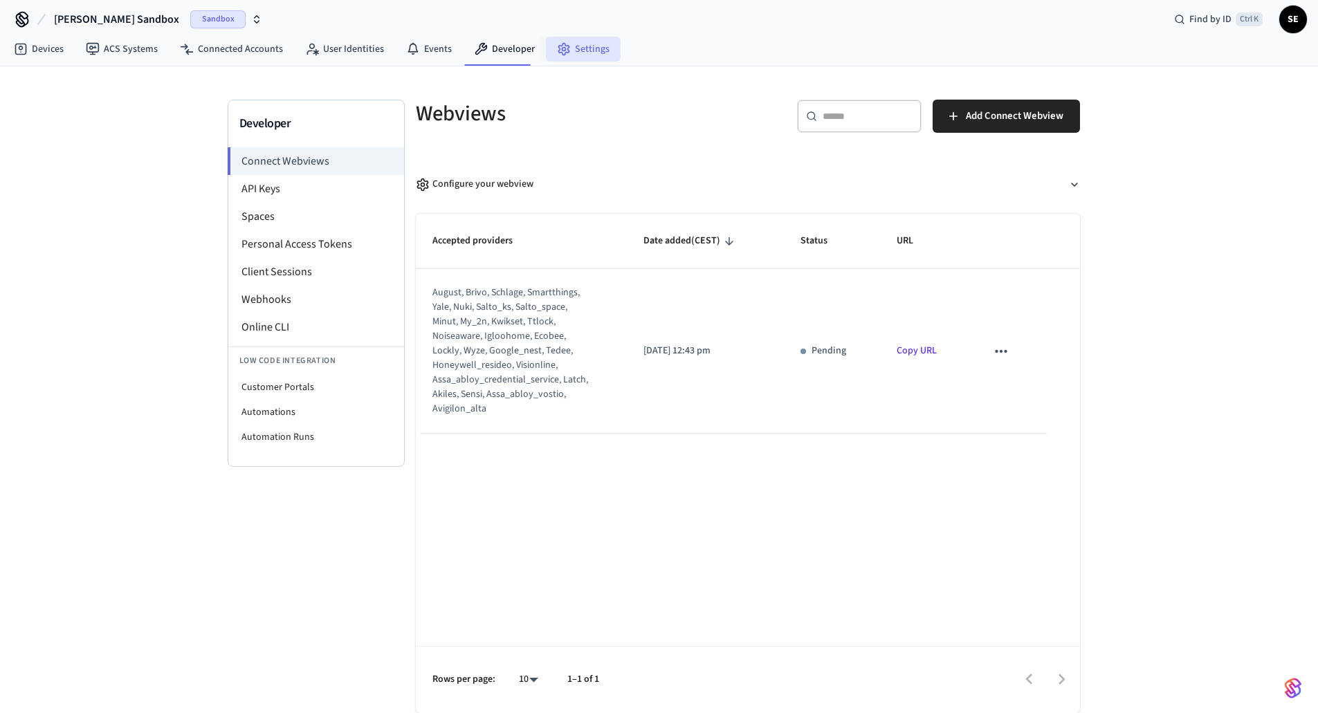
click at [583, 44] on link "Settings" at bounding box center [583, 49] width 75 height 25
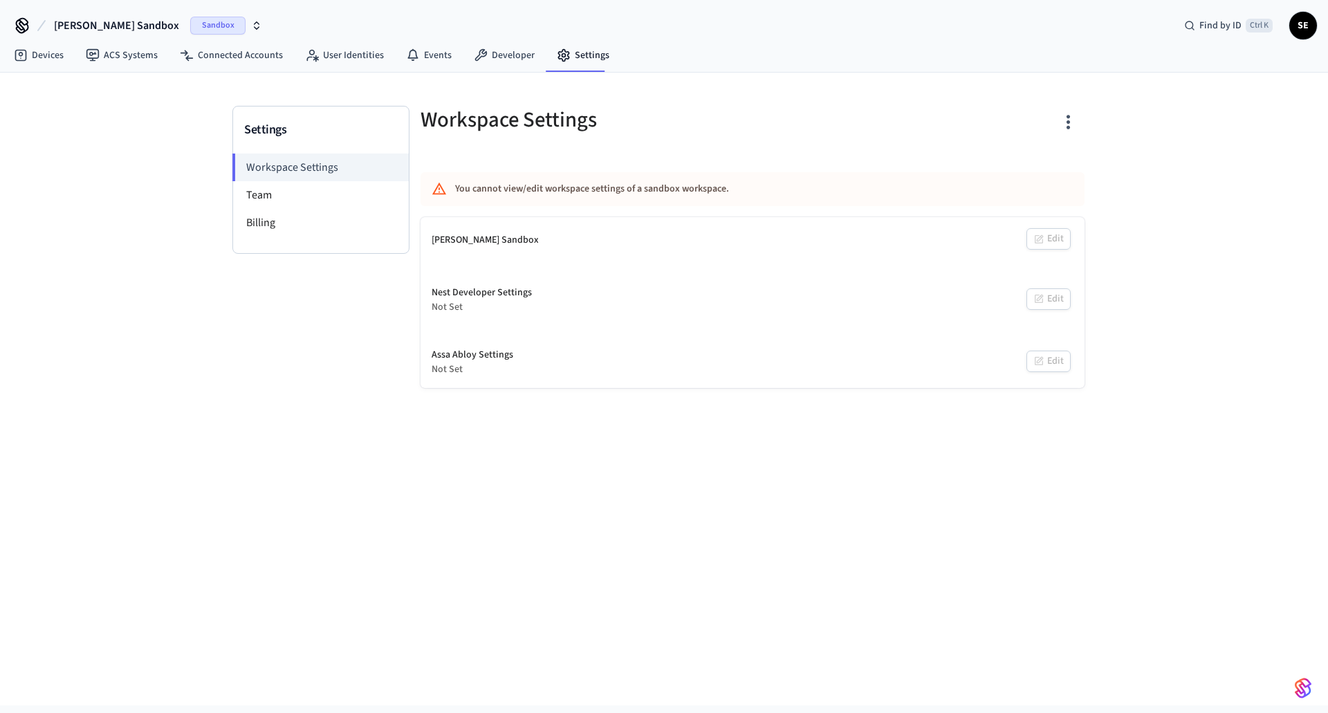
click at [1068, 499] on div "Settings Workspace Settings Team Billing Workspace Settings You cannot view/edi…" at bounding box center [664, 389] width 1328 height 633
drag, startPoint x: 1068, startPoint y: 499, endPoint x: 1009, endPoint y: 455, distance: 73.6
click at [1009, 455] on div "Settings Workspace Settings Team Billing Workspace Settings You cannot view/edi…" at bounding box center [664, 389] width 1328 height 633
click at [497, 51] on link "Developer" at bounding box center [504, 55] width 83 height 25
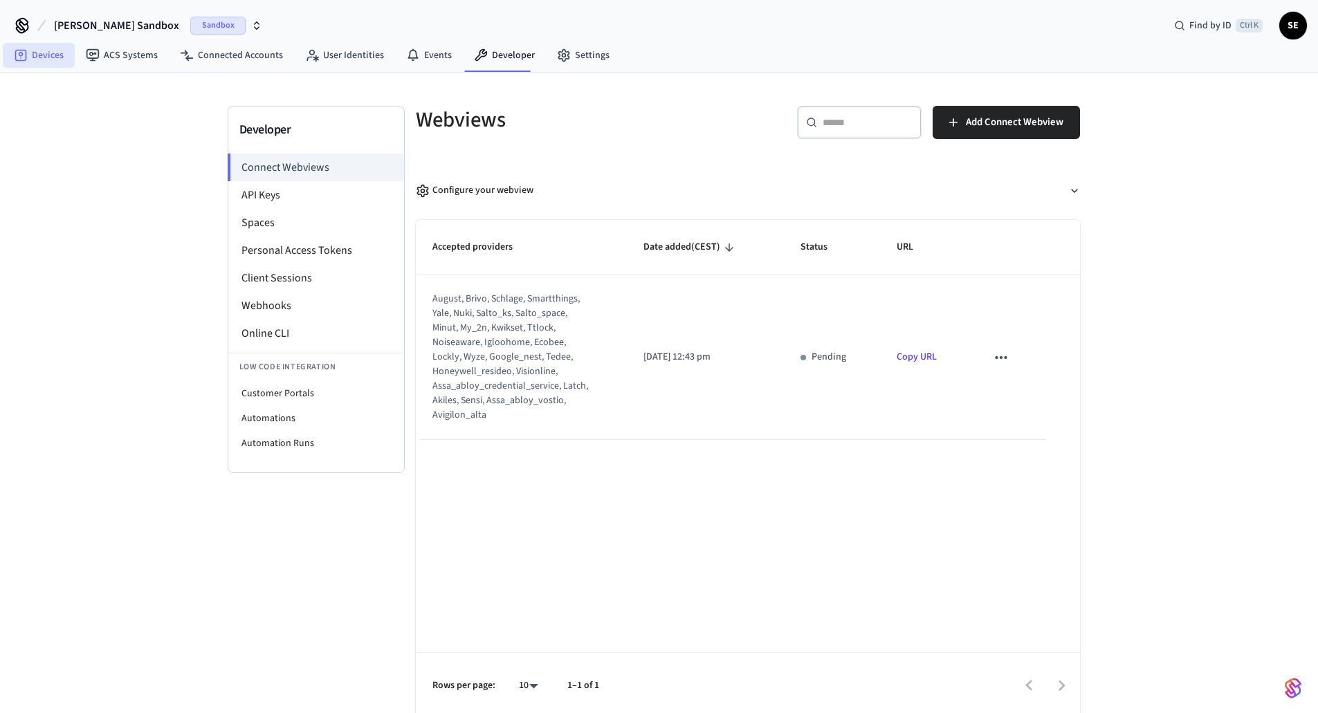
click at [34, 46] on link "Devices" at bounding box center [39, 55] width 72 height 25
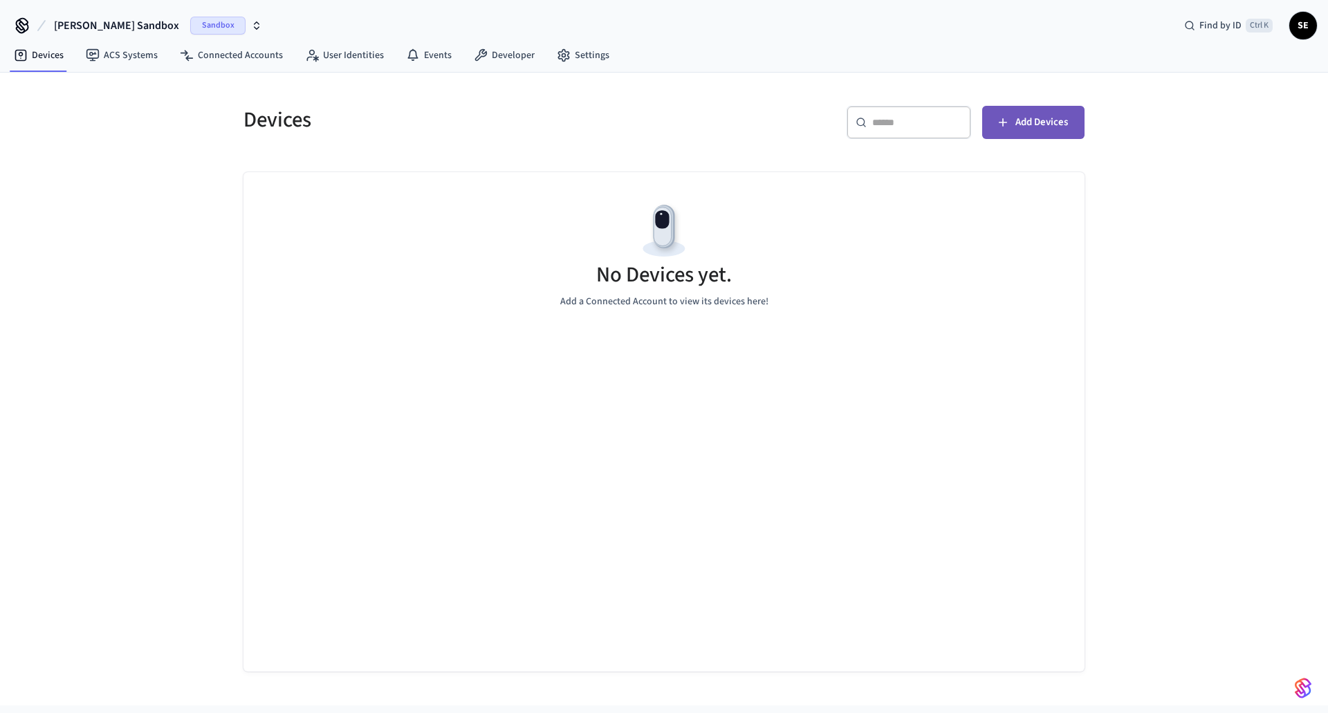
click at [1038, 115] on span "Add Devices" at bounding box center [1042, 122] width 53 height 18
click at [1003, 117] on icon "button" at bounding box center [1003, 123] width 14 height 14
click at [1045, 121] on span "Add Devices" at bounding box center [1042, 122] width 53 height 18
click at [1041, 125] on span "Add Devices" at bounding box center [1042, 122] width 53 height 18
click at [1021, 136] on button "Add Devices" at bounding box center [1033, 122] width 102 height 33
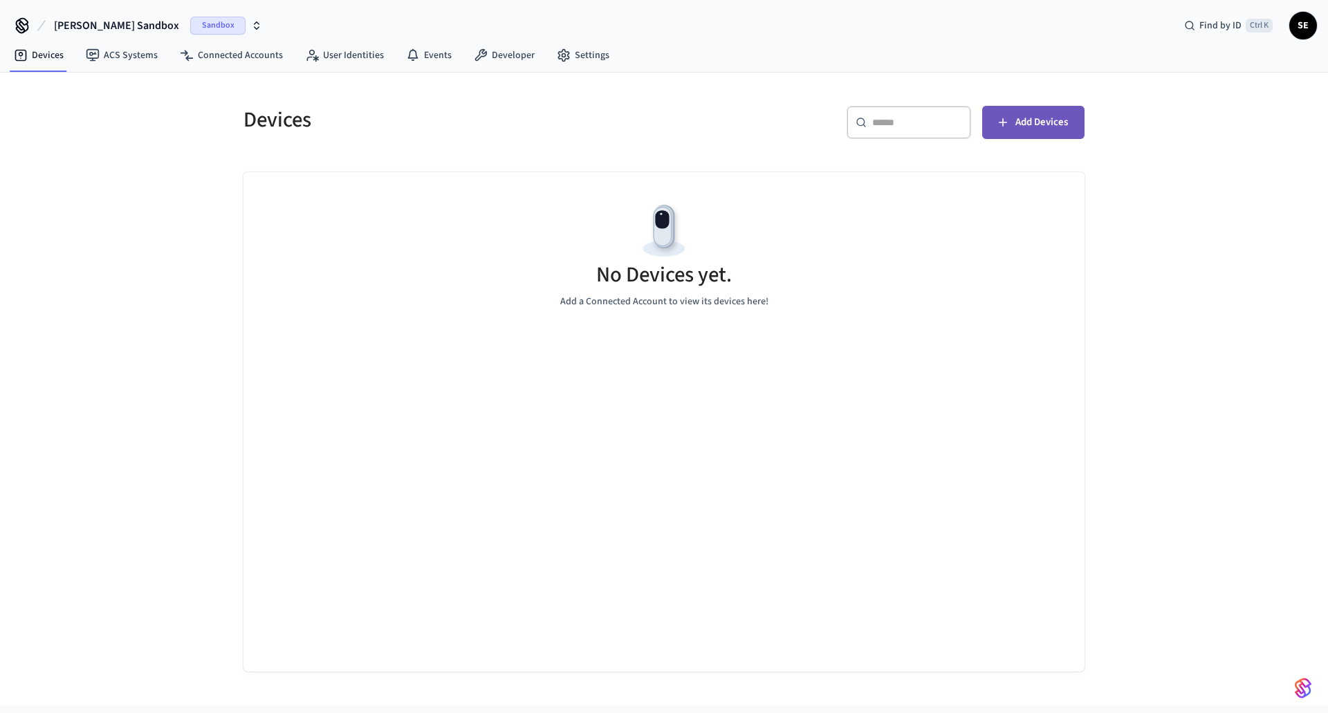
click at [1052, 117] on span "Add Devices" at bounding box center [1042, 122] width 53 height 18
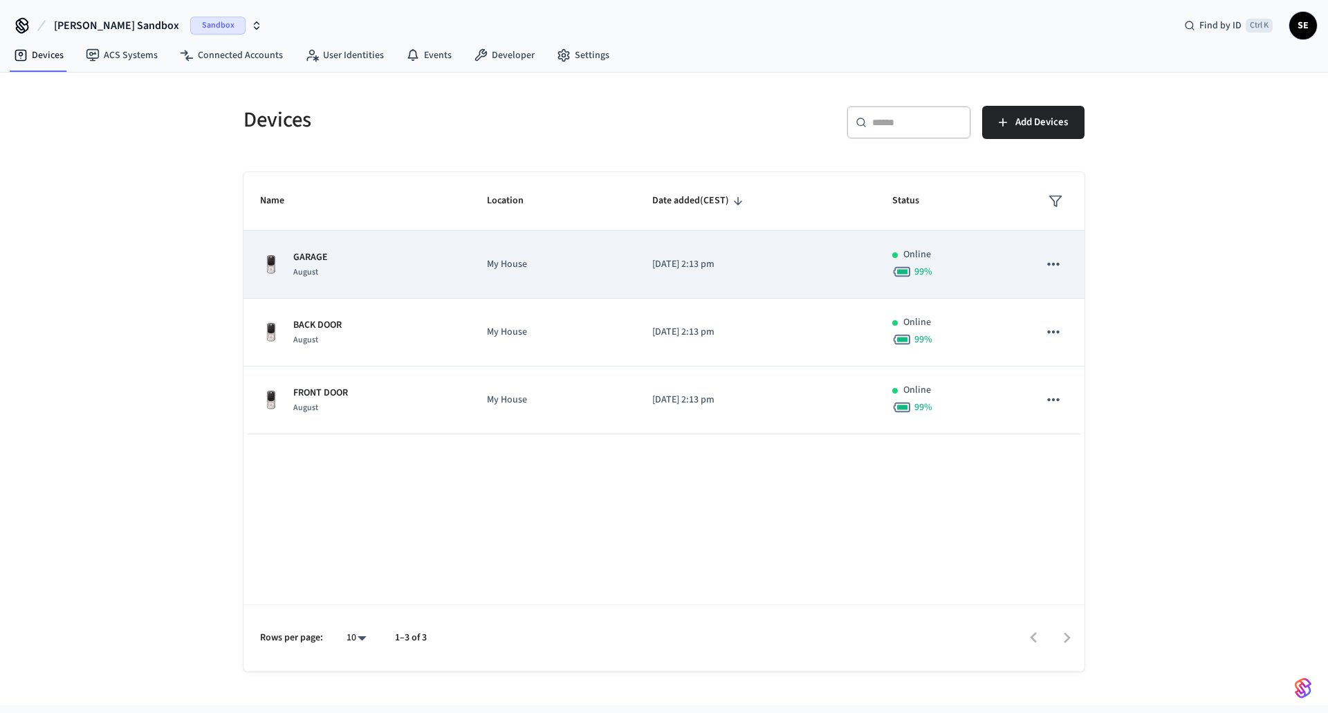
click at [425, 262] on div "GARAGE August" at bounding box center [357, 264] width 194 height 29
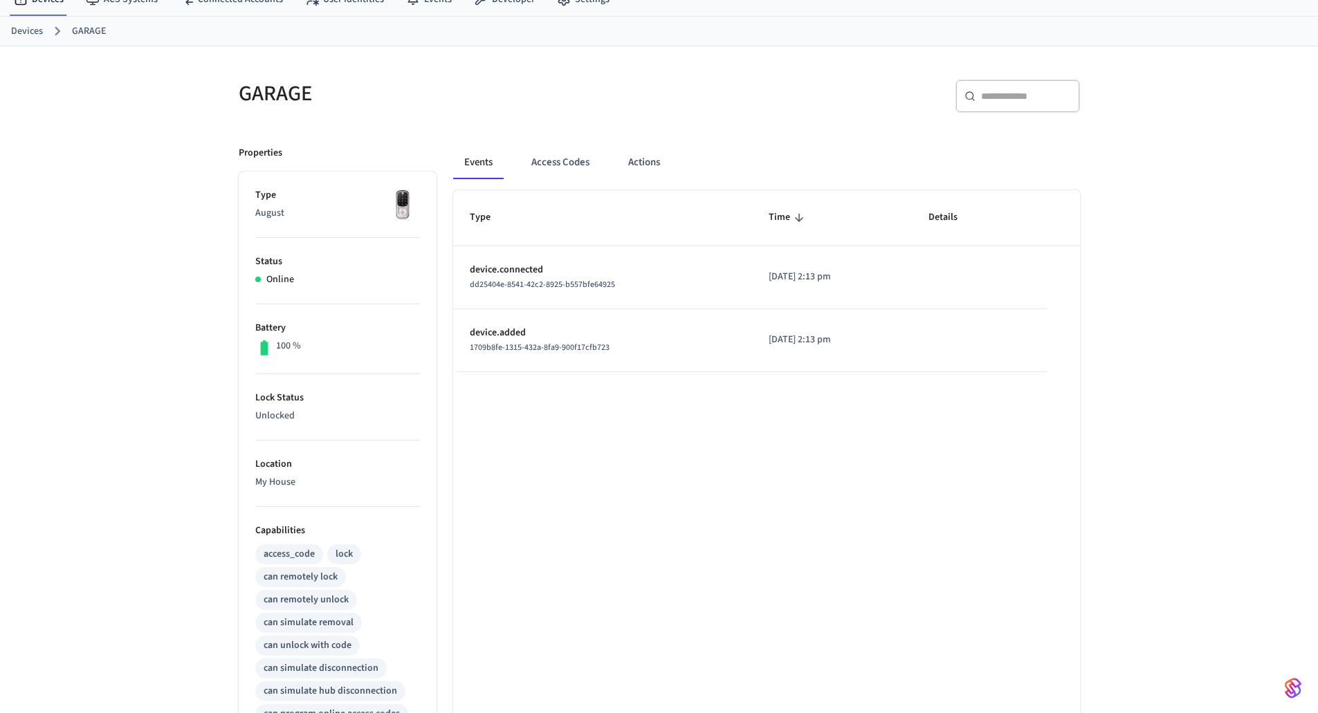
scroll to position [60, 0]
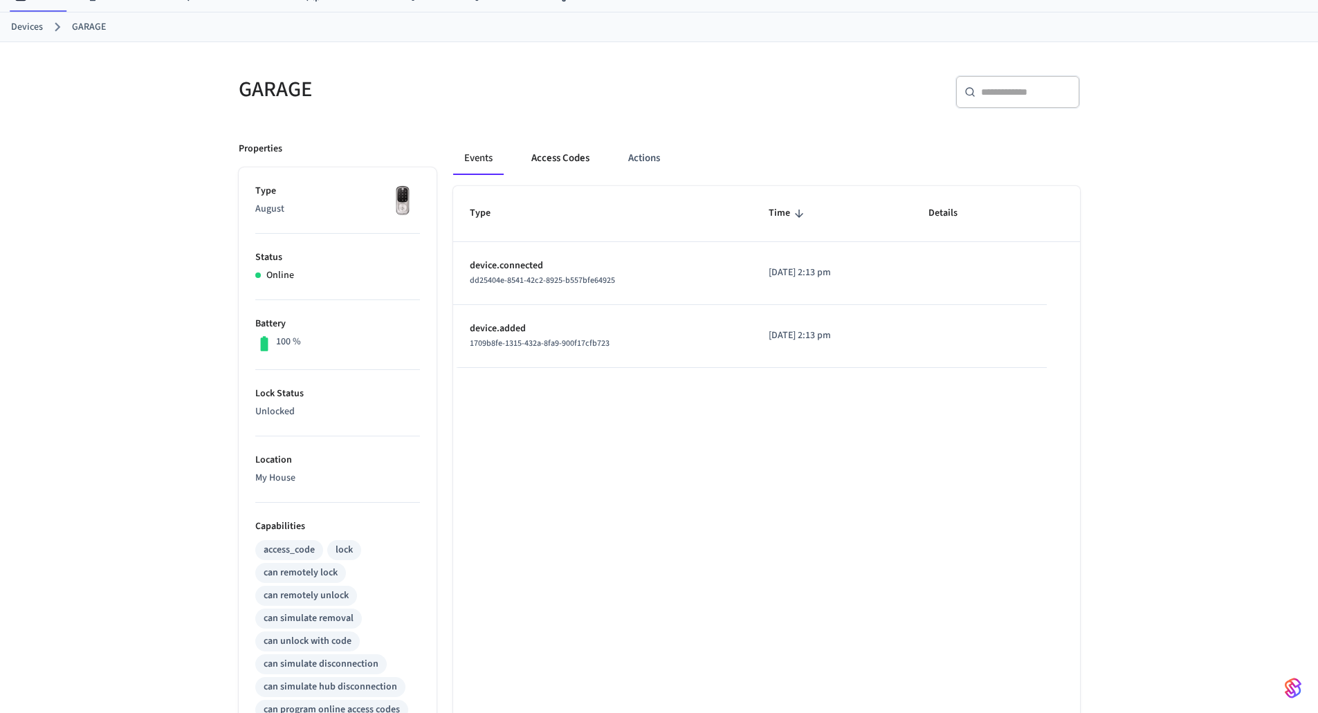
click at [539, 163] on button "Access Codes" at bounding box center [560, 158] width 80 height 33
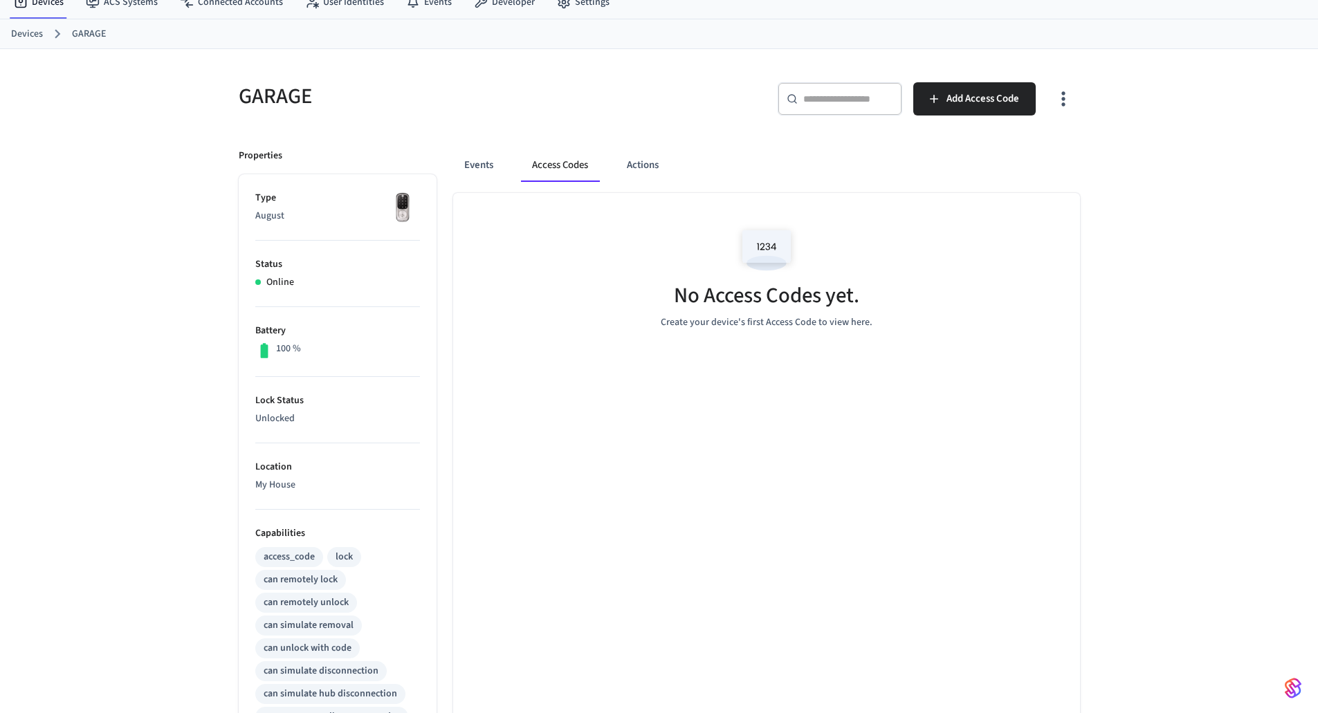
scroll to position [53, 0]
click at [976, 98] on span "Add Access Code" at bounding box center [982, 100] width 73 height 18
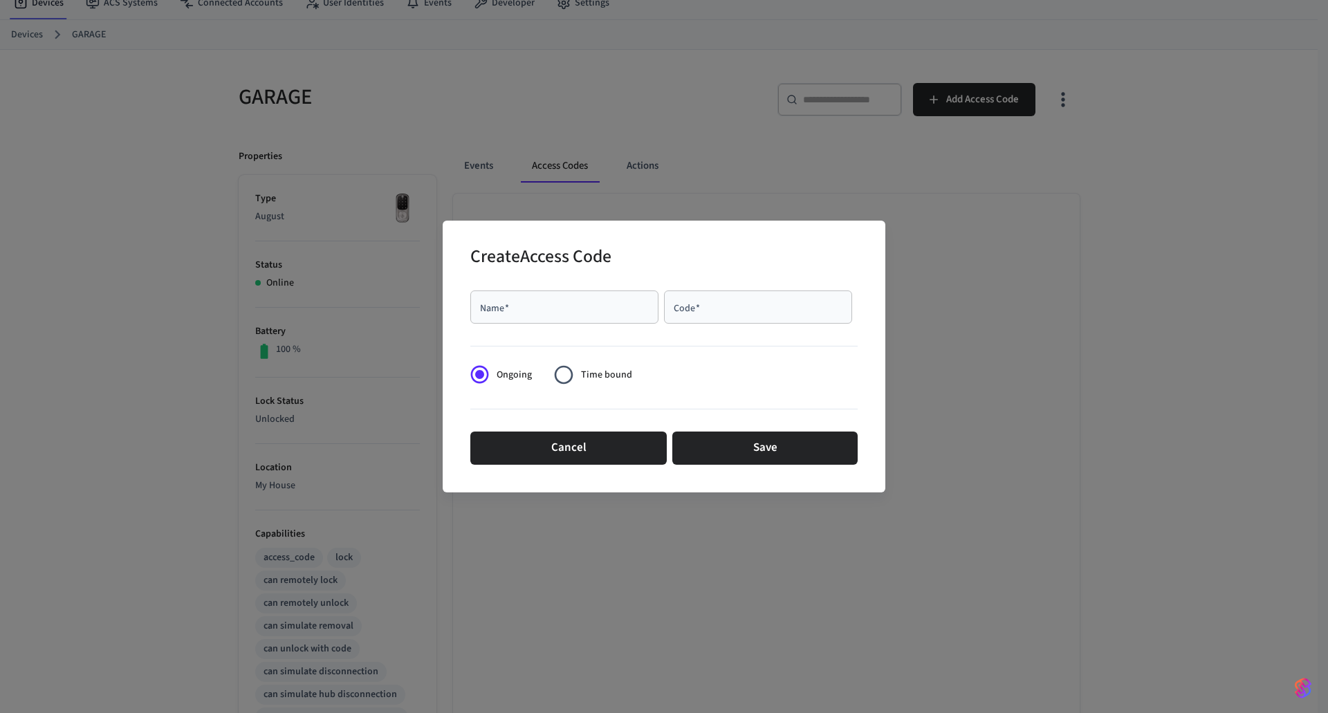
click at [937, 473] on div "Create Access Code Name   * Name   * Code   * Code   * Ongoing Time bound Cance…" at bounding box center [664, 356] width 1328 height 713
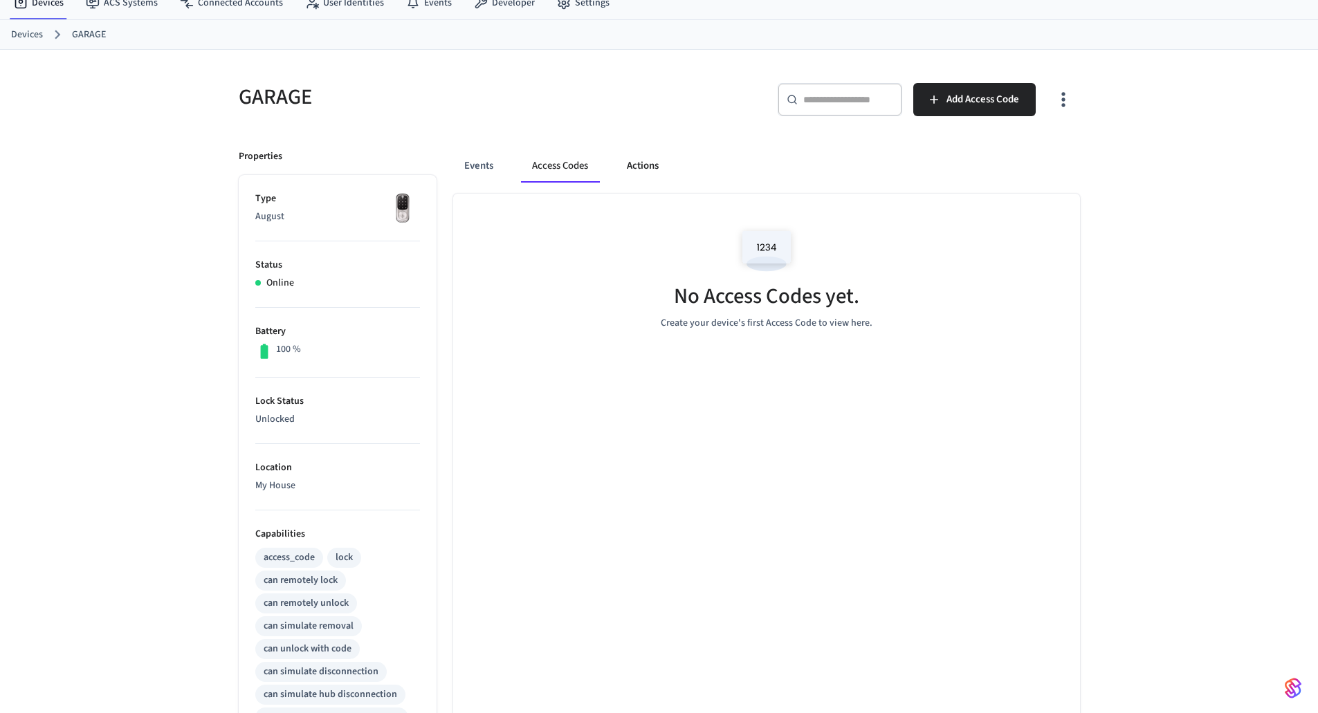
click at [635, 153] on button "Actions" at bounding box center [643, 165] width 54 height 33
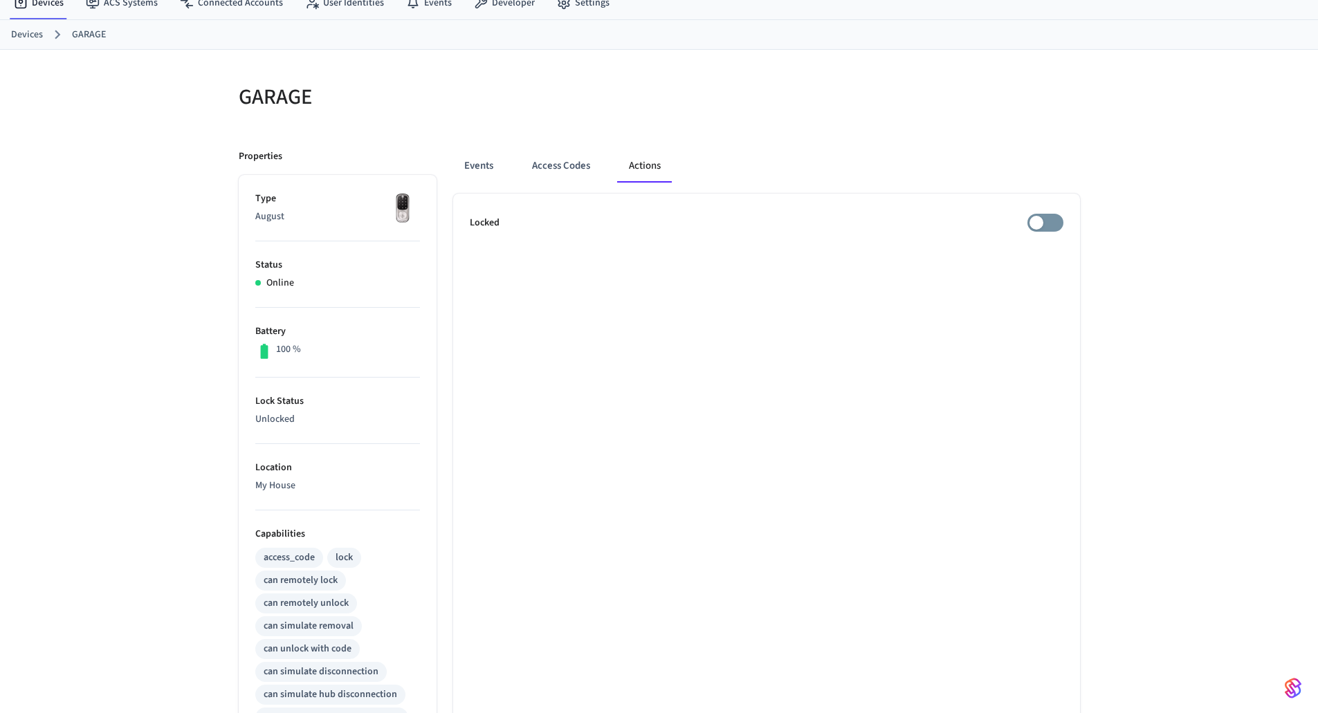
scroll to position [0, 0]
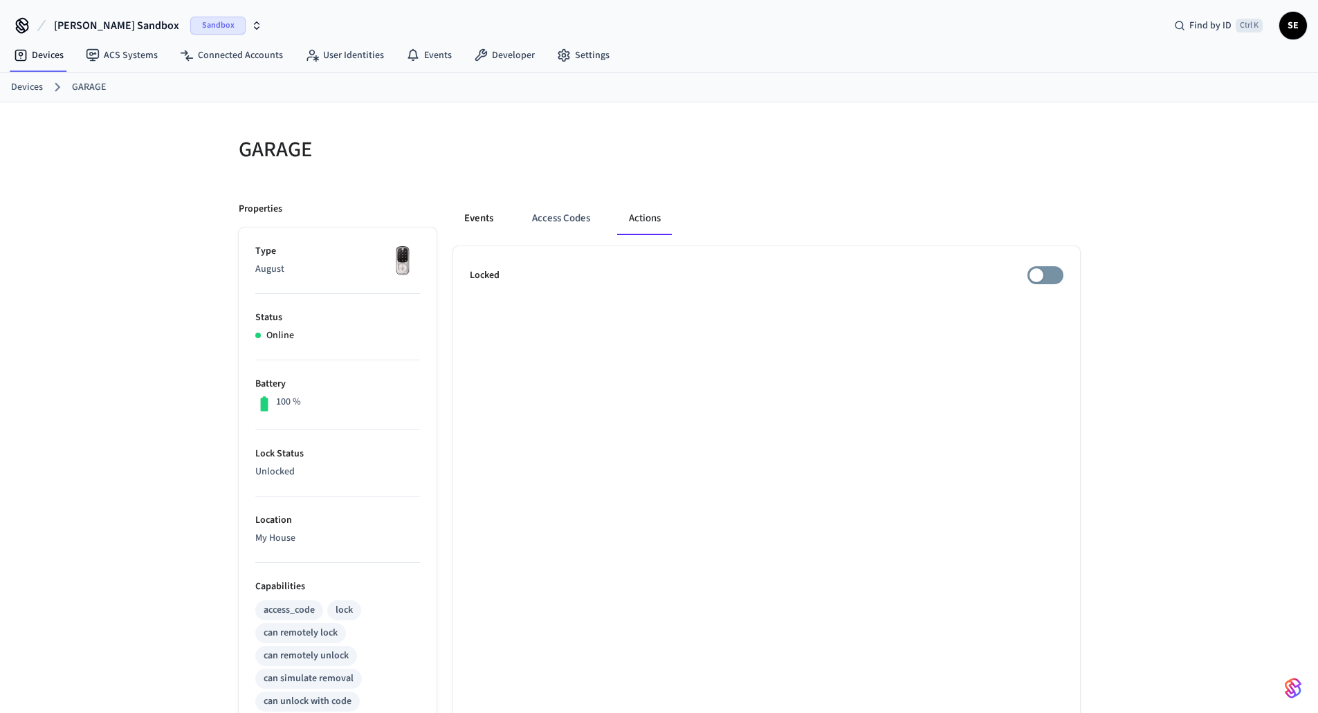
click at [480, 209] on button "Events" at bounding box center [478, 218] width 51 height 33
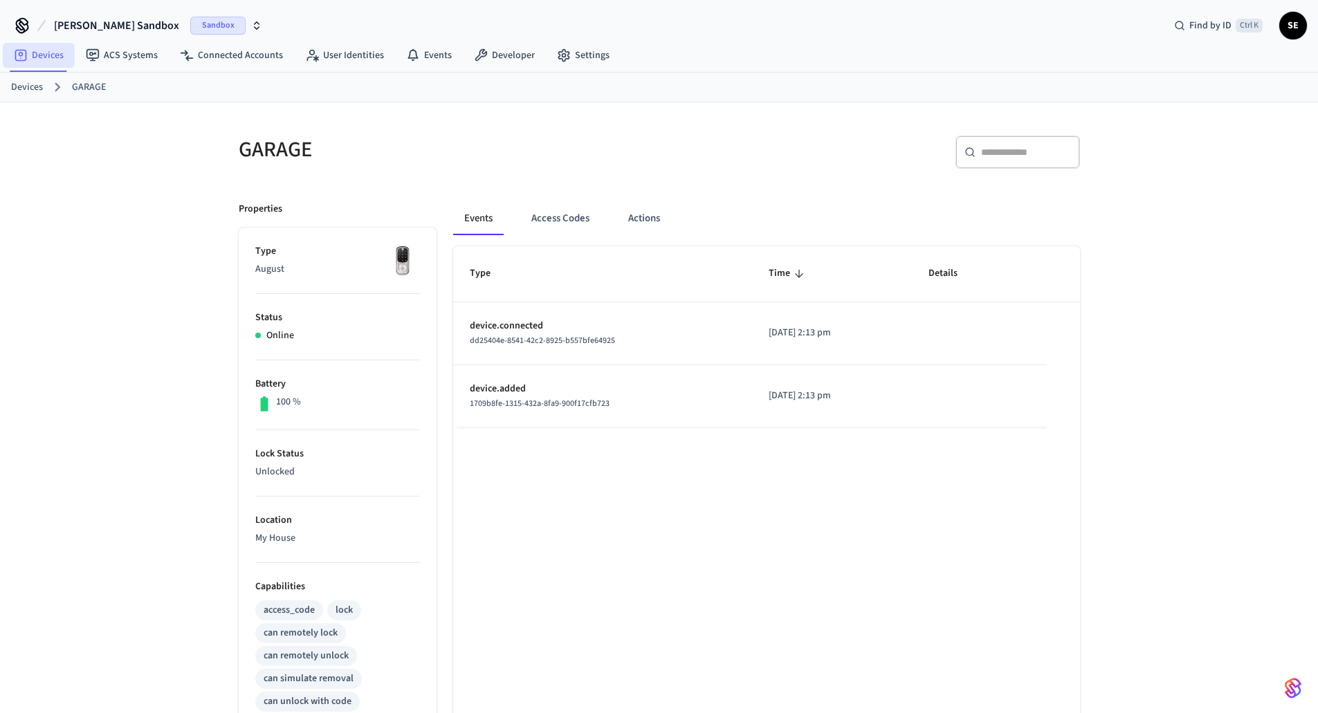
click at [38, 50] on link "Devices" at bounding box center [39, 55] width 72 height 25
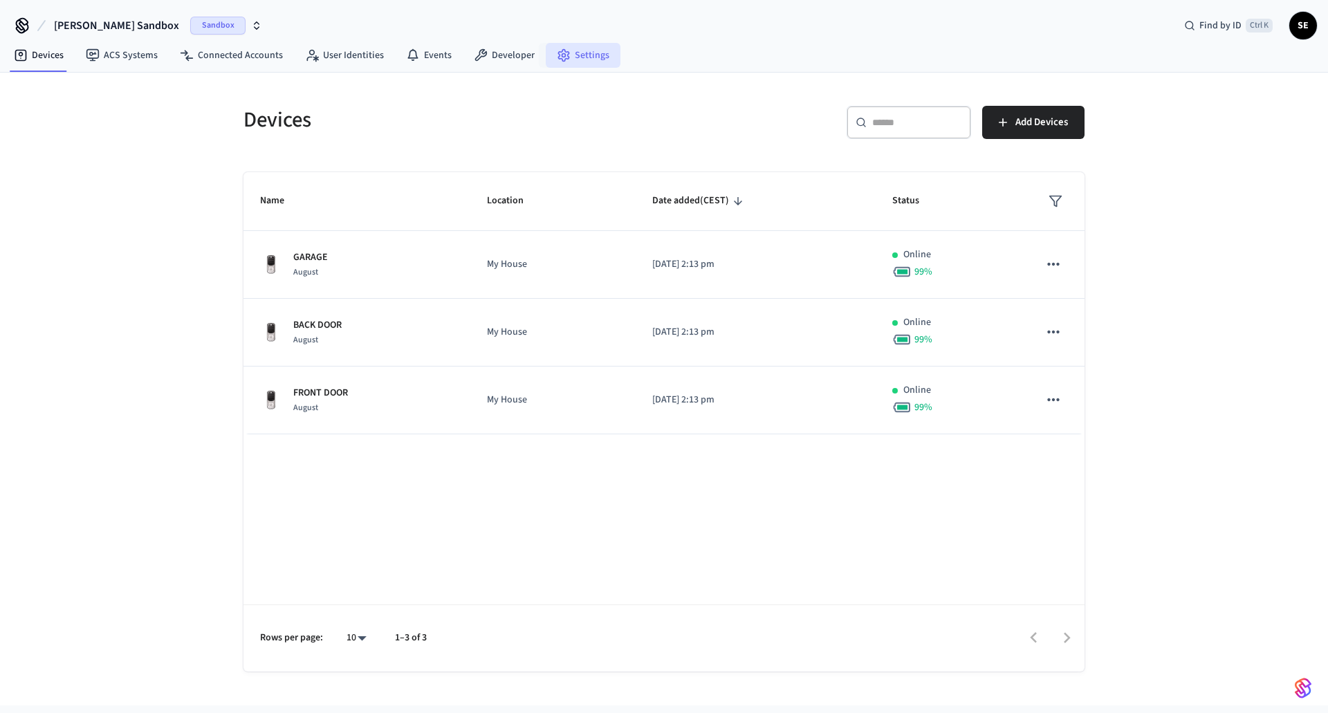
click at [561, 62] on link "Settings" at bounding box center [583, 55] width 75 height 25
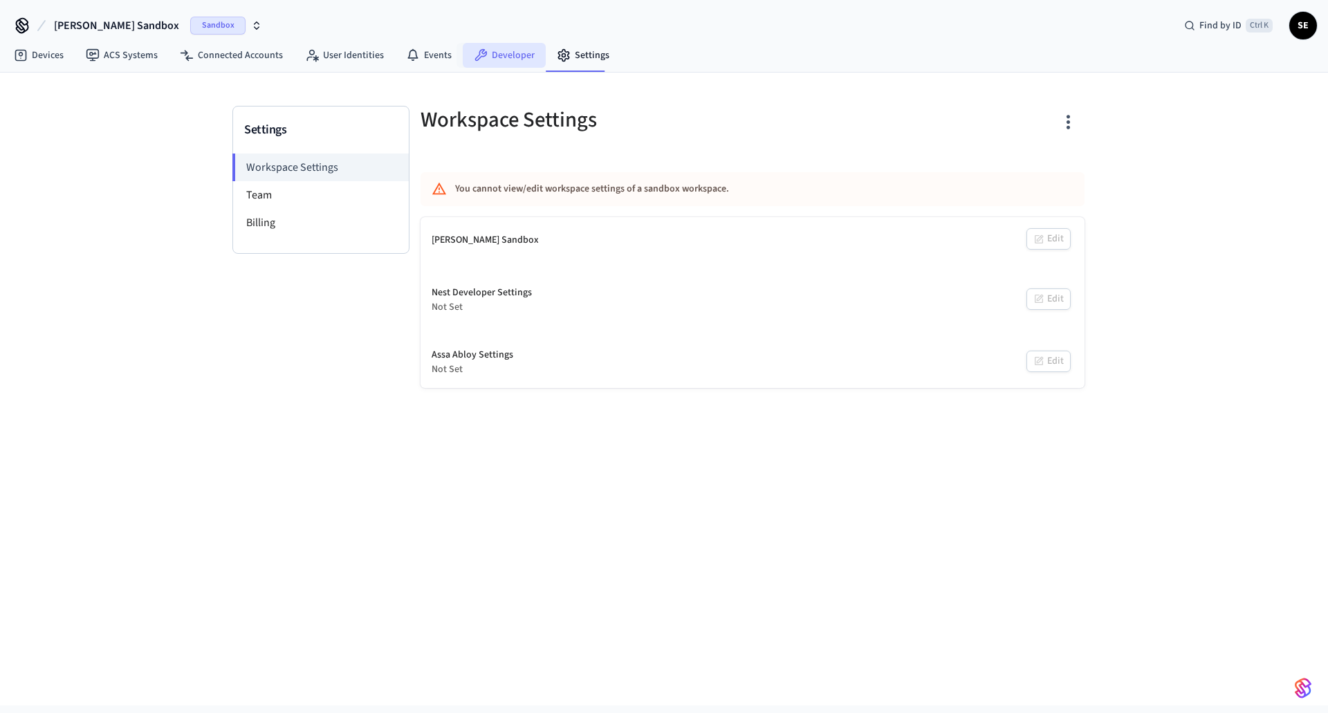
click at [504, 59] on link "Developer" at bounding box center [504, 55] width 83 height 25
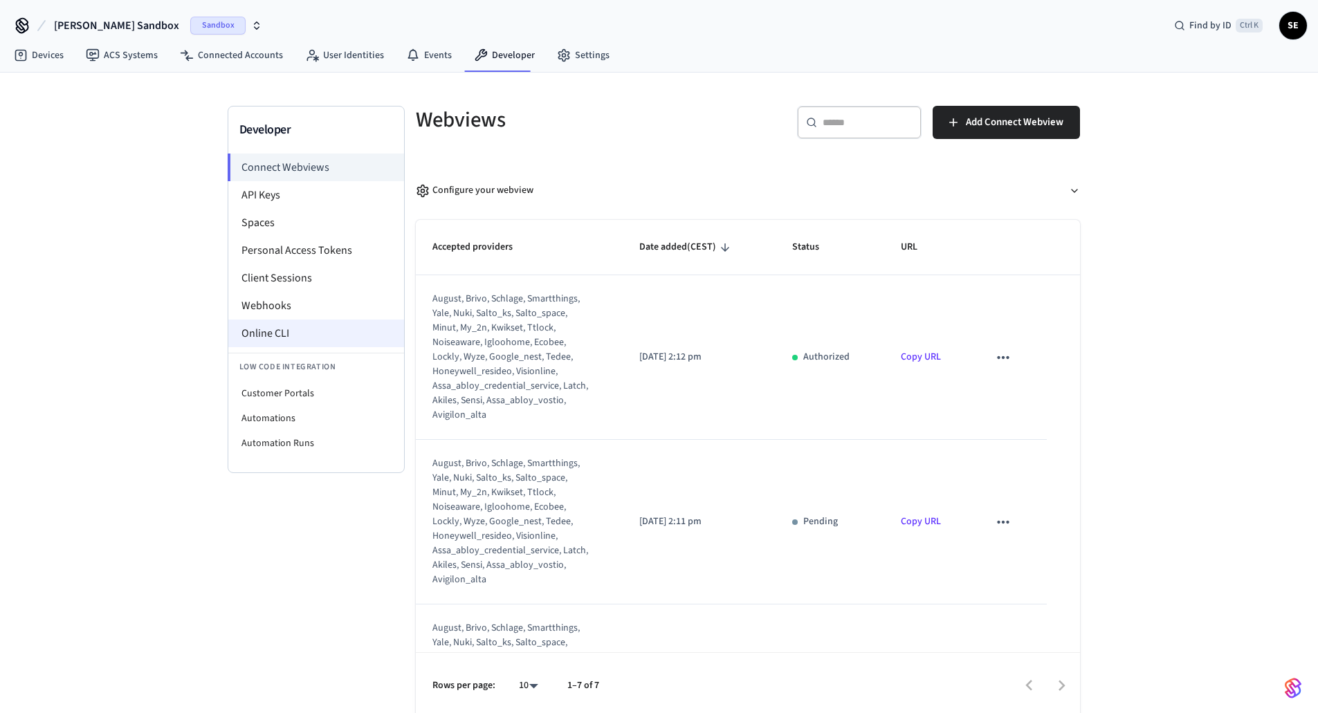
click at [273, 322] on li "Online CLI" at bounding box center [316, 334] width 176 height 28
click at [53, 62] on link "Devices" at bounding box center [39, 55] width 72 height 25
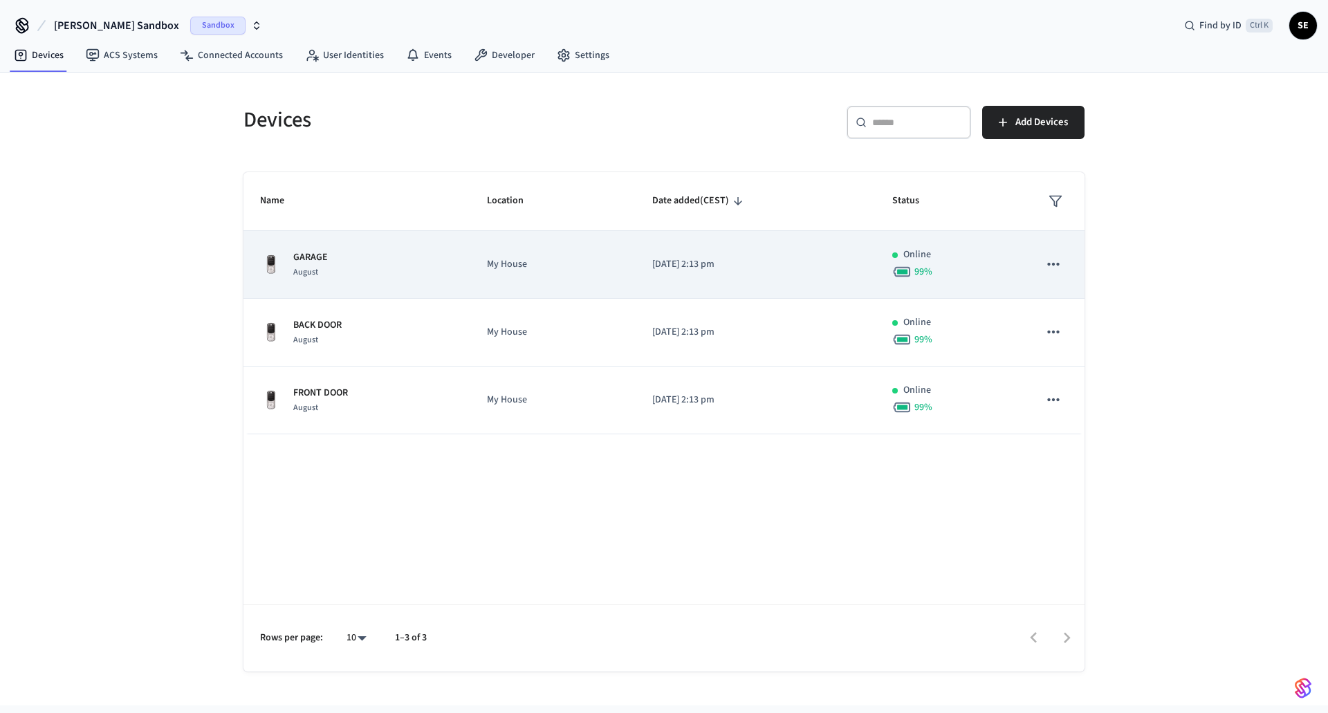
click at [497, 258] on p "My House" at bounding box center [552, 264] width 131 height 15
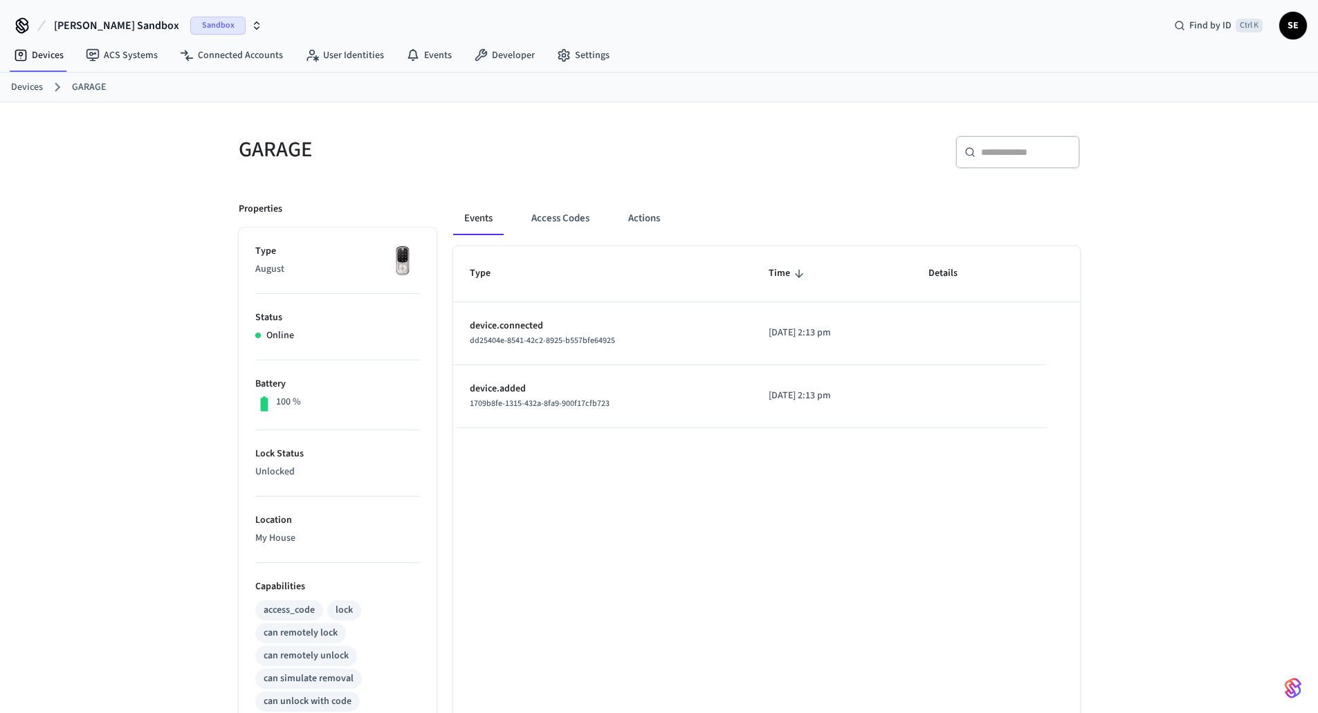
click at [497, 258] on th "Type" at bounding box center [602, 273] width 299 height 55
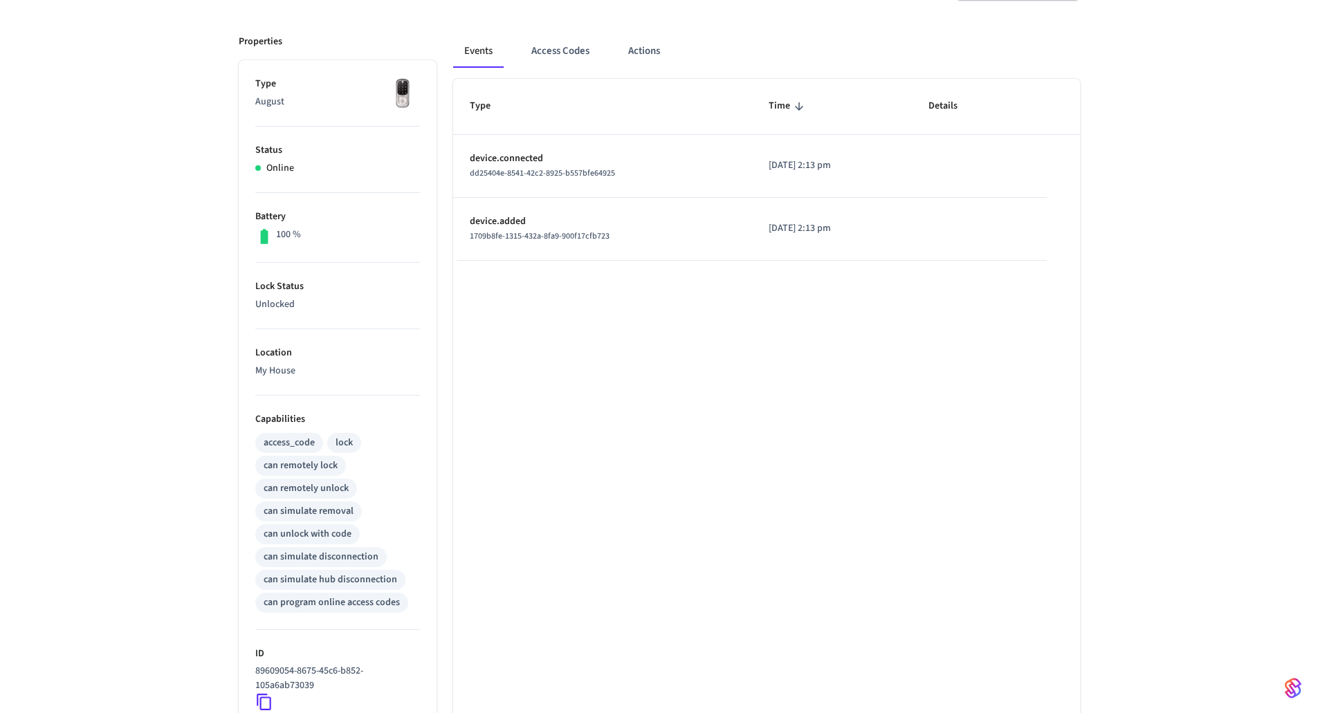
scroll to position [168, 0]
click at [306, 463] on div "can remotely lock" at bounding box center [301, 465] width 74 height 15
